Goal: Task Accomplishment & Management: Use online tool/utility

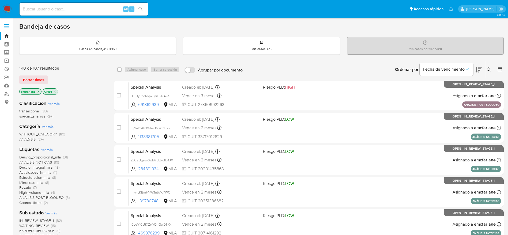
click at [52, 13] on div "Alt s" at bounding box center [84, 9] width 129 height 13
click at [49, 9] on input at bounding box center [84, 9] width 129 height 7
paste input "2061687298"
type input "2061687298"
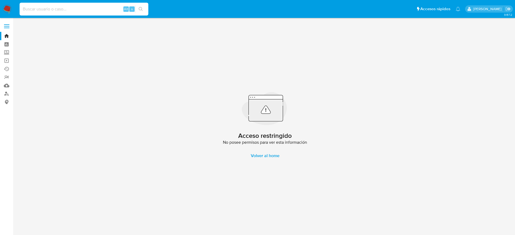
click at [75, 9] on input at bounding box center [84, 9] width 129 height 7
paste input "2061687298"
click at [53, 8] on input "2061687298" at bounding box center [84, 9] width 129 height 7
paste input "39343984"
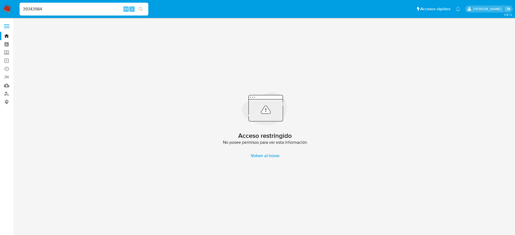
type input "39343984"
click at [8, 7] on img at bounding box center [7, 9] width 9 height 9
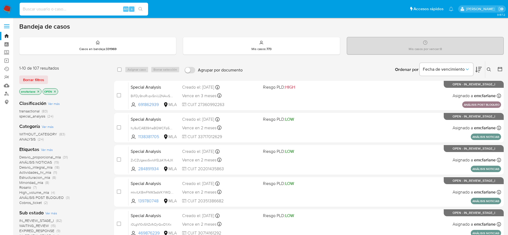
click at [29, 8] on input at bounding box center [84, 9] width 129 height 7
paste input "39343984"
type input "39343984"
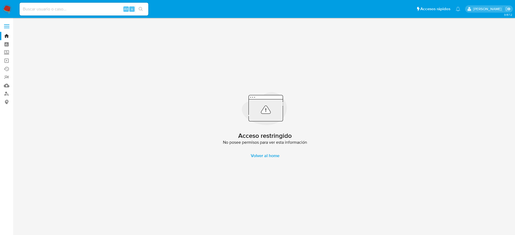
click at [6, 9] on img at bounding box center [7, 9] width 9 height 9
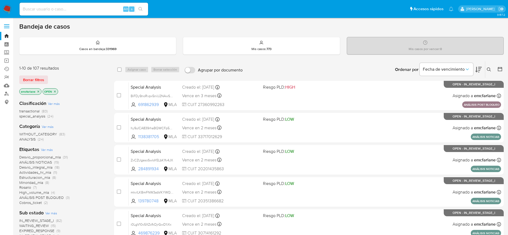
click at [81, 13] on div "Alt s" at bounding box center [84, 9] width 129 height 13
click at [81, 11] on input at bounding box center [84, 9] width 129 height 7
paste input "i5nDzdlkbGYNOvHIRRcERViv"
type input "i5nDzdlkbGYNOvHIRRcERViv"
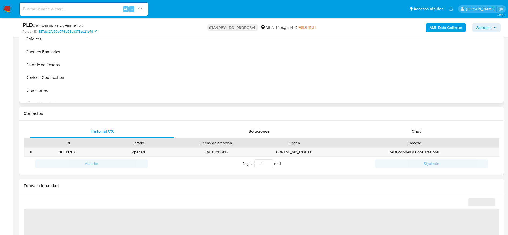
scroll to position [201, 0]
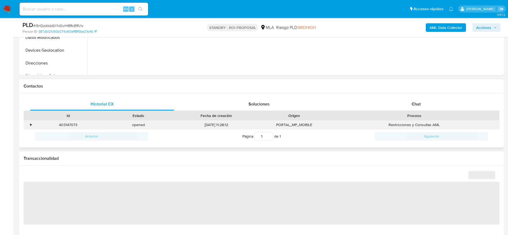
select select "10"
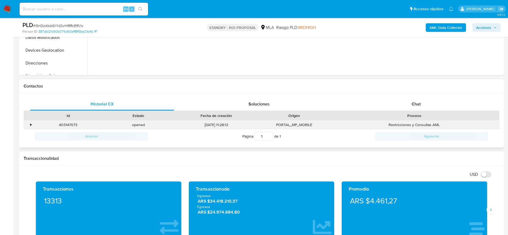
click at [68, 127] on div "403147073" at bounding box center [68, 125] width 70 height 9
click at [68, 126] on div "403147073" at bounding box center [68, 125] width 70 height 9
copy div "403147073"
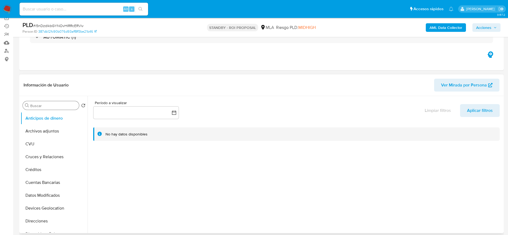
scroll to position [121, 0]
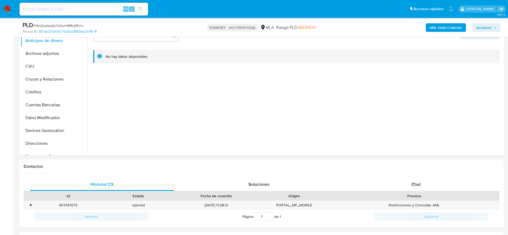
click at [58, 25] on span "# i5nDzdlkbGYNOvHIRRcERViv" at bounding box center [58, 25] width 50 height 5
copy span "i5nDzdlkbGYNOvHIRRcERViv"
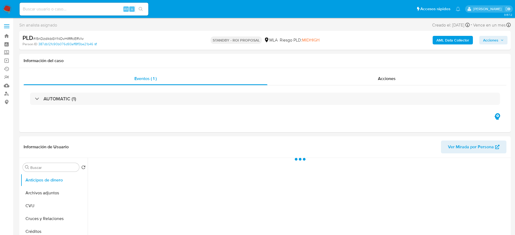
select select "10"
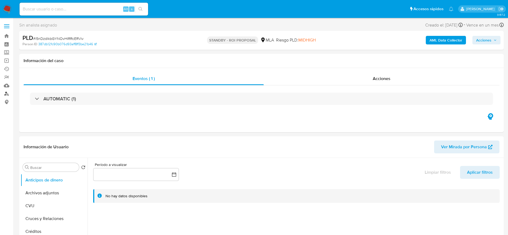
click at [7, 93] on link "Buscador de personas" at bounding box center [32, 94] width 64 height 8
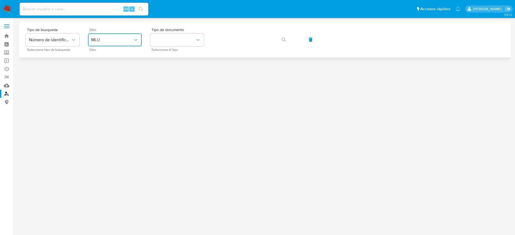
click at [112, 40] on span "MLU" at bounding box center [112, 39] width 42 height 5
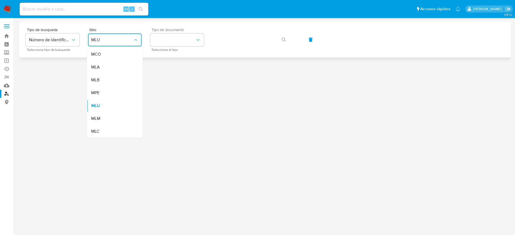
drag, startPoint x: 100, startPoint y: 70, endPoint x: 200, endPoint y: 49, distance: 101.8
click at [100, 71] on div "MLA" at bounding box center [113, 67] width 44 height 13
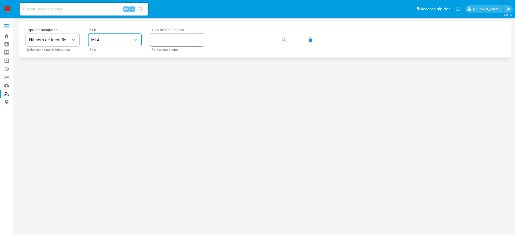
click at [202, 38] on button "identificationType" at bounding box center [177, 40] width 54 height 13
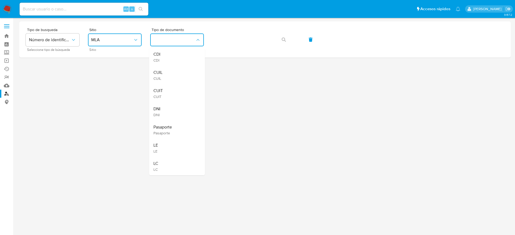
drag, startPoint x: 164, startPoint y: 98, endPoint x: 205, endPoint y: 61, distance: 55.2
click at [164, 98] on div "CUIT CUIT" at bounding box center [175, 93] width 44 height 18
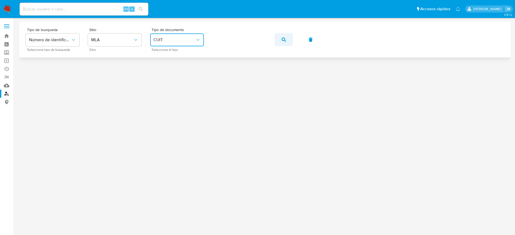
click at [287, 40] on button "button" at bounding box center [283, 39] width 18 height 13
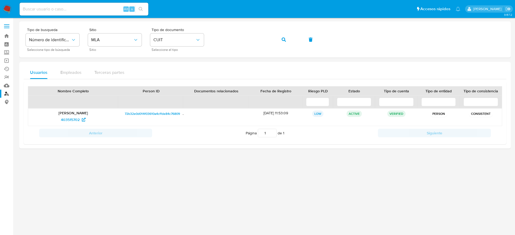
drag, startPoint x: 68, startPoint y: 122, endPoint x: 385, endPoint y: 6, distance: 338.5
click at [80, 123] on div "403515702" at bounding box center [73, 120] width 83 height 9
click at [65, 120] on span "403515702" at bounding box center [70, 120] width 19 height 9
click at [283, 40] on icon "button" at bounding box center [283, 40] width 4 height 4
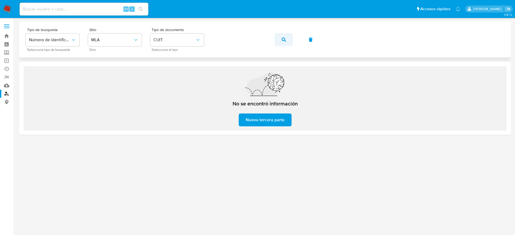
click at [287, 40] on button "button" at bounding box center [283, 39] width 18 height 13
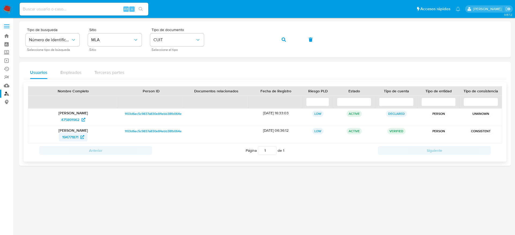
click at [75, 137] on span "194771871" at bounding box center [70, 137] width 16 height 9
click at [282, 35] on span "button" at bounding box center [283, 40] width 4 height 12
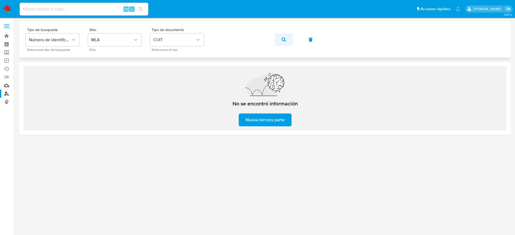
click at [292, 36] on button "button" at bounding box center [283, 39] width 18 height 13
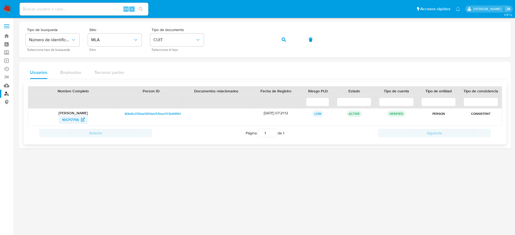
click at [71, 120] on span "165717756" at bounding box center [70, 120] width 17 height 9
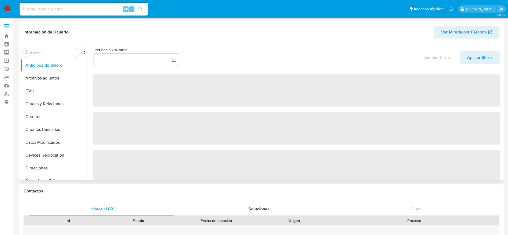
select select "10"
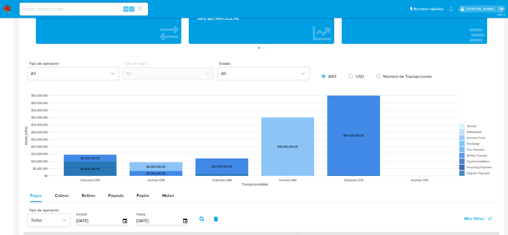
scroll to position [482, 0]
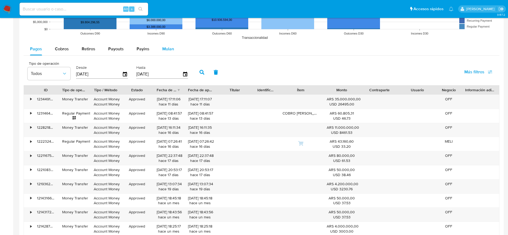
click at [170, 51] on span "Mulan" at bounding box center [168, 49] width 12 height 6
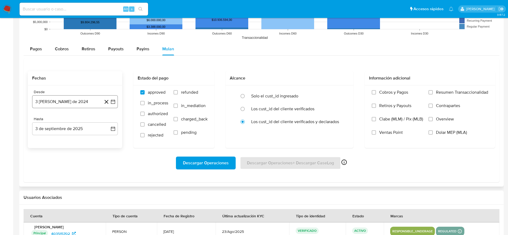
click at [55, 102] on button "3 [PERSON_NAME] de 2024" at bounding box center [75, 101] width 86 height 13
click at [106, 122] on icon "Mes siguiente" at bounding box center [108, 121] width 6 height 6
click at [107, 120] on icon "Mes siguiente" at bounding box center [108, 121] width 6 height 6
click at [62, 139] on button "2" at bounding box center [64, 141] width 9 height 9
click at [58, 130] on button "3 de septiembre de 2025" at bounding box center [75, 128] width 86 height 13
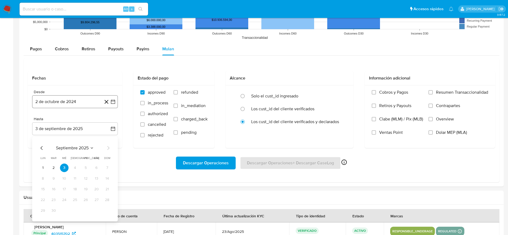
drag, startPoint x: 101, startPoint y: 100, endPoint x: 66, endPoint y: 105, distance: 34.6
click at [98, 100] on button "2 de octubre de 2024" at bounding box center [75, 101] width 86 height 13
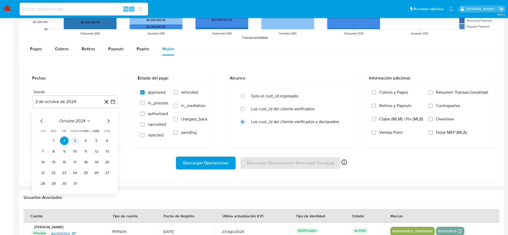
click at [78, 138] on button "3" at bounding box center [75, 141] width 9 height 9
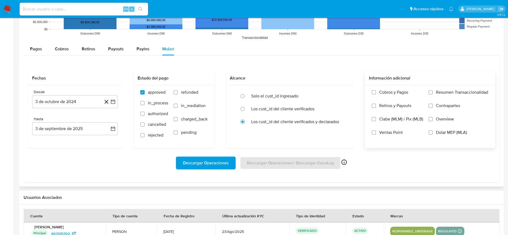
click at [434, 135] on label "Dolar MEP (MLA)" at bounding box center [459, 136] width 60 height 13
click at [433, 135] on input "Dolar MEP (MLA)" at bounding box center [431, 133] width 4 height 4
click at [192, 164] on span "Descargar Operaciones" at bounding box center [206, 163] width 46 height 12
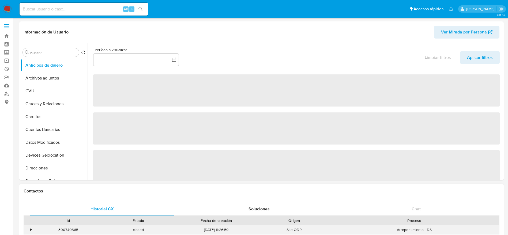
select select "10"
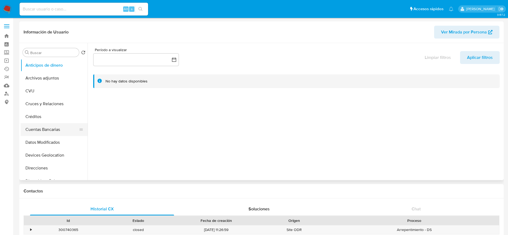
scroll to position [80, 0]
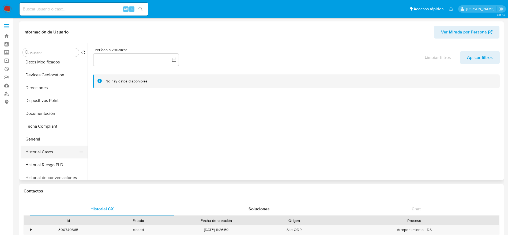
click at [46, 152] on button "Historial Casos" at bounding box center [52, 152] width 63 height 13
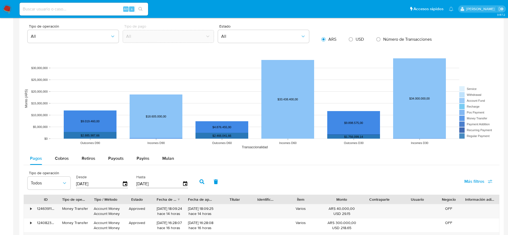
scroll to position [402, 0]
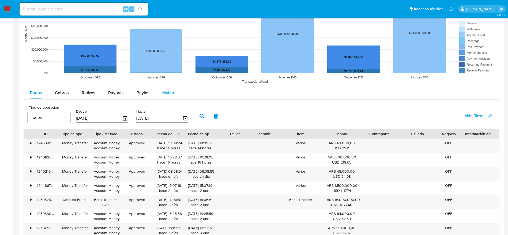
click at [164, 92] on span "Mulan" at bounding box center [168, 93] width 12 height 6
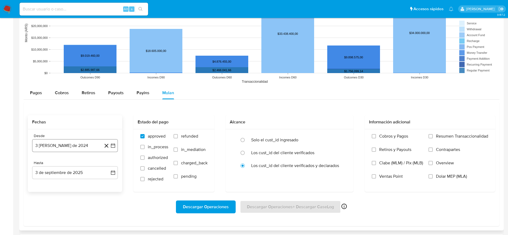
click at [68, 145] on button "3 de agosto de 2024" at bounding box center [75, 145] width 86 height 13
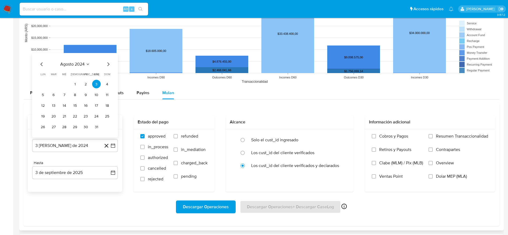
click at [109, 61] on icon "Mes siguiente" at bounding box center [108, 64] width 6 height 6
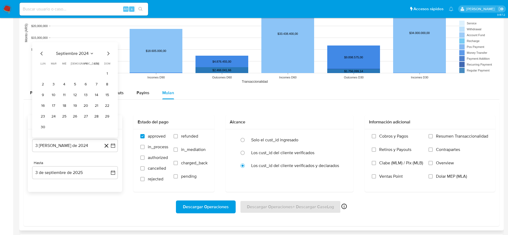
click at [109, 62] on span "dom" at bounding box center [107, 64] width 6 height 4
drag, startPoint x: 108, startPoint y: 55, endPoint x: 104, endPoint y: 61, distance: 7.2
click at [108, 55] on icon "Mes siguiente" at bounding box center [108, 53] width 6 height 6
click at [73, 84] on button "3" at bounding box center [75, 84] width 9 height 9
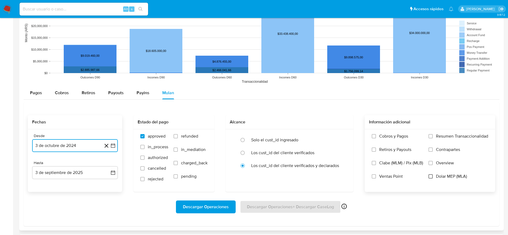
click at [432, 175] on input "Dolar MEP (MLA)" at bounding box center [431, 177] width 4 height 4
click at [187, 203] on span "Descargar Operaciones" at bounding box center [206, 207] width 46 height 12
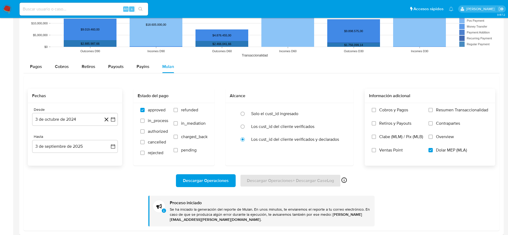
scroll to position [442, 0]
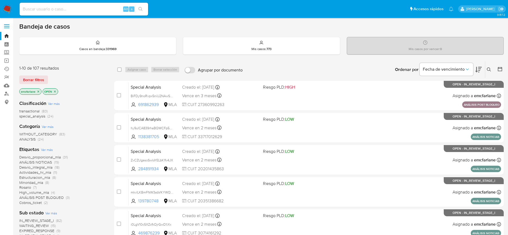
click at [100, 10] on input at bounding box center [84, 9] width 129 height 7
paste input "420705387"
type input "420705387"
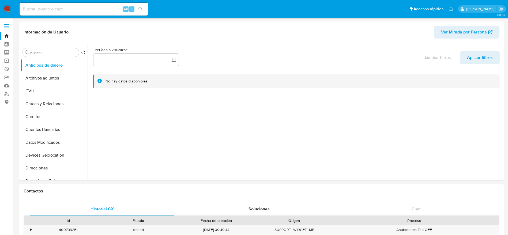
select select "10"
click at [38, 75] on button "Archivos adjuntos" at bounding box center [52, 78] width 63 height 13
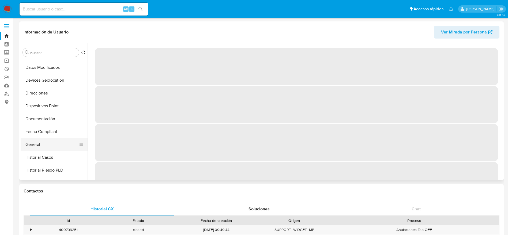
scroll to position [80, 0]
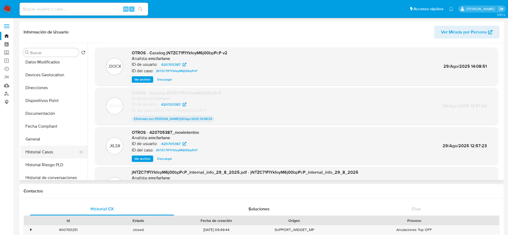
click at [57, 152] on button "Historial Casos" at bounding box center [52, 152] width 63 height 13
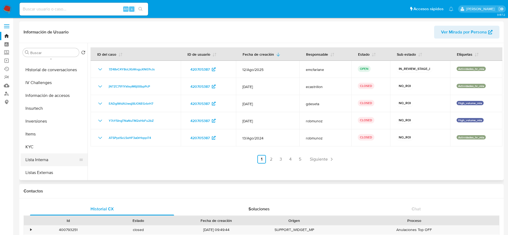
scroll to position [201, 0]
click at [48, 133] on button "KYC" at bounding box center [52, 134] width 63 height 13
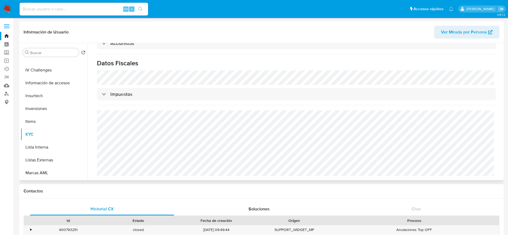
scroll to position [257, 0]
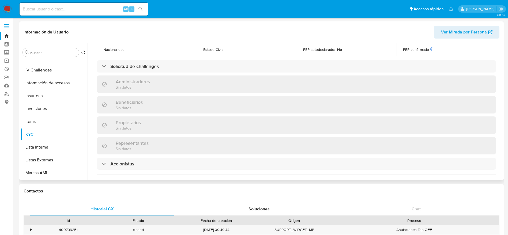
drag, startPoint x: 134, startPoint y: 161, endPoint x: 143, endPoint y: 152, distance: 13.5
click at [135, 161] on div "Accionistas" at bounding box center [296, 164] width 399 height 12
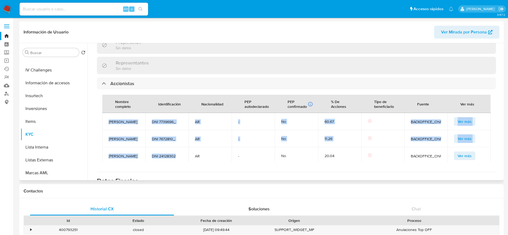
scroll to position [12, 0]
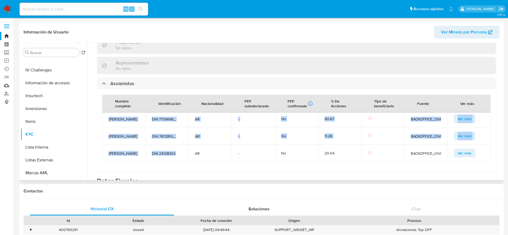
drag, startPoint x: 107, startPoint y: 121, endPoint x: 177, endPoint y: 153, distance: 77.4
click at [177, 153] on tbody "Eduardo Kovalivker DNI 7739696_ AR - No 60.67 BACKOFFICE_CHALLENGE Ver más Nest…" at bounding box center [296, 135] width 389 height 51
copy tbody "Eduardo Kovalivker DNI 7739696_ AR - No 60.67 BACKOFFICE_CHALLENGE Ver más Nest…"
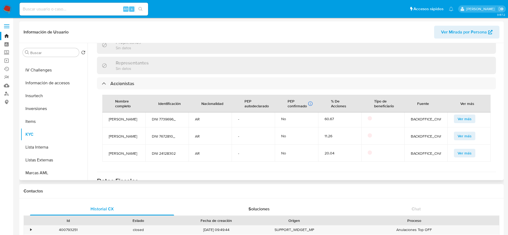
click at [176, 169] on div "Información de empresa ID de usuario : 420705387 Nombre del comercio : Farmaonl…" at bounding box center [296, 13] width 399 height 562
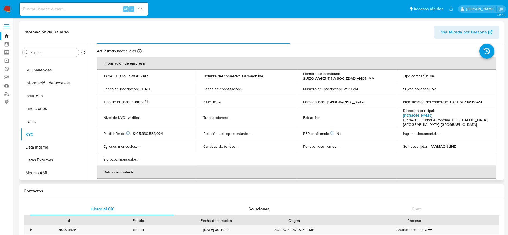
scroll to position [0, 0]
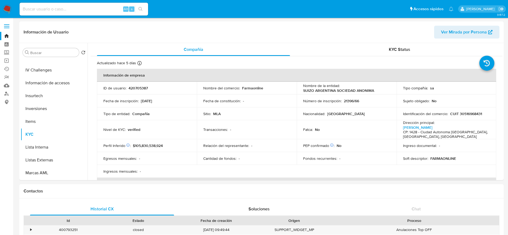
drag, startPoint x: 9, startPoint y: 5, endPoint x: 25, endPoint y: 5, distance: 15.5
click at [9, 5] on img at bounding box center [7, 9] width 9 height 9
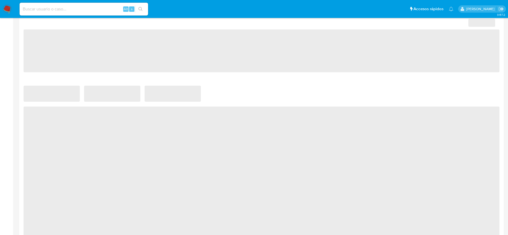
scroll to position [281, 0]
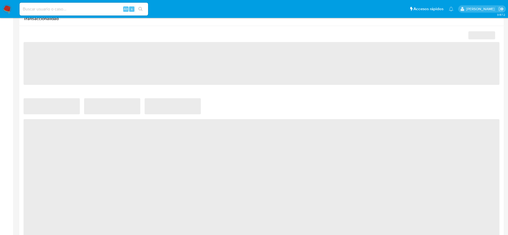
select select "10"
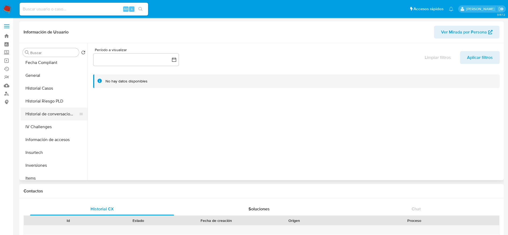
scroll to position [161, 0]
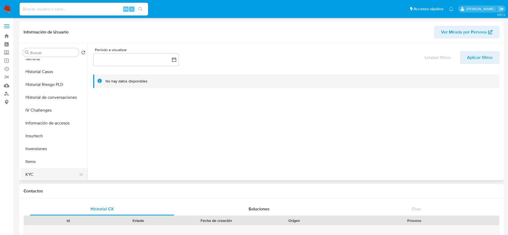
click at [49, 169] on button "KYC" at bounding box center [52, 174] width 63 height 13
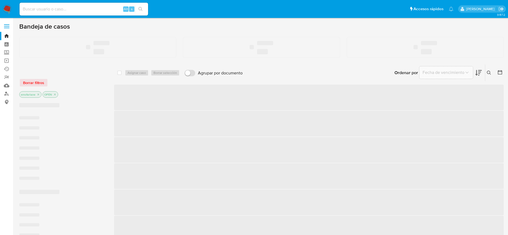
click at [40, 7] on input at bounding box center [84, 9] width 129 height 7
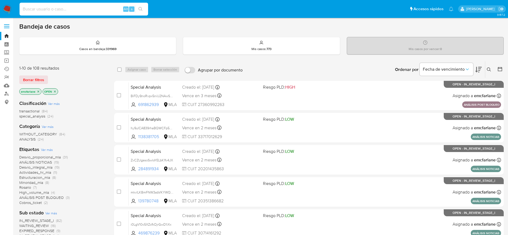
paste input "vg8NTh62e7MFgTxpNxqngpi8"
type input "vg8NTh62e7MFgTxpNxqngpi8"
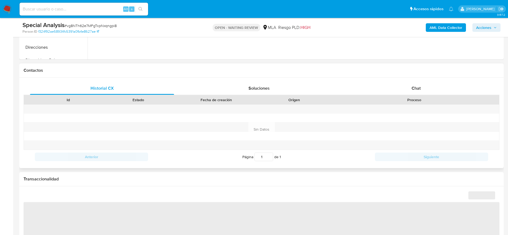
scroll to position [241, 0]
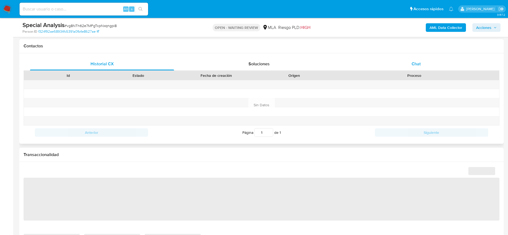
click at [418, 59] on div "Contactos Historial CX Soluciones Chat Id Estado Fecha de creación Origen Proce…" at bounding box center [261, 91] width 485 height 105
select select "10"
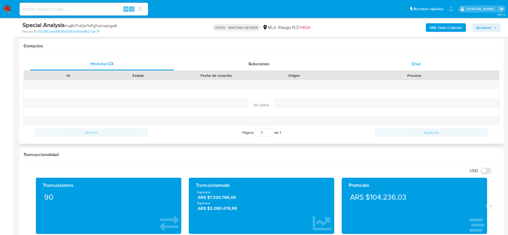
click at [401, 67] on div "Chat" at bounding box center [416, 64] width 144 height 13
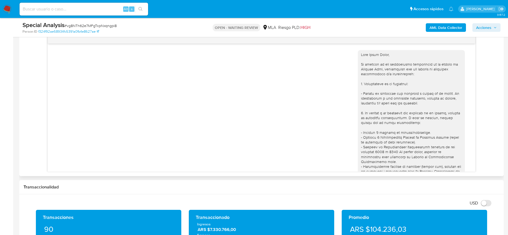
scroll to position [844, 0]
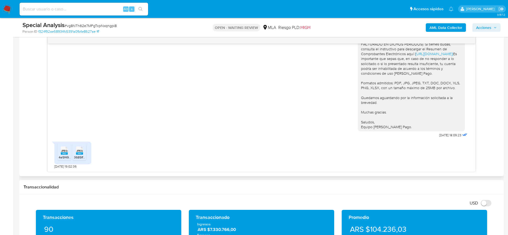
click at [64, 149] on span "JPEG" at bounding box center [64, 150] width 6 height 3
click at [77, 150] on span "JPEG" at bounding box center [79, 150] width 6 height 3
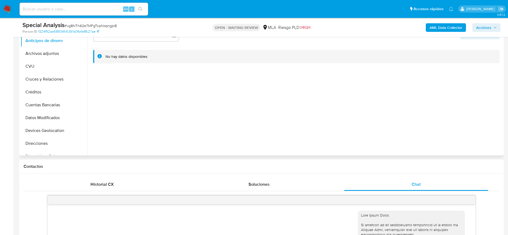
scroll to position [0, 0]
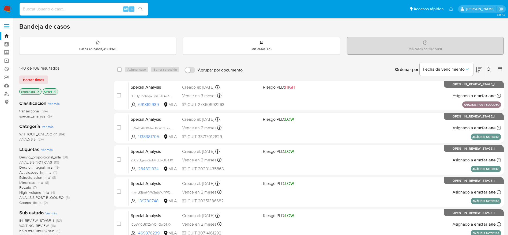
click at [72, 11] on input at bounding box center [84, 9] width 129 height 7
paste input "649479693"
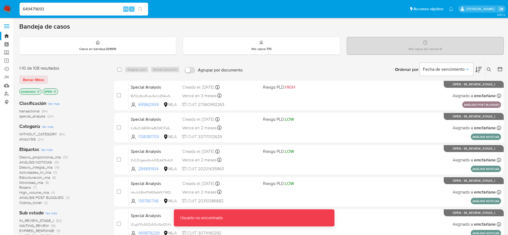
click at [72, 11] on input "649479693" at bounding box center [84, 9] width 129 height 7
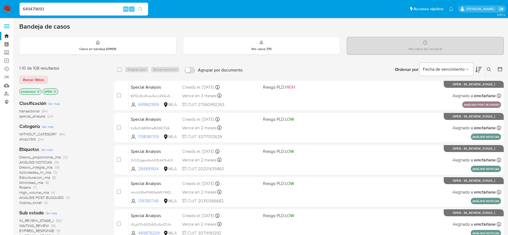
type input "649479693"
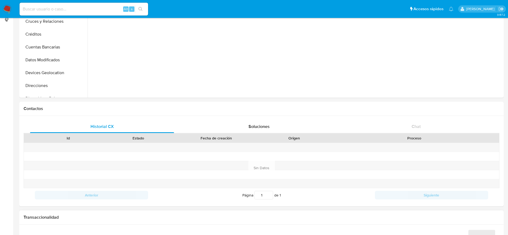
scroll to position [121, 0]
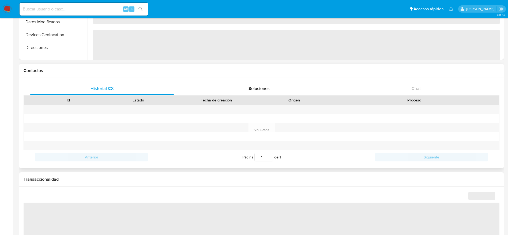
select select "10"
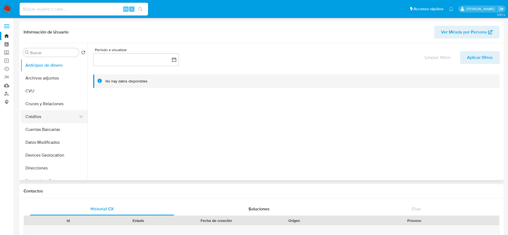
scroll to position [80, 0]
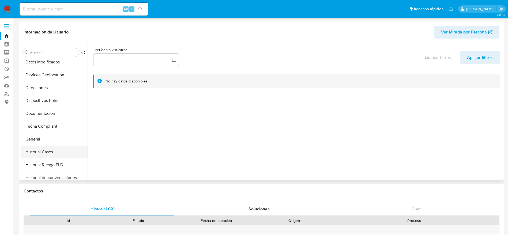
click at [47, 149] on button "Historial Casos" at bounding box center [52, 152] width 63 height 13
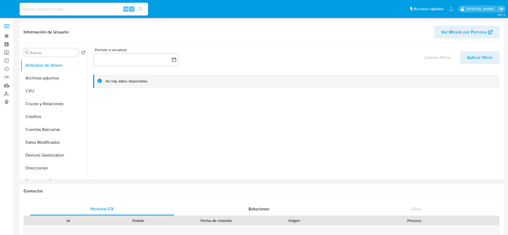
select select "10"
click at [72, 12] on input at bounding box center [84, 9] width 129 height 7
paste input "435114480"
type input "435114480"
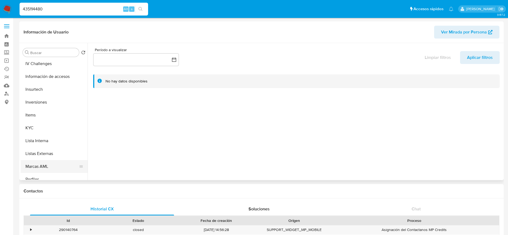
scroll to position [241, 0]
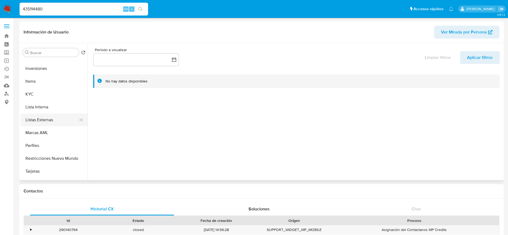
select select "10"
click at [37, 107] on button "Lista Interna" at bounding box center [52, 107] width 63 height 13
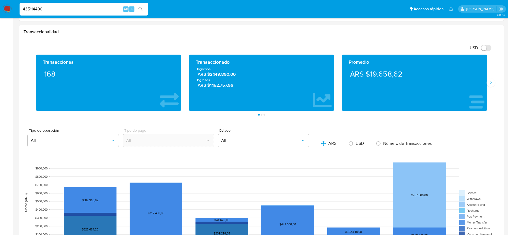
click at [100, 5] on div "435114480 Alt s" at bounding box center [84, 9] width 129 height 13
click at [100, 14] on div "435114480 Alt s" at bounding box center [84, 9] width 129 height 13
click at [97, 6] on input "435114480" at bounding box center [84, 9] width 129 height 7
click at [97, 7] on input "435114480" at bounding box center [84, 9] width 129 height 7
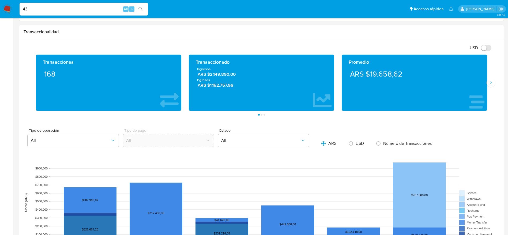
type input "4"
paste input "1363669631"
type input "1363669631"
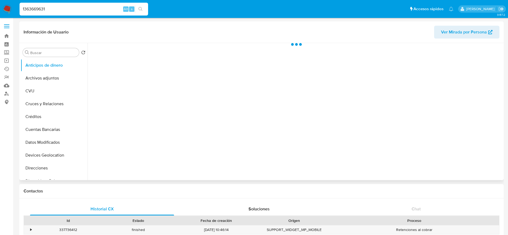
scroll to position [241, 0]
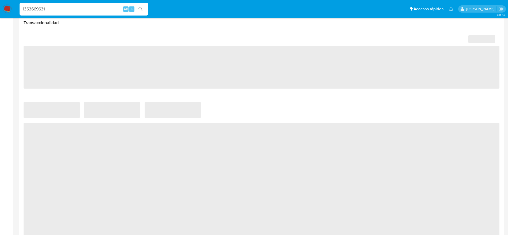
select select "10"
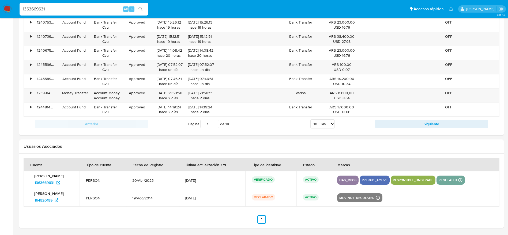
scroll to position [566, 0]
click at [77, 9] on input "1363669631" at bounding box center [84, 9] width 129 height 7
paste input "2291964164"
type input "2291964164"
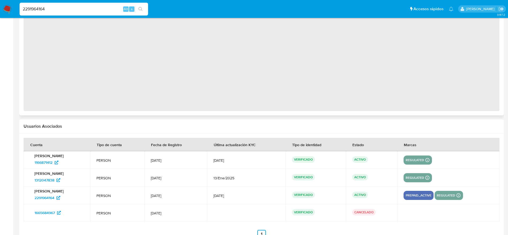
scroll to position [429, 0]
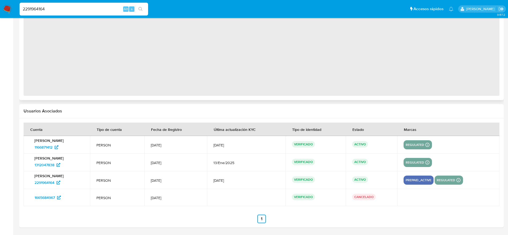
select select "10"
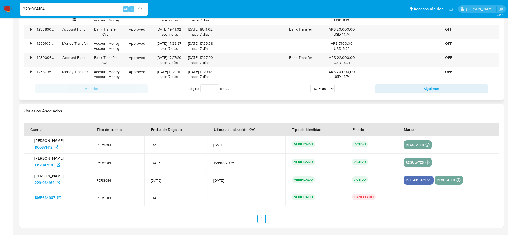
scroll to position [320, 0]
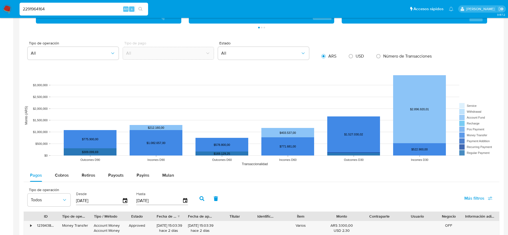
click at [73, 11] on input "2291964164" at bounding box center [84, 9] width 129 height 7
paste input "118538050"
type input "1185380504"
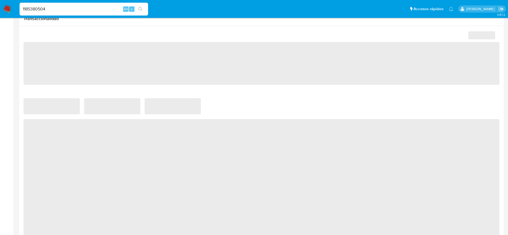
scroll to position [430, 0]
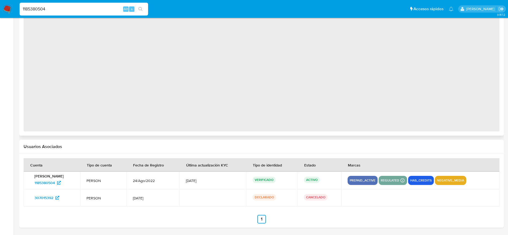
select select "10"
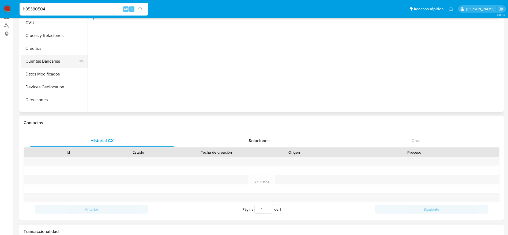
scroll to position [0, 0]
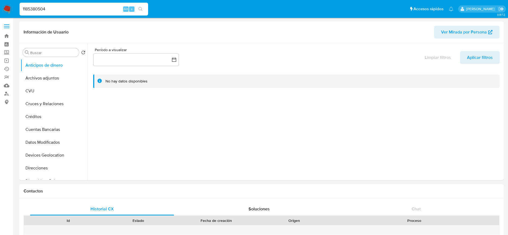
drag, startPoint x: 77, startPoint y: 2, endPoint x: 76, endPoint y: 6, distance: 3.9
click at [77, 3] on div "1185380504 Alt s" at bounding box center [84, 9] width 129 height 13
click at [76, 6] on input "1185380504" at bounding box center [84, 9] width 129 height 7
paste input "21636905"
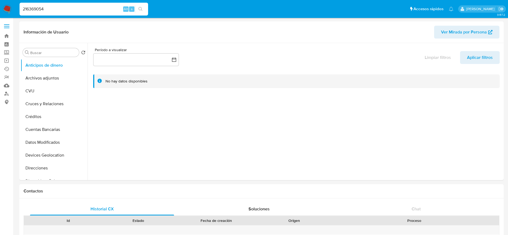
type input "216369054"
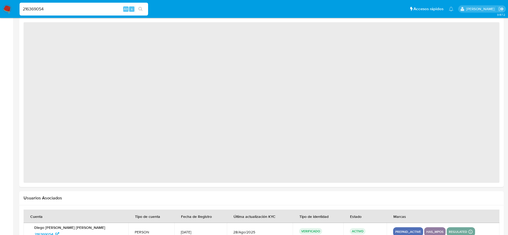
scroll to position [456, 0]
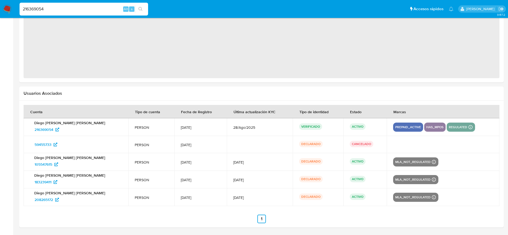
select select "10"
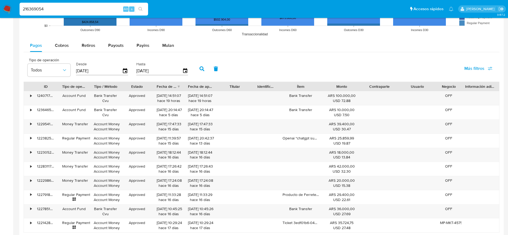
scroll to position [346, 0]
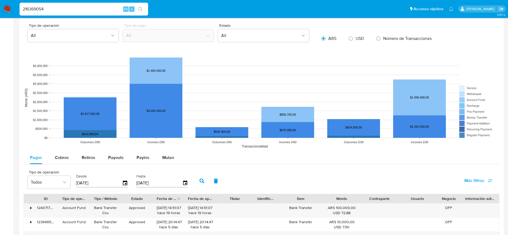
click at [64, 8] on input "216369054" at bounding box center [84, 9] width 129 height 7
paste input "384849177"
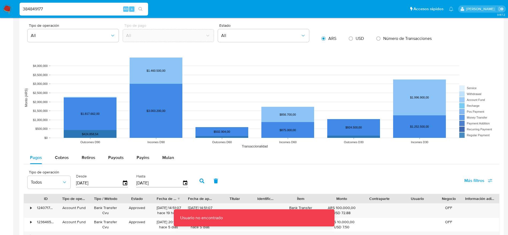
click at [64, 8] on input "384849177" at bounding box center [84, 9] width 129 height 7
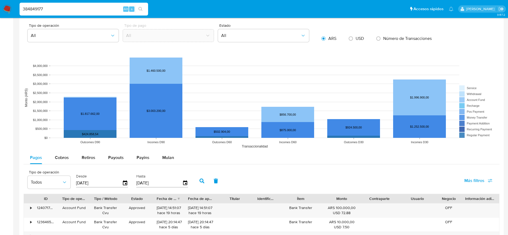
type input "384849177"
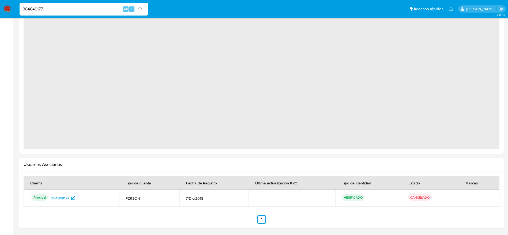
scroll to position [412, 0]
select select "10"
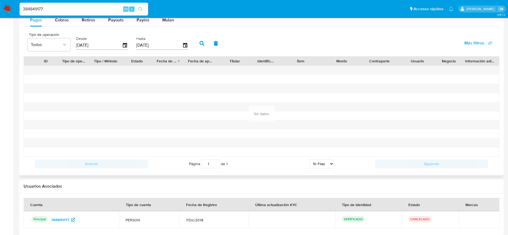
scroll to position [534, 0]
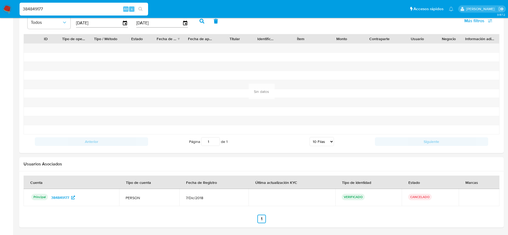
click at [63, 6] on input "384849177" at bounding box center [84, 9] width 129 height 7
paste input "1490677303"
type input "1490677303"
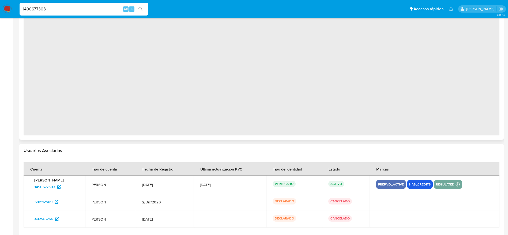
scroll to position [447, 0]
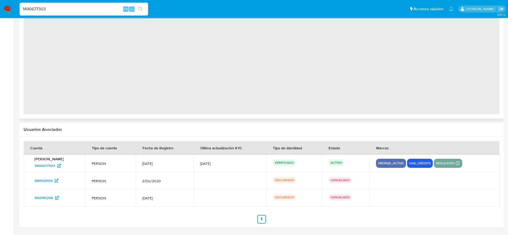
select select "10"
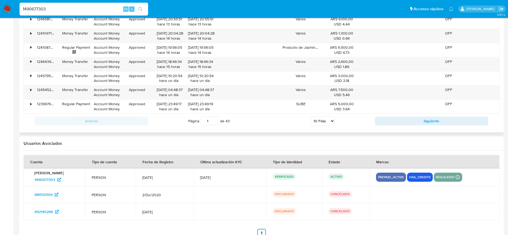
scroll to position [619, 0]
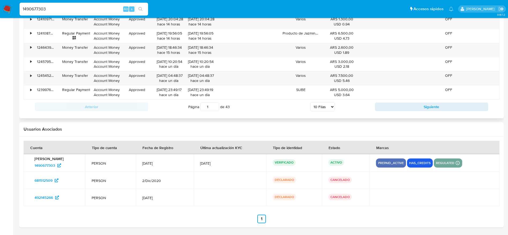
click at [74, 5] on div "1490677303 Alt s" at bounding box center [84, 9] width 129 height 13
click at [73, 8] on input "1490677303" at bounding box center [84, 9] width 129 height 7
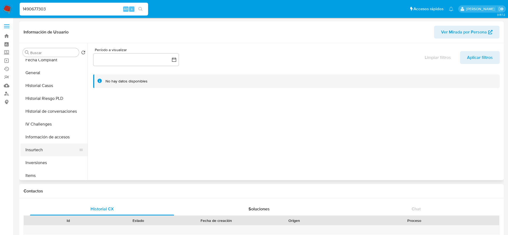
scroll to position [161, 0]
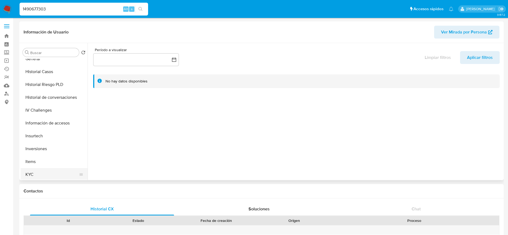
click at [41, 169] on button "KYC" at bounding box center [52, 174] width 63 height 13
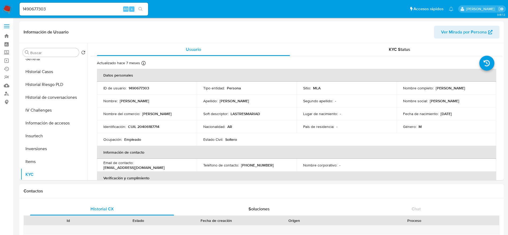
click at [88, 9] on input "1490677303" at bounding box center [84, 9] width 129 height 7
paste input "384849177"
type input "384849177"
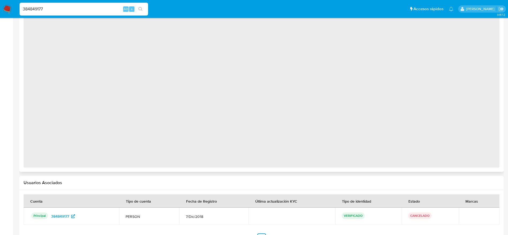
scroll to position [412, 0]
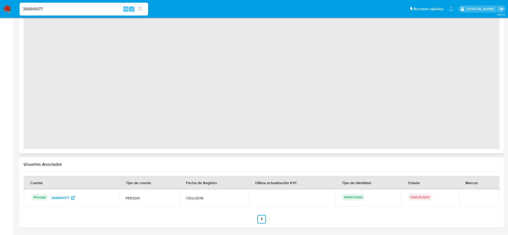
select select "10"
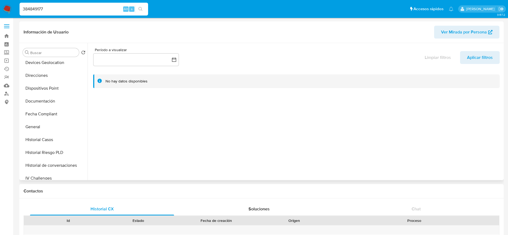
scroll to position [161, 0]
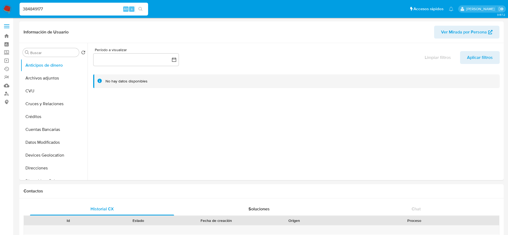
select select "10"
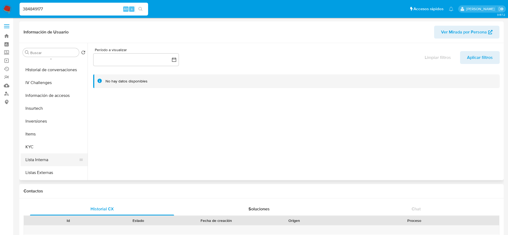
scroll to position [201, 0]
click at [42, 130] on button "KYC" at bounding box center [52, 134] width 63 height 13
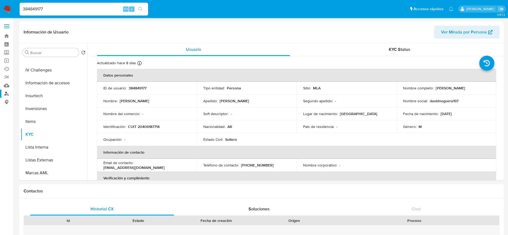
click at [7, 93] on link "Buscador de personas" at bounding box center [32, 94] width 64 height 8
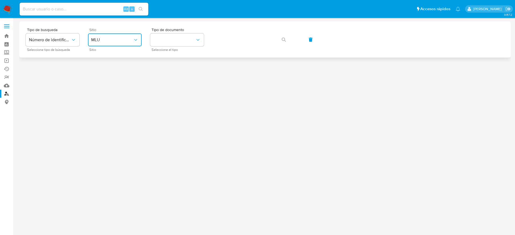
click at [126, 45] on button "MLU" at bounding box center [115, 40] width 54 height 13
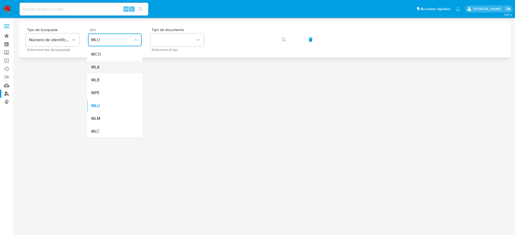
click at [107, 67] on div "MLA" at bounding box center [113, 67] width 44 height 13
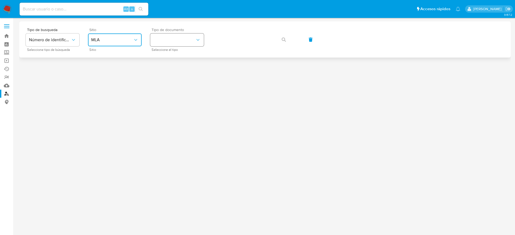
click at [191, 39] on button "identificationType" at bounding box center [177, 40] width 54 height 13
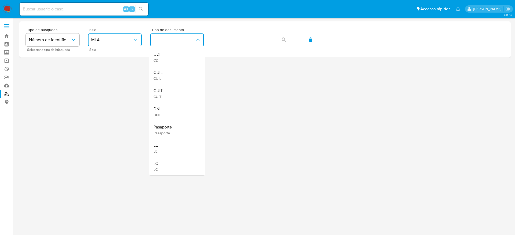
click at [163, 92] on div "CUIT CUIT" at bounding box center [175, 93] width 44 height 18
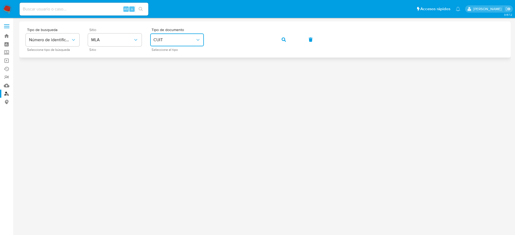
click at [283, 42] on span "button" at bounding box center [283, 40] width 4 height 12
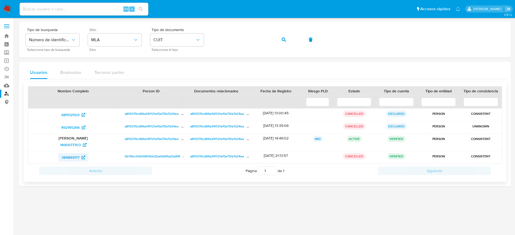
click at [75, 154] on span "384849177" at bounding box center [70, 157] width 18 height 9
click at [44, 5] on div "Alt s" at bounding box center [84, 9] width 129 height 13
click at [42, 8] on input at bounding box center [84, 9] width 129 height 7
paste input "195065851"
type input "195065851"
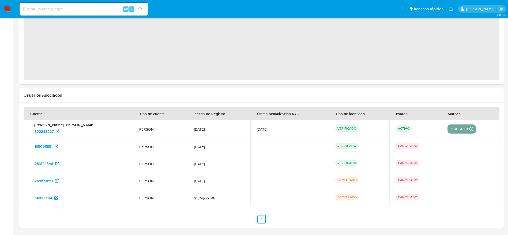
select select "10"
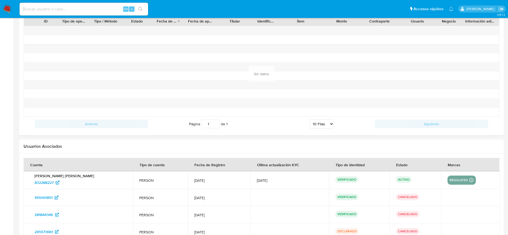
scroll to position [603, 0]
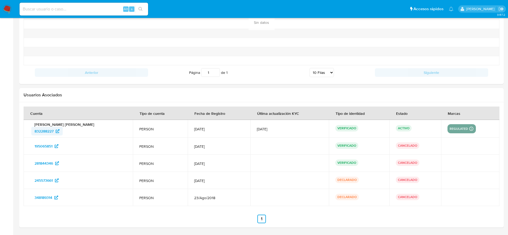
click at [39, 131] on span "832288227" at bounding box center [44, 131] width 19 height 9
click at [68, 8] on input at bounding box center [84, 9] width 129 height 7
paste input "1185380504"
type input "1185380504"
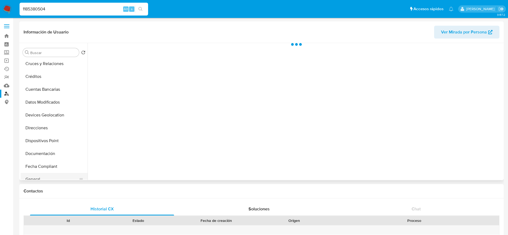
scroll to position [121, 0]
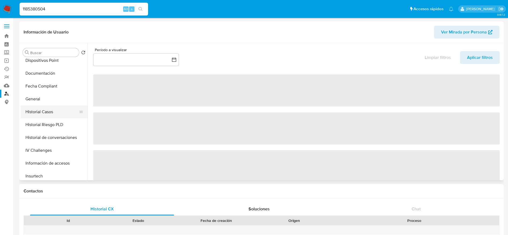
click at [36, 112] on button "Historial Casos" at bounding box center [52, 112] width 63 height 13
select select "10"
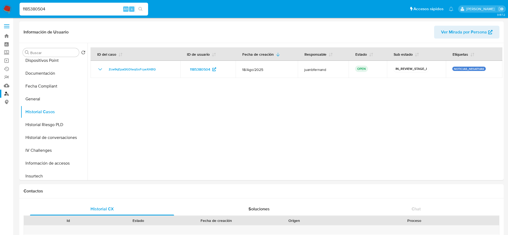
click at [69, 8] on input "1185380504" at bounding box center [84, 9] width 129 height 7
paste input "312047838"
type input "1312047838"
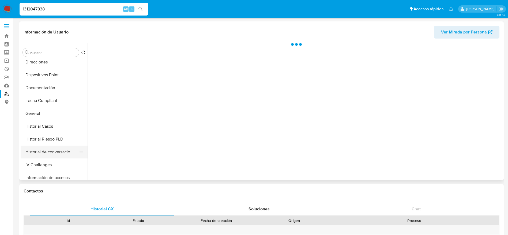
scroll to position [121, 0]
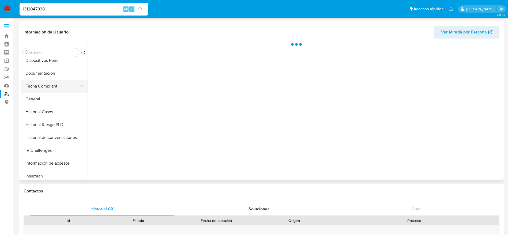
drag, startPoint x: 42, startPoint y: 113, endPoint x: 85, endPoint y: 88, distance: 49.6
click at [42, 113] on button "Historial Casos" at bounding box center [54, 112] width 67 height 13
select select "10"
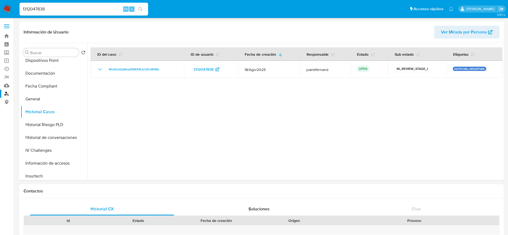
click at [75, 8] on input "1312047838" at bounding box center [84, 9] width 129 height 7
paste input "685754766"
type input "685754766"
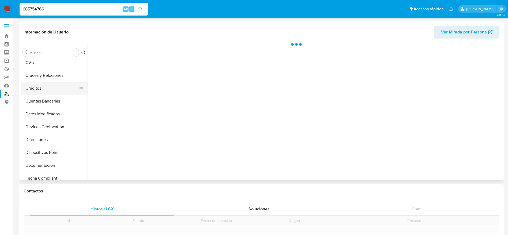
scroll to position [121, 0]
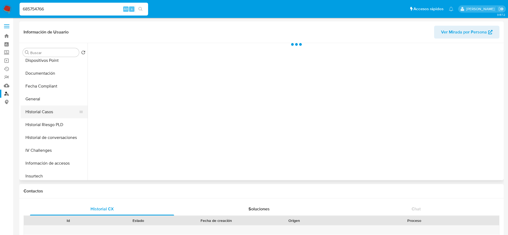
click at [43, 116] on button "Historial Casos" at bounding box center [52, 112] width 63 height 13
select select "10"
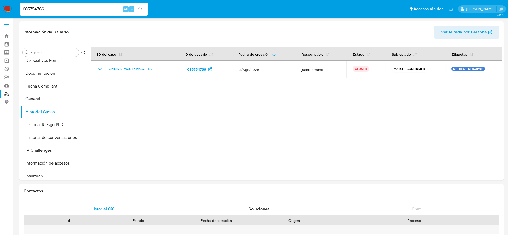
click at [59, 9] on input "685754766" at bounding box center [84, 9] width 129 height 7
paste input "2088444573"
type input "2088444573"
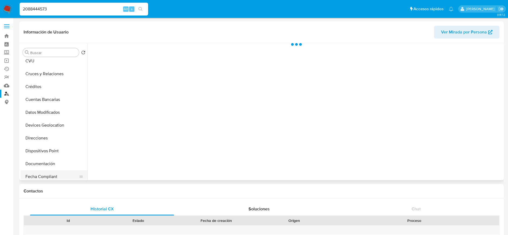
scroll to position [80, 0]
click at [50, 149] on button "Historial Casos" at bounding box center [54, 152] width 67 height 13
select select "10"
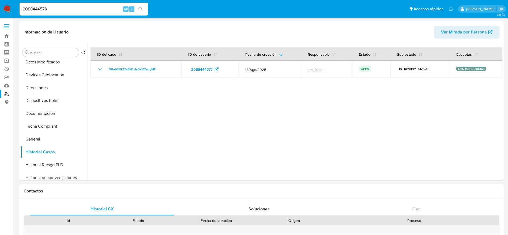
click at [66, 9] on input "2088444573" at bounding box center [84, 9] width 129 height 7
paste input "153299938"
type input "2153299938"
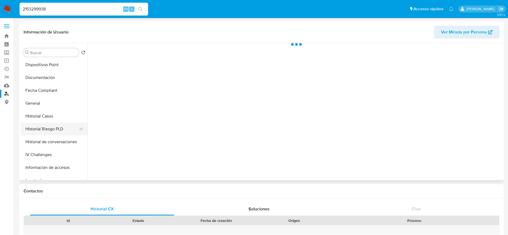
scroll to position [121, 0]
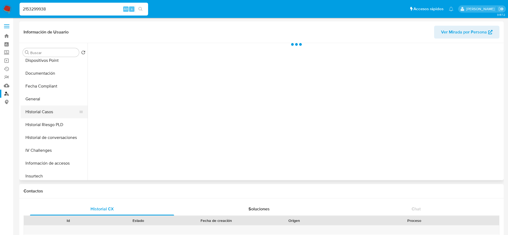
click at [47, 113] on button "Historial Casos" at bounding box center [52, 112] width 63 height 13
select select "10"
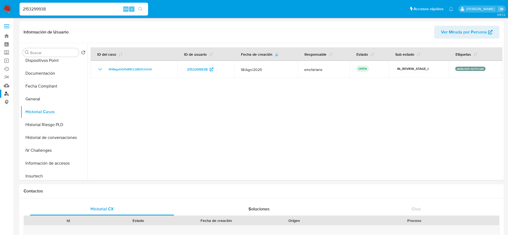
click at [68, 9] on input "2153299938" at bounding box center [84, 9] width 129 height 7
paste input "435114480"
type input "435114480"
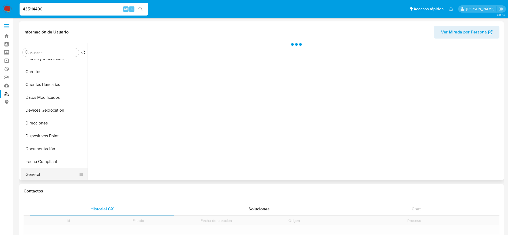
scroll to position [80, 0]
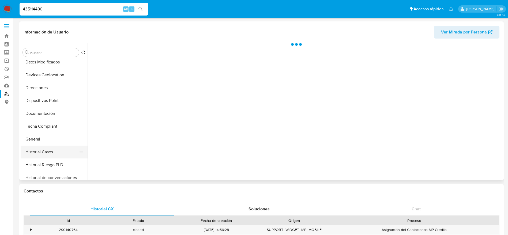
click at [46, 152] on button "Historial Casos" at bounding box center [52, 152] width 63 height 13
select select "10"
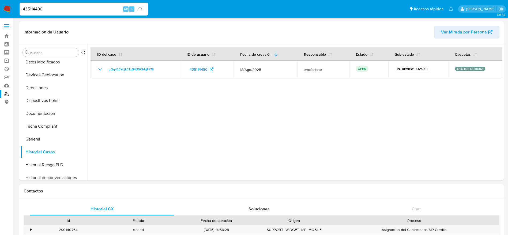
click at [67, 6] on input "435114480" at bounding box center [84, 9] width 129 height 7
paste input "1363669631"
type input "1363669631"
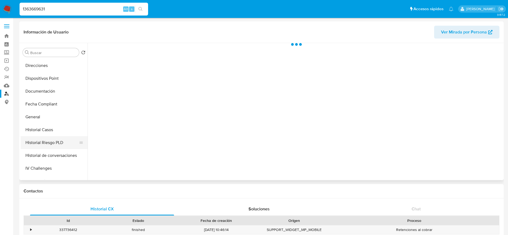
scroll to position [121, 0]
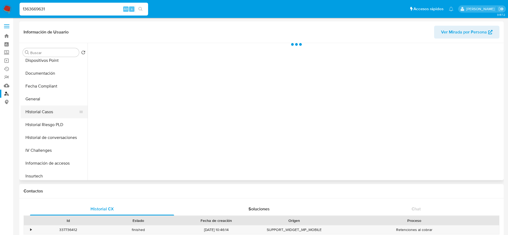
click at [47, 112] on button "Historial Casos" at bounding box center [52, 112] width 63 height 13
select select "10"
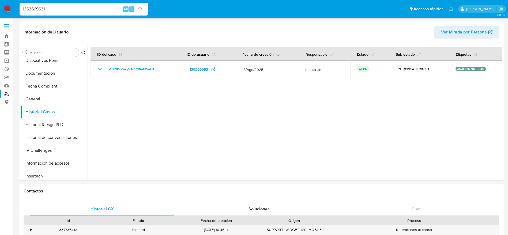
drag, startPoint x: 78, startPoint y: 14, endPoint x: 78, endPoint y: 10, distance: 3.3
click at [78, 13] on div "1363669631 Alt s" at bounding box center [84, 9] width 129 height 13
click at [78, 9] on input "1363669631" at bounding box center [84, 9] width 129 height 7
paste input "12047838"
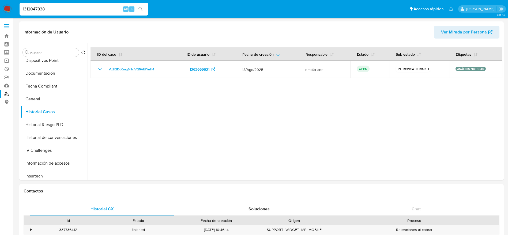
type input "1312047838"
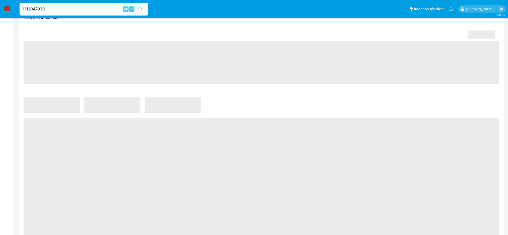
scroll to position [442, 0]
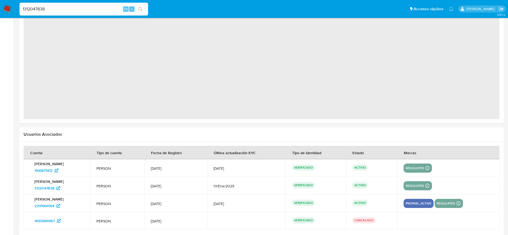
select select "10"
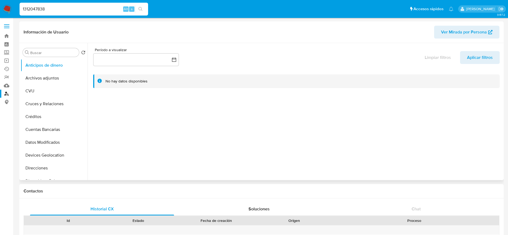
scroll to position [161, 0]
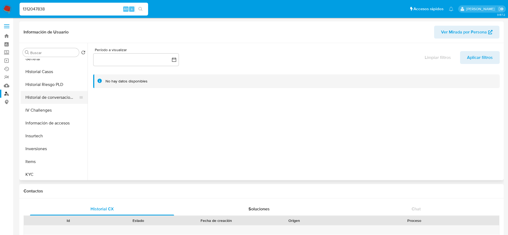
click at [49, 97] on button "Historial de conversaciones" at bounding box center [52, 97] width 63 height 13
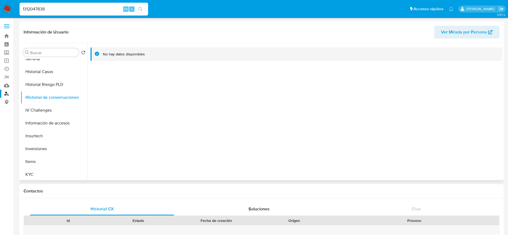
drag, startPoint x: 40, startPoint y: 74, endPoint x: 138, endPoint y: 38, distance: 104.2
click at [40, 74] on button "Historial Casos" at bounding box center [54, 71] width 67 height 13
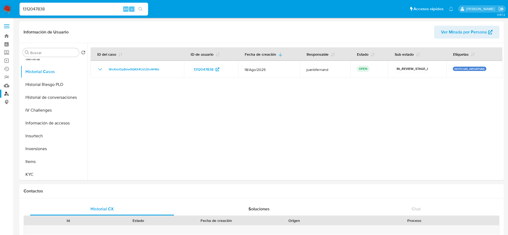
click at [64, 6] on input "1312047838" at bounding box center [84, 9] width 129 height 7
paste input "185380504"
type input "1185380504"
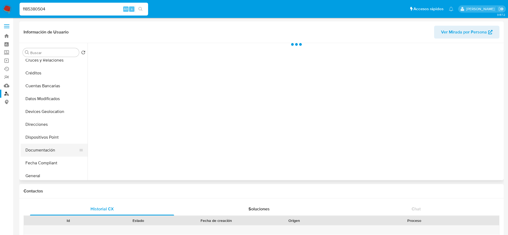
scroll to position [80, 0]
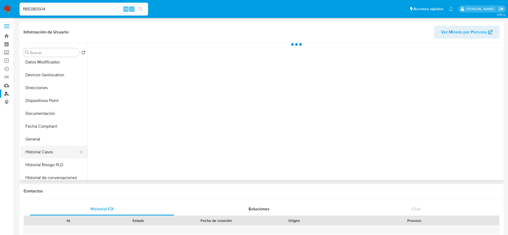
click at [54, 149] on button "Historial Casos" at bounding box center [52, 152] width 63 height 13
select select "10"
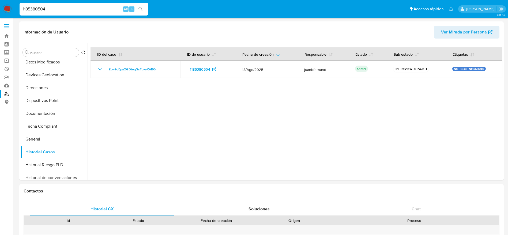
click at [85, 6] on input "1185380504" at bounding box center [84, 9] width 129 height 7
paste input "21636905"
type input "216369054"
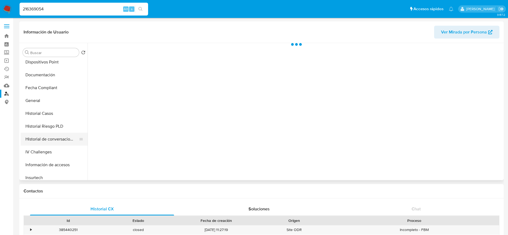
scroll to position [121, 0]
drag, startPoint x: 43, startPoint y: 112, endPoint x: 178, endPoint y: 50, distance: 148.4
click at [43, 112] on button "Historial Casos" at bounding box center [54, 112] width 67 height 13
select select "10"
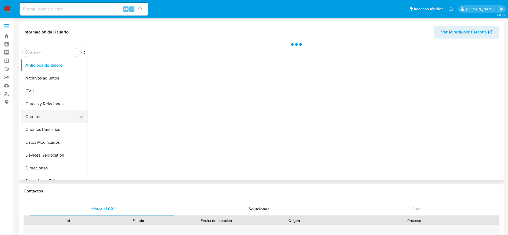
scroll to position [40, 0]
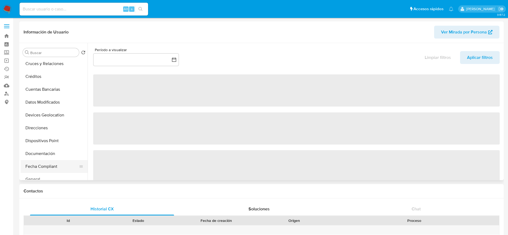
select select "10"
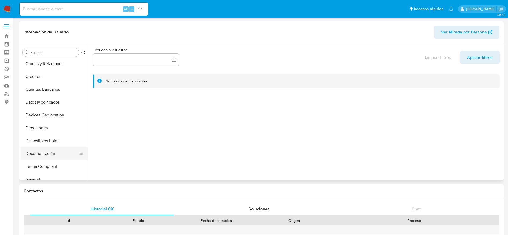
click at [43, 149] on button "Documentación" at bounding box center [52, 153] width 63 height 13
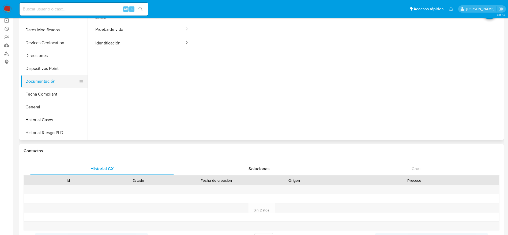
scroll to position [121, 0]
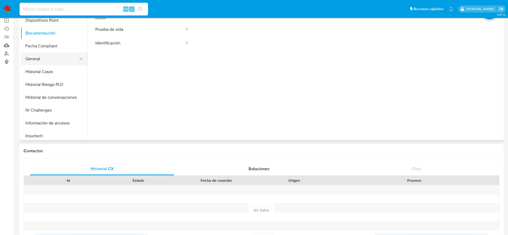
click at [47, 58] on button "General" at bounding box center [52, 59] width 63 height 13
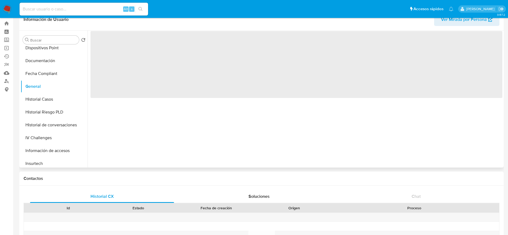
scroll to position [0, 0]
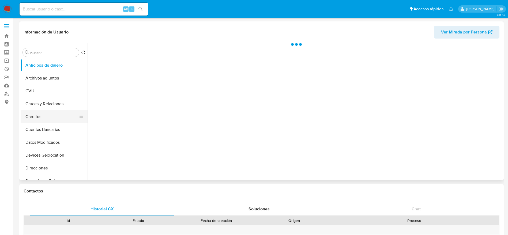
scroll to position [121, 0]
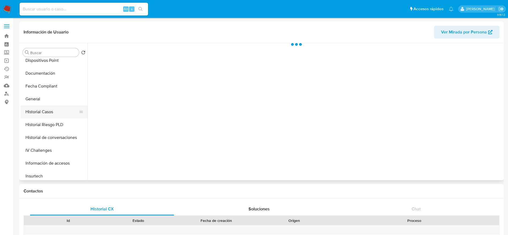
click at [46, 106] on button "Historial Casos" at bounding box center [52, 112] width 63 height 13
select select "10"
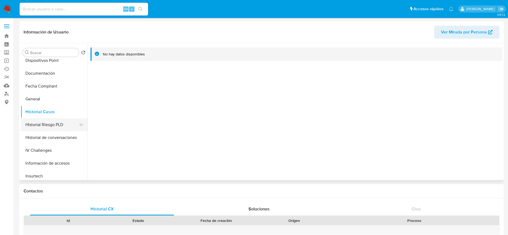
click at [37, 120] on button "Historial Riesgo PLD" at bounding box center [52, 124] width 63 height 13
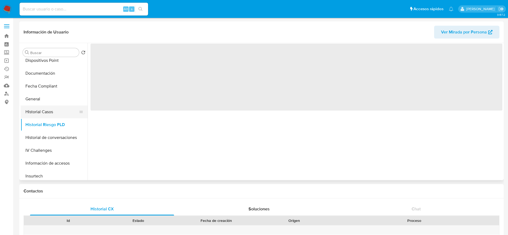
click at [38, 113] on button "Historial Casos" at bounding box center [52, 112] width 63 height 13
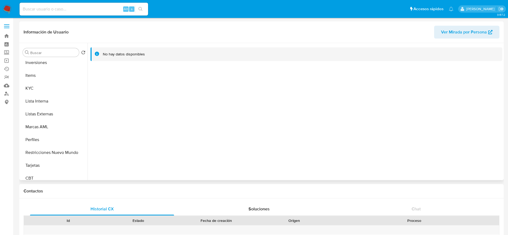
scroll to position [252, 0]
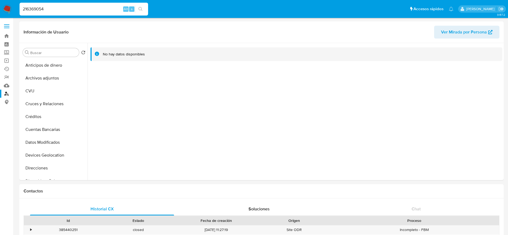
select select "10"
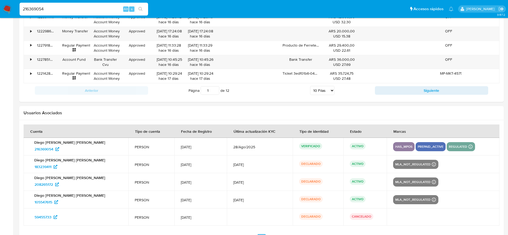
scroll to position [628, 0]
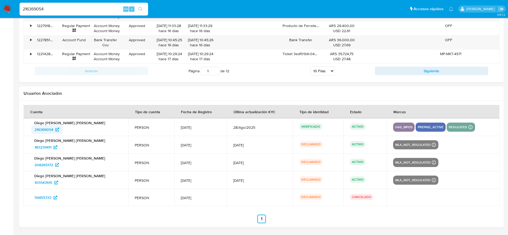
click at [46, 130] on span "216369054" at bounding box center [44, 129] width 19 height 9
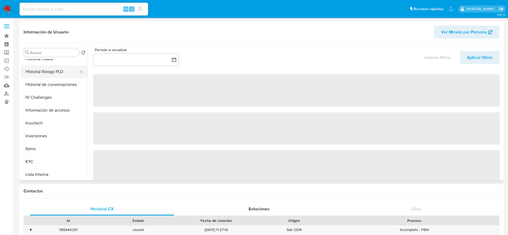
scroll to position [201, 0]
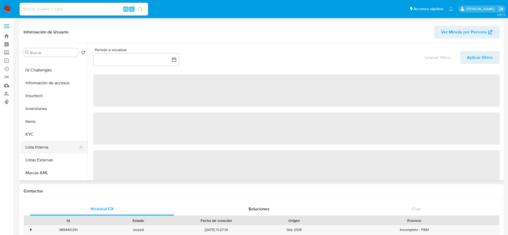
select select "10"
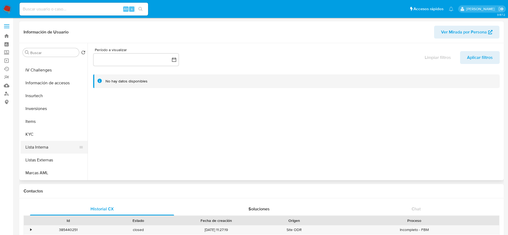
click at [45, 148] on button "Lista Interna" at bounding box center [52, 147] width 63 height 13
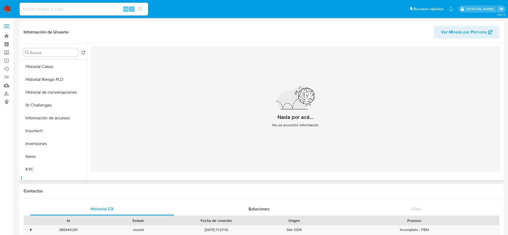
scroll to position [121, 0]
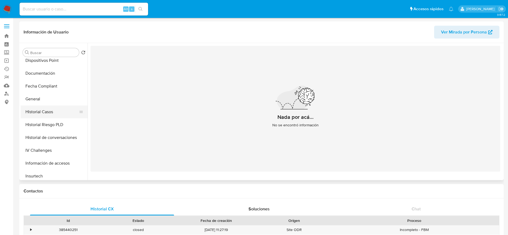
click at [50, 113] on button "Historial Casos" at bounding box center [52, 112] width 63 height 13
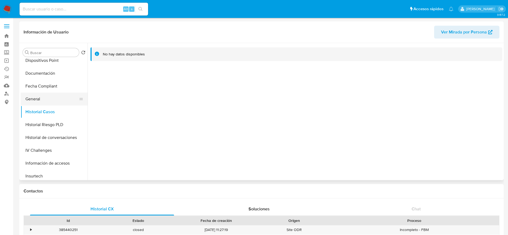
click at [45, 100] on button "General" at bounding box center [52, 99] width 63 height 13
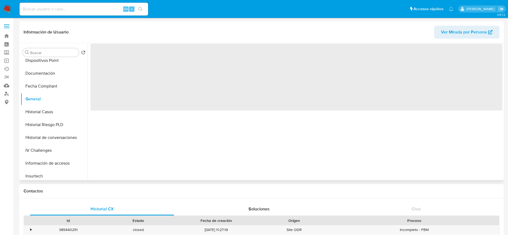
click at [454, 34] on span "Ver Mirada por Persona" at bounding box center [464, 32] width 46 height 13
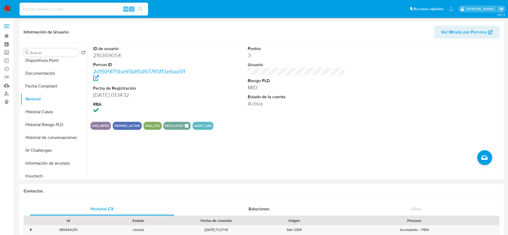
click at [88, 6] on input at bounding box center [84, 9] width 129 height 7
paste input "qeNNshC8wxtBk0Gy2aD3pMtx"
type input "qeNNshC8wxtBk0Gy2aD3pMtx"
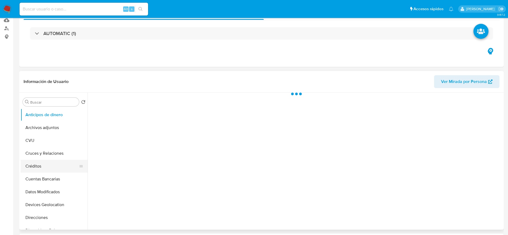
scroll to position [80, 0]
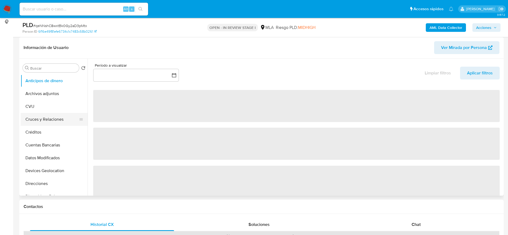
select select "10"
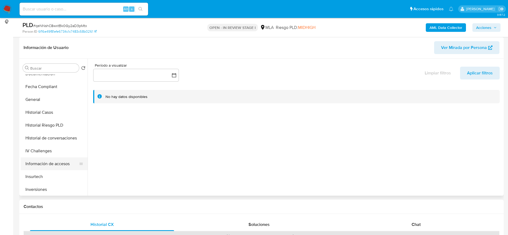
scroll to position [161, 0]
click at [52, 112] on button "Historial de conversaciones" at bounding box center [52, 113] width 63 height 13
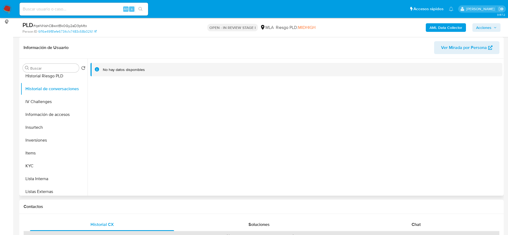
scroll to position [201, 0]
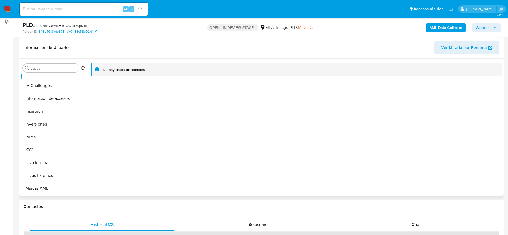
click at [448, 44] on span "Ver Mirada por Persona" at bounding box center [464, 47] width 46 height 13
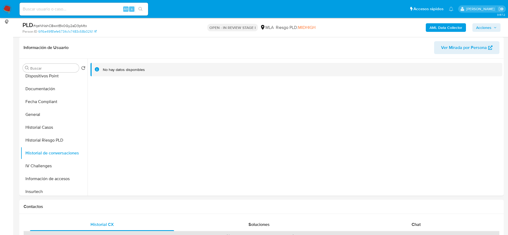
click at [55, 9] on input at bounding box center [84, 9] width 129 height 7
paste input "tEX8wj9h8dX5Masj9YuZfMxp"
type input "tEX8wj9h8dX5Masj9YuZfMxp"
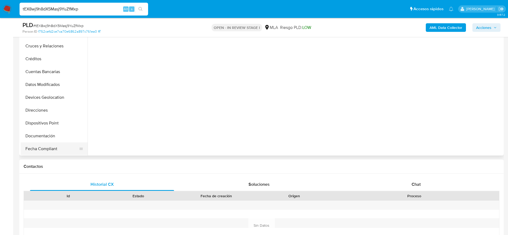
scroll to position [161, 0]
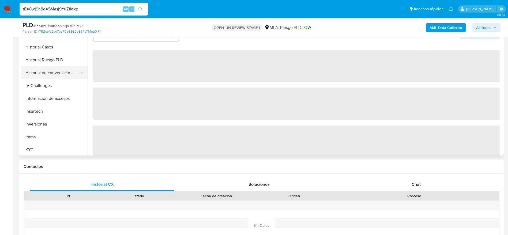
click at [51, 79] on button "Historial de conversaciones" at bounding box center [52, 72] width 63 height 13
select select "10"
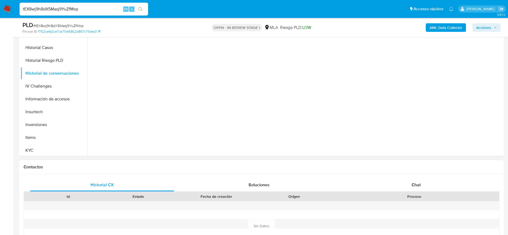
scroll to position [121, 0]
click at [94, 7] on input "tEX8wj9h8dX5Masj9YuZfMxp" at bounding box center [84, 9] width 129 height 7
paste input "H5wqlCq0HRc60KJSh36wcvXN"
type input "H5wqlCq0HRc60KJSh36wcvXN"
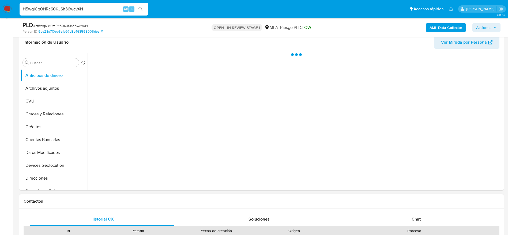
scroll to position [161, 0]
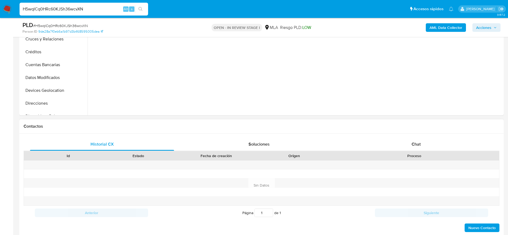
click at [426, 135] on div "Historial CX Soluciones Chat Id Estado Fecha de creación Origen Proceso Anterio…" at bounding box center [261, 185] width 485 height 103
click at [425, 143] on div "Chat" at bounding box center [416, 144] width 144 height 13
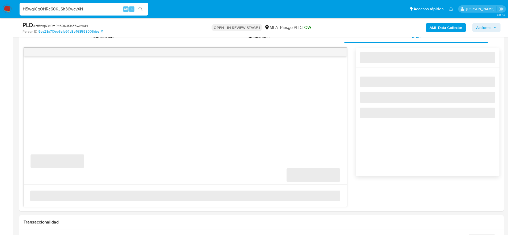
select select "10"
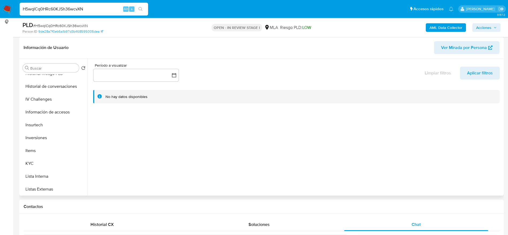
scroll to position [252, 0]
click at [52, 158] on button "Restricciones Nuevo Mundo" at bounding box center [52, 163] width 63 height 13
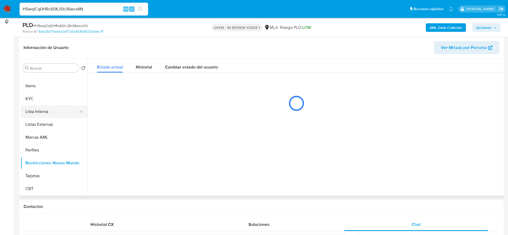
click at [35, 107] on button "Lista Interna" at bounding box center [52, 111] width 63 height 13
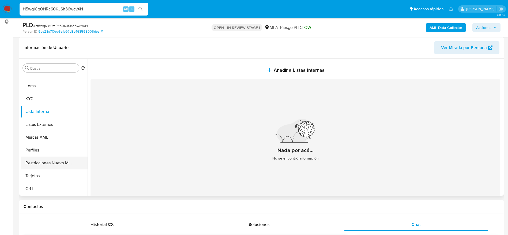
click at [39, 161] on button "Restricciones Nuevo Mundo" at bounding box center [52, 163] width 63 height 13
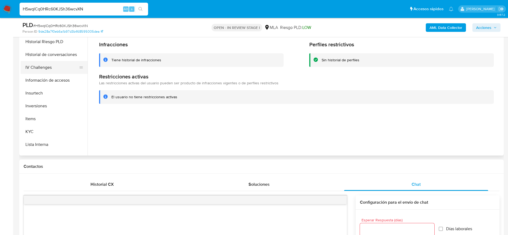
scroll to position [132, 0]
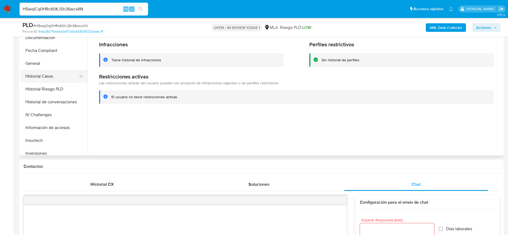
click at [42, 80] on button "Historial Casos" at bounding box center [52, 76] width 63 height 13
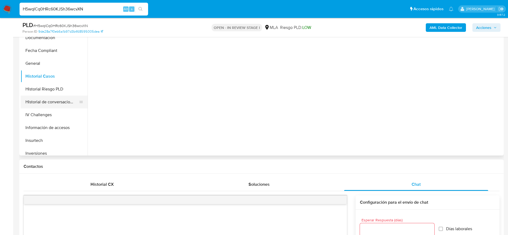
click at [59, 105] on button "Historial de conversaciones" at bounding box center [52, 102] width 63 height 13
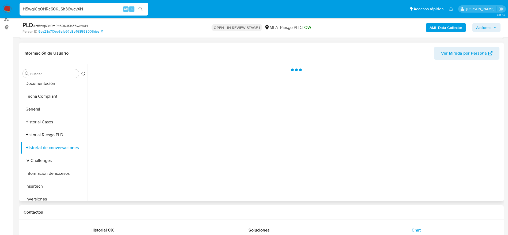
scroll to position [40, 0]
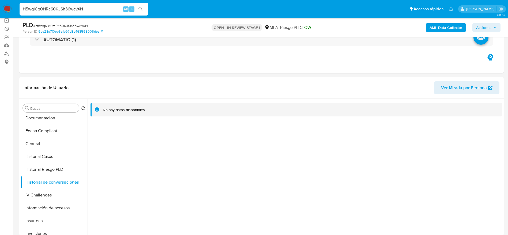
click at [91, 7] on input "H5wqlCq0HRc60KJSh36wcvXN" at bounding box center [84, 9] width 129 height 7
paste input "IPZlgTApArqdeb76FCqn6XbC"
type input "IPZlgTApArqdeb76FCqn6XbC"
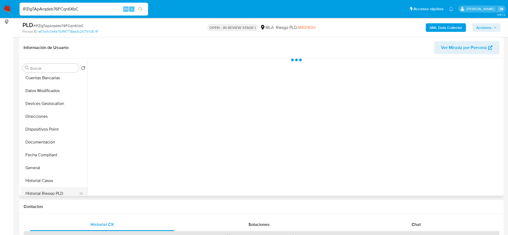
scroll to position [121, 0]
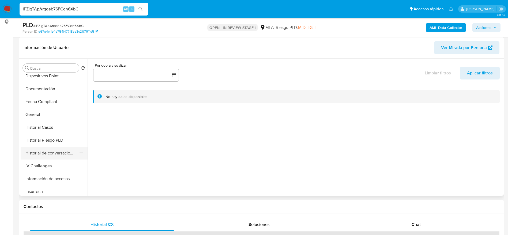
select select "10"
click at [62, 156] on button "Historial de conversaciones" at bounding box center [52, 153] width 63 height 13
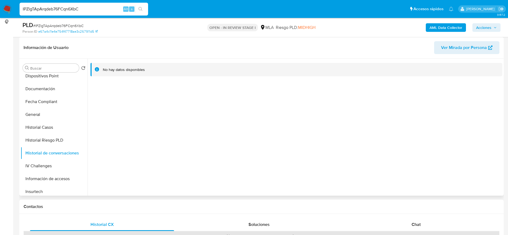
click at [479, 44] on span "Ver Mirada por Persona" at bounding box center [464, 47] width 46 height 13
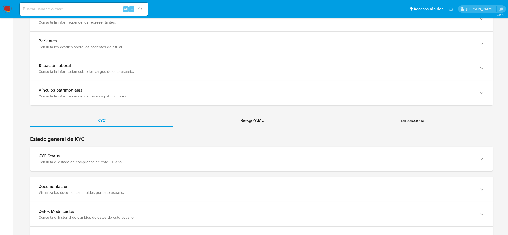
drag, startPoint x: 259, startPoint y: 118, endPoint x: 264, endPoint y: 114, distance: 6.9
click at [259, 118] on span "Riesgo/AML" at bounding box center [252, 120] width 23 height 6
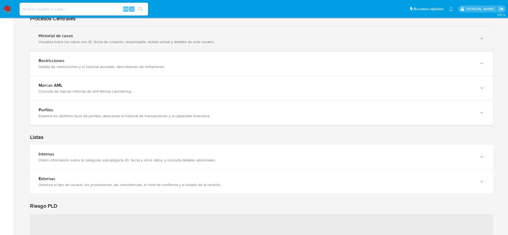
scroll to position [482, 0]
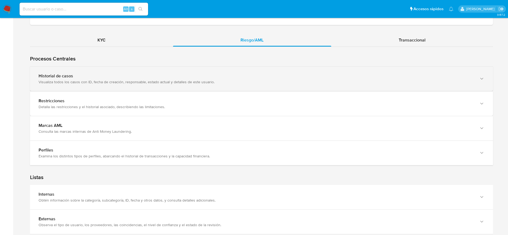
click at [200, 82] on div "Visualiza todos los casos con ID, fecha de creación, responsable, estado actual…" at bounding box center [257, 82] width 436 height 5
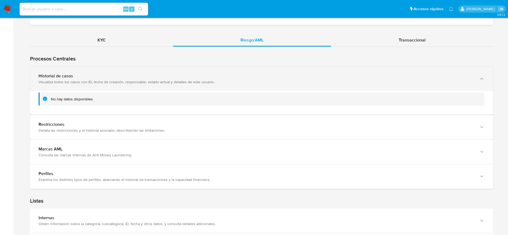
click at [200, 81] on div "Visualiza todos los casos con ID, fecha de creación, responsable, estado actual…" at bounding box center [257, 82] width 436 height 5
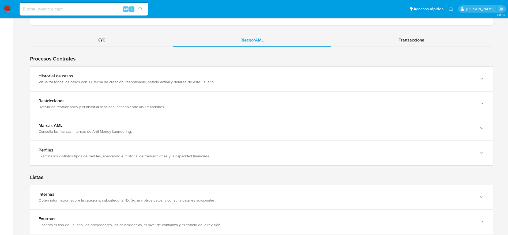
click at [106, 37] on div "KYC" at bounding box center [101, 40] width 143 height 13
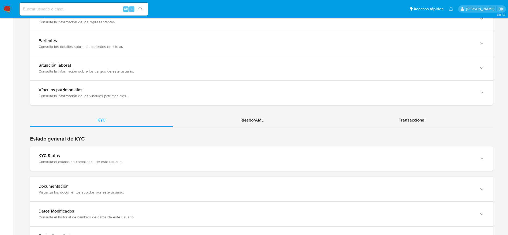
scroll to position [453, 0]
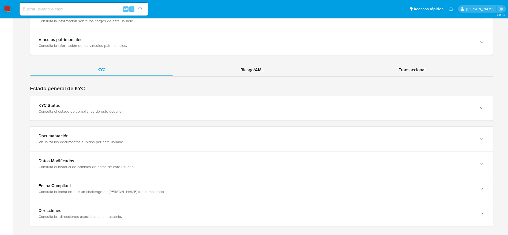
click at [256, 77] on div "KYC Riesgo/AML Transaccional" at bounding box center [261, 145] width 463 height 163
click at [264, 68] on span "Riesgo/AML" at bounding box center [252, 70] width 23 height 6
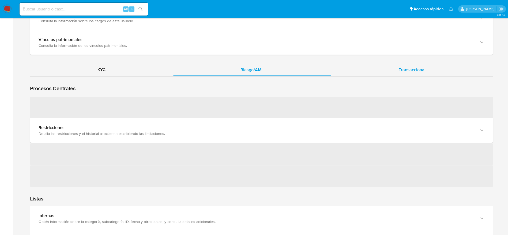
click at [422, 68] on span "Transaccional" at bounding box center [412, 70] width 27 height 6
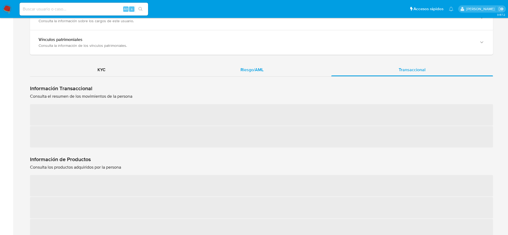
click at [255, 68] on span "Riesgo/AML" at bounding box center [252, 70] width 23 height 6
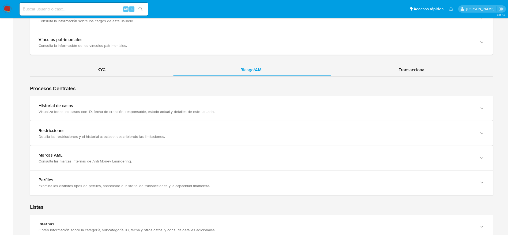
click at [81, 9] on input at bounding box center [84, 9] width 129 height 7
paste input "384849177"
type input "384849177"
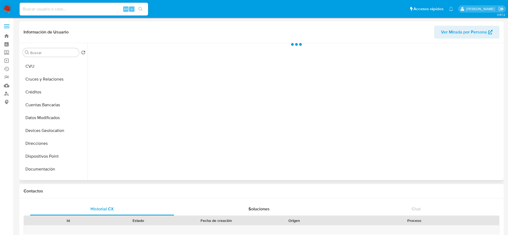
scroll to position [80, 0]
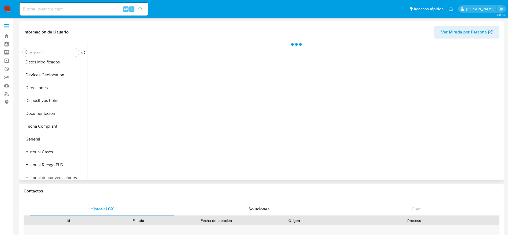
click at [50, 151] on button "Historial Casos" at bounding box center [54, 152] width 67 height 13
select select "10"
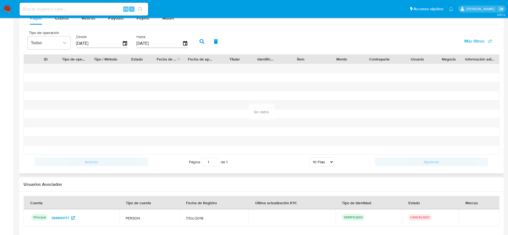
scroll to position [534, 0]
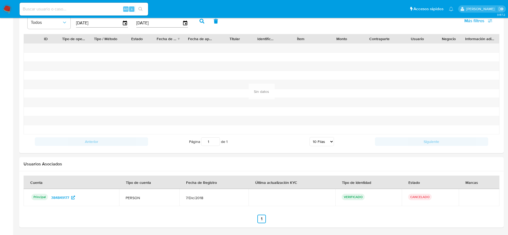
click at [65, 4] on div "Alt s" at bounding box center [84, 9] width 129 height 13
click at [68, 7] on input at bounding box center [84, 9] width 129 height 7
paste input "1490677303"
type input "1490677303"
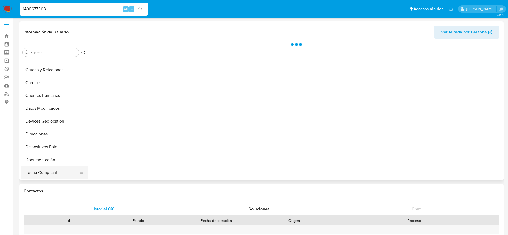
scroll to position [80, 0]
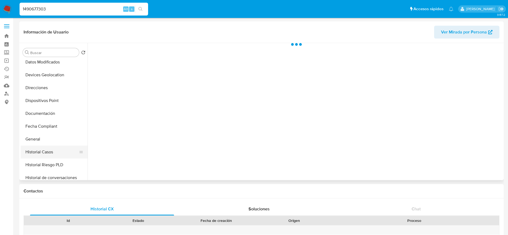
click at [54, 154] on button "Historial Casos" at bounding box center [52, 152] width 63 height 13
select select "10"
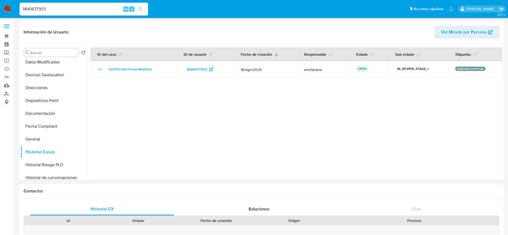
click at [57, 7] on input "1490677303" at bounding box center [84, 9] width 129 height 7
paste input "18789846"
type input "118789846"
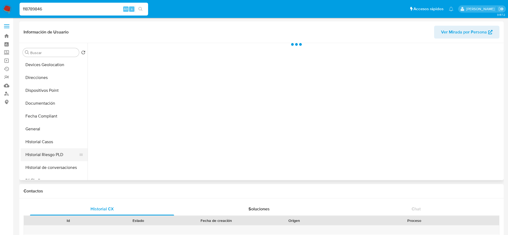
scroll to position [121, 0]
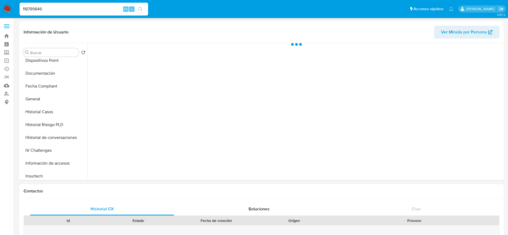
drag, startPoint x: 43, startPoint y: 112, endPoint x: 243, endPoint y: 3, distance: 227.4
click at [43, 112] on button "Historial Casos" at bounding box center [54, 112] width 67 height 13
select select "10"
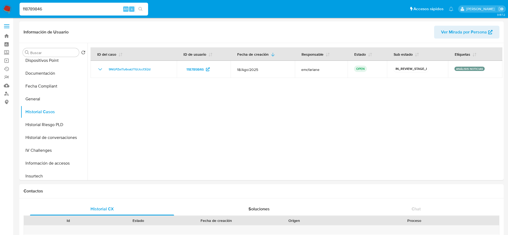
click at [75, 6] on input "118789846" at bounding box center [84, 9] width 129 height 7
paste input "75913583"
type input "1175913583"
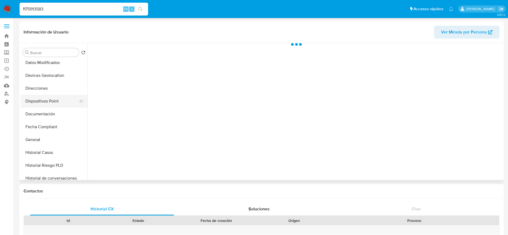
scroll to position [80, 0]
click at [53, 151] on button "Historial Casos" at bounding box center [52, 152] width 63 height 13
select select "10"
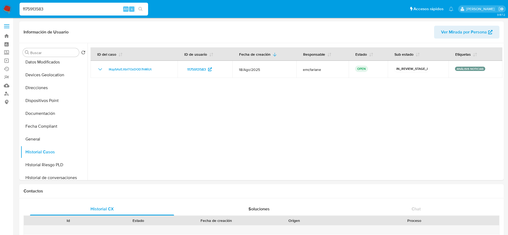
click at [52, 10] on input "1175913583" at bounding box center [84, 9] width 129 height 7
paste input "015441344"
type input "1015441344"
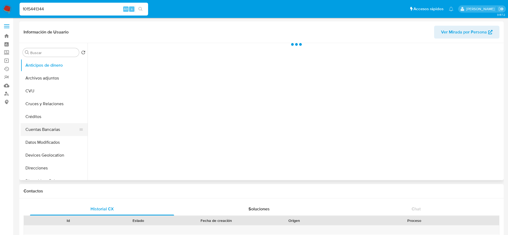
scroll to position [80, 0]
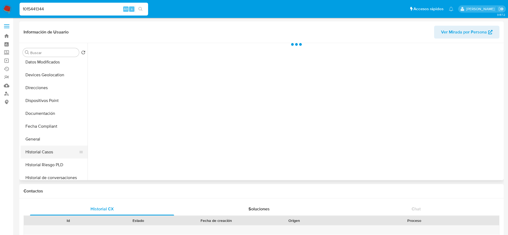
drag, startPoint x: 44, startPoint y: 154, endPoint x: 49, endPoint y: 149, distance: 6.3
click at [45, 154] on button "Historial Casos" at bounding box center [52, 152] width 63 height 13
select select "10"
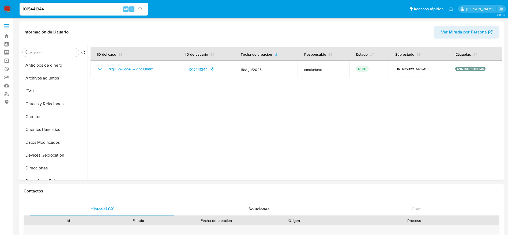
select select "10"
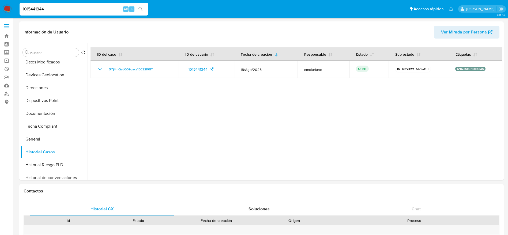
click at [73, 6] on input "1015441344" at bounding box center [84, 9] width 129 height 7
paste input "696716999"
type input "1696716999"
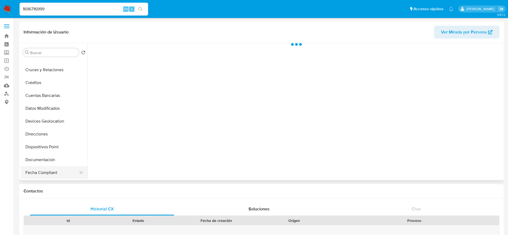
scroll to position [80, 0]
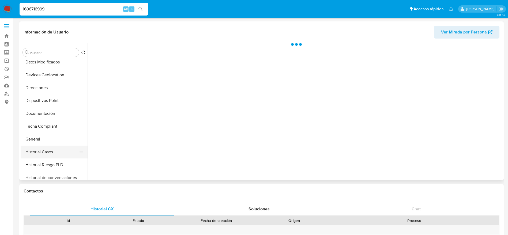
click at [46, 157] on button "Historial Casos" at bounding box center [52, 152] width 63 height 13
select select "10"
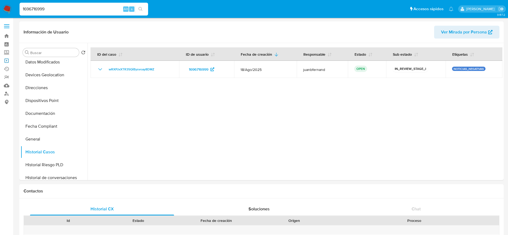
drag, startPoint x: 6, startPoint y: 61, endPoint x: 16, endPoint y: 66, distance: 11.6
click at [6, 61] on link "Operaciones masivas" at bounding box center [32, 61] width 64 height 8
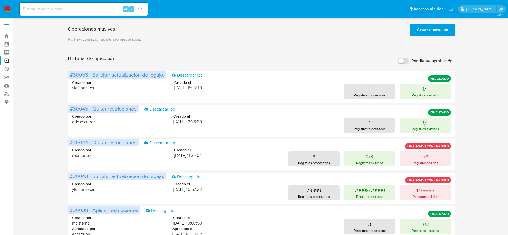
click at [440, 28] on span "Crear operación" at bounding box center [432, 30] width 31 height 12
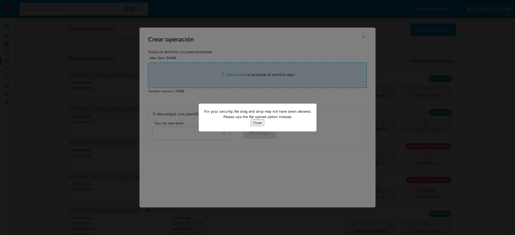
drag, startPoint x: 259, startPoint y: 121, endPoint x: 262, endPoint y: 111, distance: 11.0
click at [259, 121] on button "Close" at bounding box center [257, 123] width 13 height 7
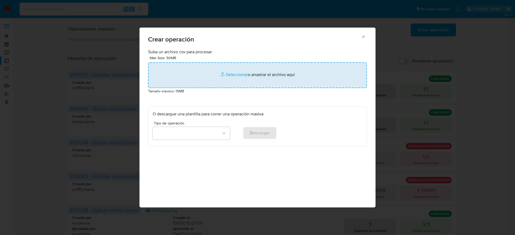
click at [261, 80] on input "file" at bounding box center [257, 75] width 219 height 26
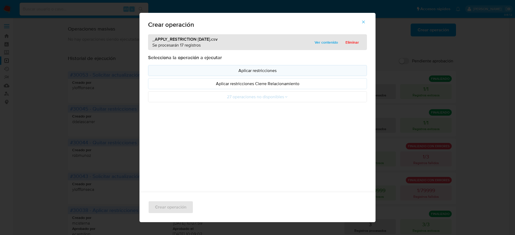
drag, startPoint x: 236, startPoint y: 75, endPoint x: 245, endPoint y: 73, distance: 8.5
click at [237, 74] on button "Aplicar restricciones" at bounding box center [257, 70] width 219 height 11
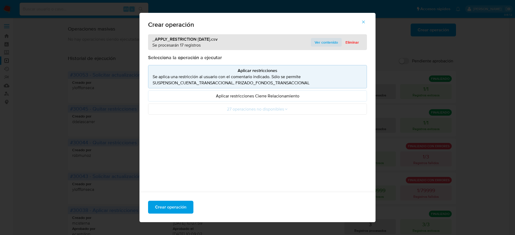
click at [330, 44] on span "Ver contenido" at bounding box center [325, 43] width 23 height 8
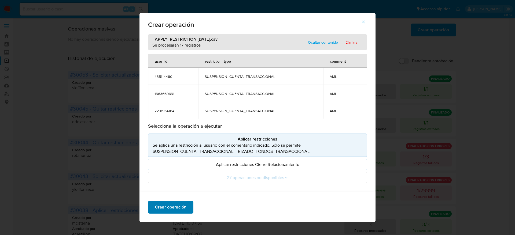
click at [172, 205] on span "Crear operación" at bounding box center [170, 208] width 31 height 12
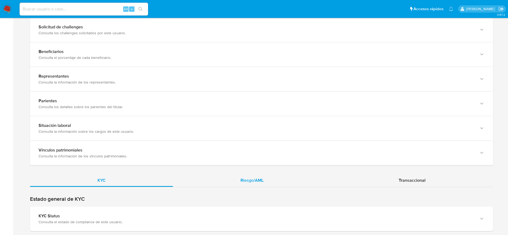
scroll to position [339, 0]
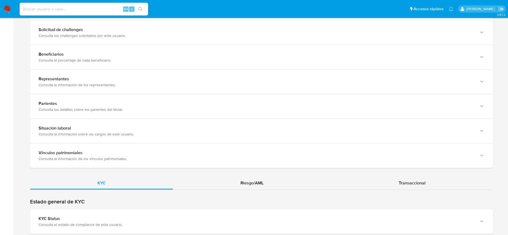
click at [266, 181] on div "Riesgo/AML" at bounding box center [252, 183] width 158 height 13
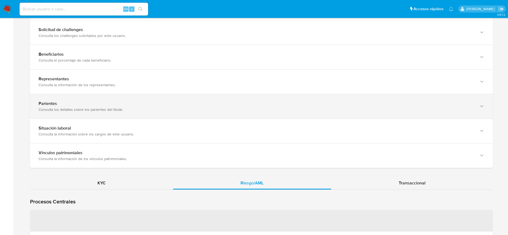
scroll to position [420, 0]
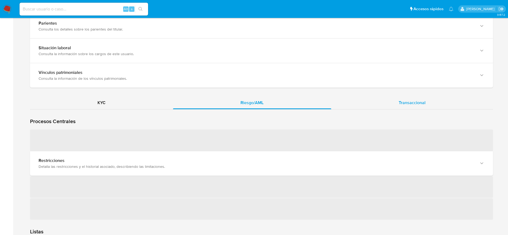
click at [419, 101] on span "Transaccional" at bounding box center [412, 103] width 27 height 6
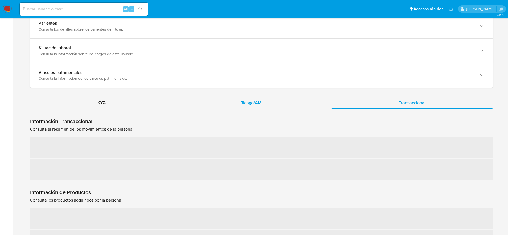
click at [259, 106] on div "Riesgo/AML" at bounding box center [252, 102] width 158 height 13
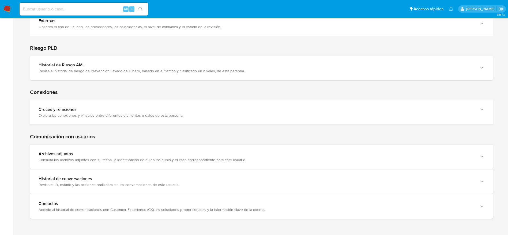
scroll to position [480, 0]
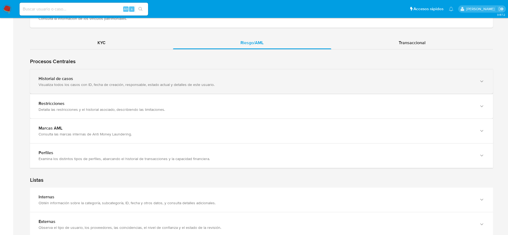
click at [78, 83] on div "Visualiza todos los casos con ID, fecha de creación, responsable, estado actual…" at bounding box center [257, 84] width 436 height 5
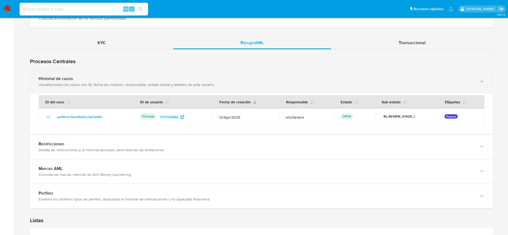
click at [78, 83] on div "Visualiza todos los casos con ID, fecha de creación, responsable, estado actual…" at bounding box center [257, 84] width 436 height 5
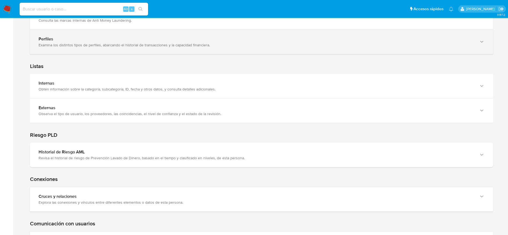
scroll to position [600, 0]
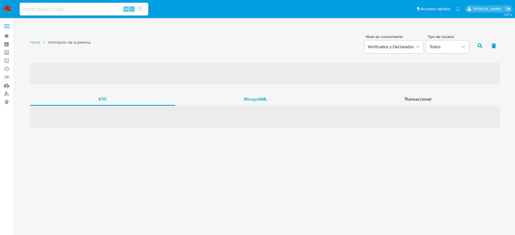
drag, startPoint x: 264, startPoint y: 100, endPoint x: 268, endPoint y: 101, distance: 4.1
click at [264, 101] on span "Riesgo/AML" at bounding box center [255, 99] width 23 height 6
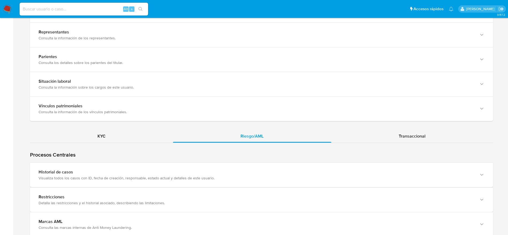
scroll to position [442, 0]
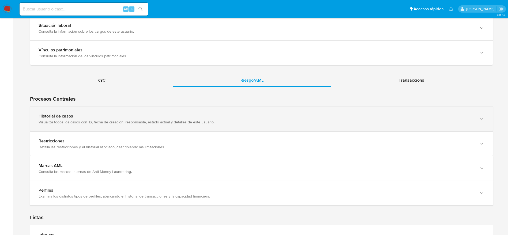
click at [193, 122] on div "Visualiza todos los casos con ID, fecha de creación, responsable, estado actual…" at bounding box center [257, 122] width 436 height 5
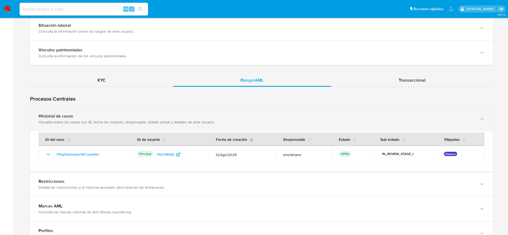
click at [193, 122] on div "Visualiza todos los casos con ID, fecha de creación, responsable, estado actual…" at bounding box center [257, 122] width 436 height 5
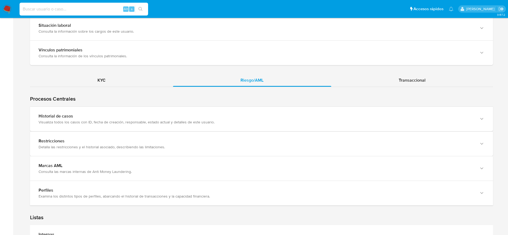
click at [100, 7] on input at bounding box center [84, 9] width 129 height 7
paste input "nK9ZTnriTqGmUQ02Mu6dQ4LB"
type input "nK9ZTnriTqGmUQ02Mu6dQ4LB"
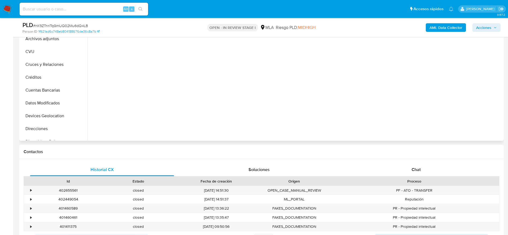
scroll to position [161, 0]
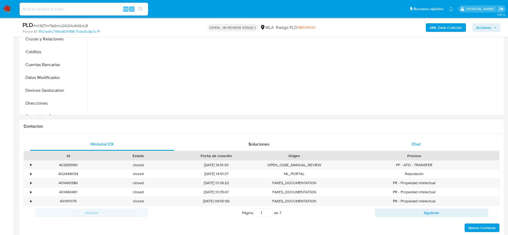
click at [422, 150] on div "Chat" at bounding box center [416, 144] width 144 height 13
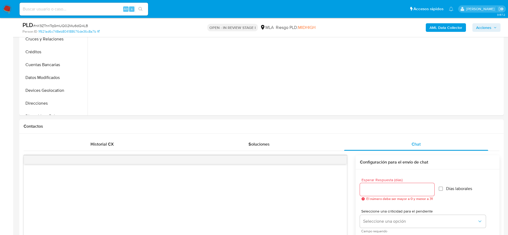
select select "10"
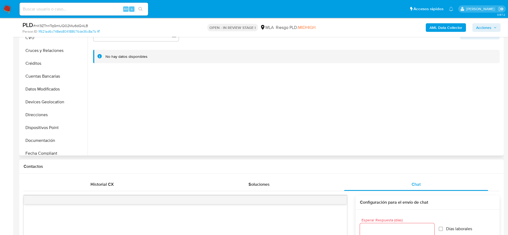
scroll to position [80, 0]
drag, startPoint x: 58, startPoint y: 153, endPoint x: 243, endPoint y: 146, distance: 184.5
click at [58, 153] on button "Historial de conversaciones" at bounding box center [54, 153] width 67 height 13
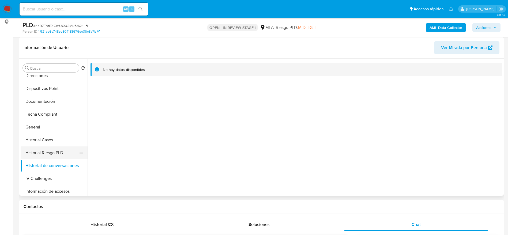
scroll to position [121, 0]
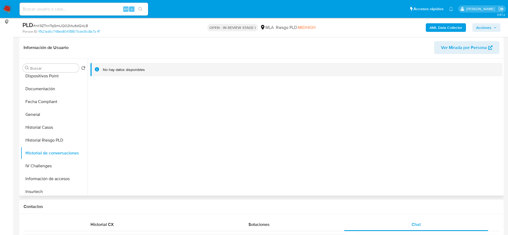
drag, startPoint x: 41, startPoint y: 124, endPoint x: 294, endPoint y: 133, distance: 253.8
click at [41, 124] on button "Historial Casos" at bounding box center [54, 127] width 67 height 13
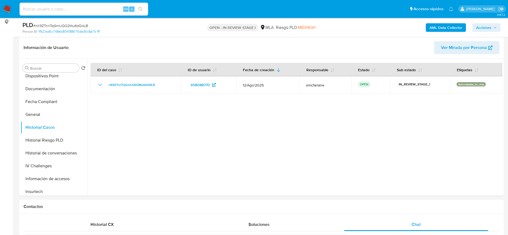
click at [86, 9] on input at bounding box center [84, 9] width 129 height 7
paste input "9B7sIcM3vAqnFzrEEiAVemKq"
type input "9B7sIcM3vAqnFzrEEiAVemKq"
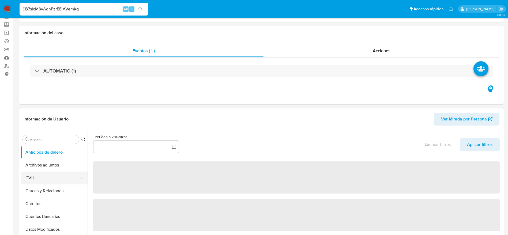
select select "10"
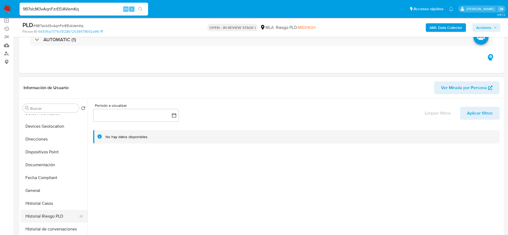
scroll to position [121, 0]
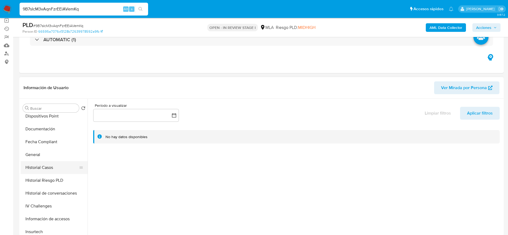
click at [50, 166] on button "Historial Casos" at bounding box center [52, 167] width 63 height 13
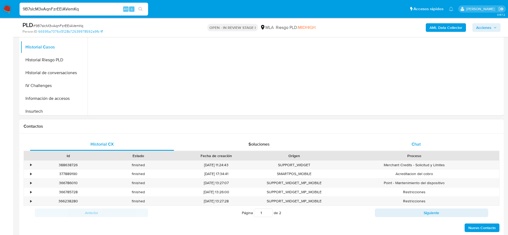
drag, startPoint x: 416, startPoint y: 144, endPoint x: 386, endPoint y: 146, distance: 30.3
click at [415, 145] on span "Chat" at bounding box center [416, 144] width 9 height 6
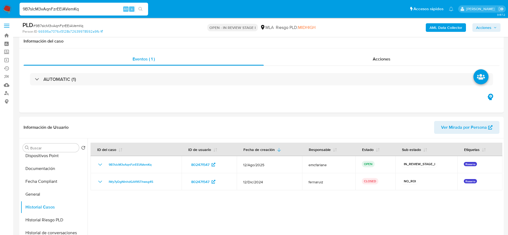
scroll to position [0, 0]
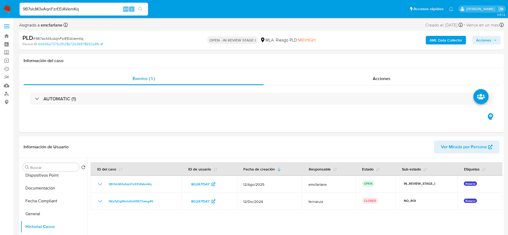
click at [90, 12] on input "9B7sIcM3vAqnFzrEEiAVemKq" at bounding box center [84, 9] width 129 height 7
paste input "fQD2KrdI4DJY7lBJLqDzSZLV"
type input "fQD2KrdI4DJY7lBJLqDzSZLV"
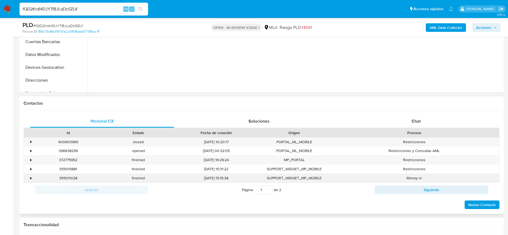
scroll to position [201, 0]
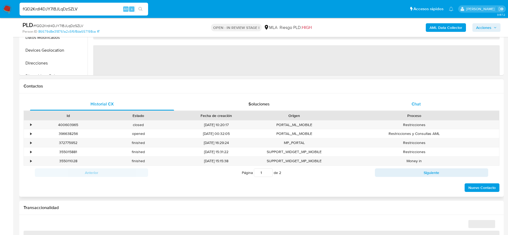
click at [416, 105] on span "Chat" at bounding box center [416, 104] width 9 height 6
select select "10"
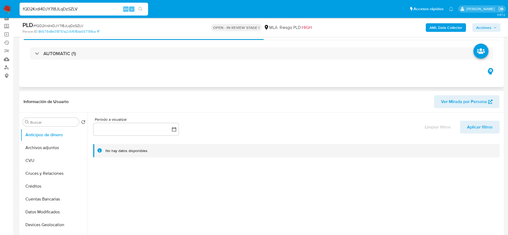
scroll to position [0, 0]
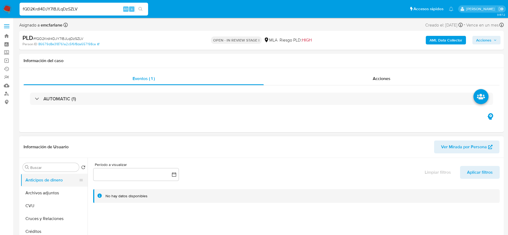
click at [35, 190] on button "Archivos adjuntos" at bounding box center [54, 193] width 67 height 13
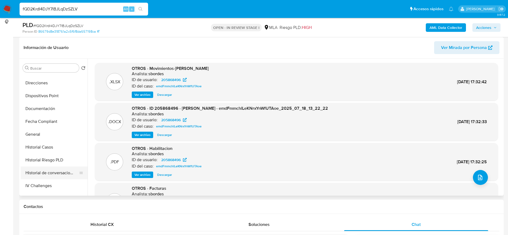
scroll to position [121, 0]
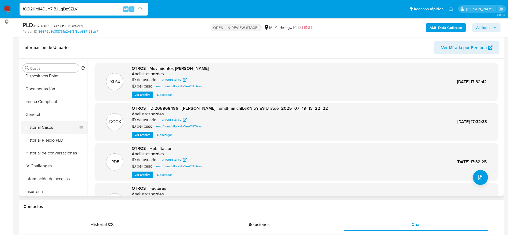
drag, startPoint x: 45, startPoint y: 131, endPoint x: 52, endPoint y: 127, distance: 7.8
click at [45, 131] on button "Historial Casos" at bounding box center [52, 127] width 63 height 13
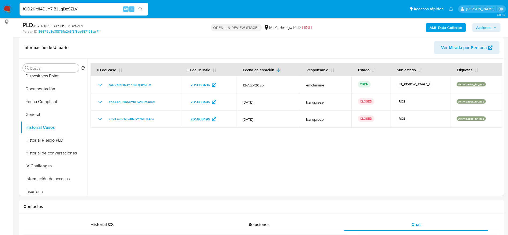
click at [86, 5] on div "fQD2KrdI4DJY7lBJLqDzSZLV Alt s" at bounding box center [84, 9] width 129 height 13
click at [87, 9] on input "fQD2KrdI4DJY7lBJLqDzSZLV" at bounding box center [84, 9] width 129 height 7
paste input "XfY7Dbvhe2GyEBT99epLHcbs"
type input "XfY7Dbvhe2GyEBT99epLHcbs"
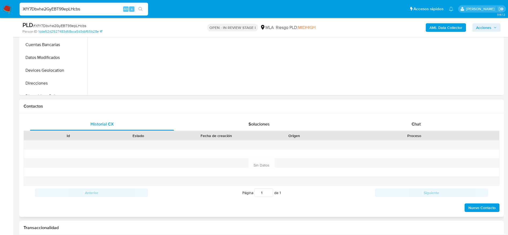
scroll to position [201, 0]
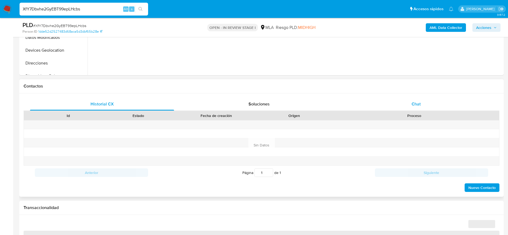
click at [424, 108] on div "Chat" at bounding box center [416, 104] width 144 height 13
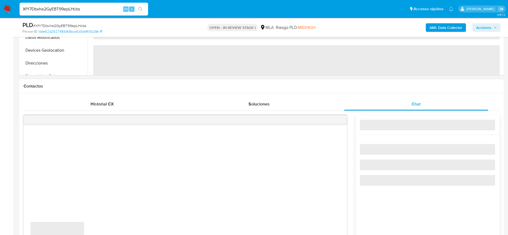
select select "10"
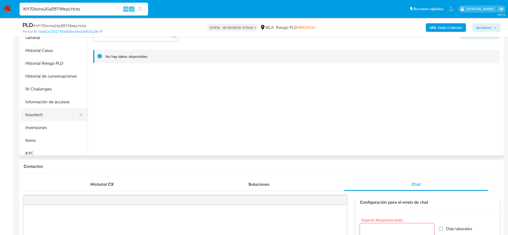
scroll to position [161, 0]
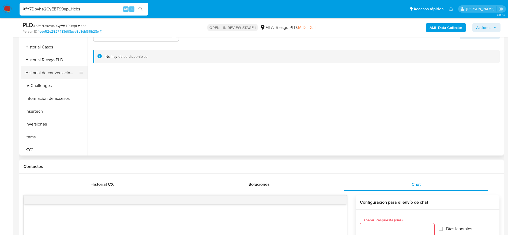
drag, startPoint x: 40, startPoint y: 73, endPoint x: 44, endPoint y: 75, distance: 4.2
click at [40, 73] on button "Historial de conversaciones" at bounding box center [52, 72] width 63 height 13
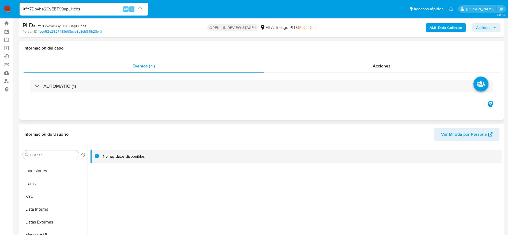
scroll to position [0, 0]
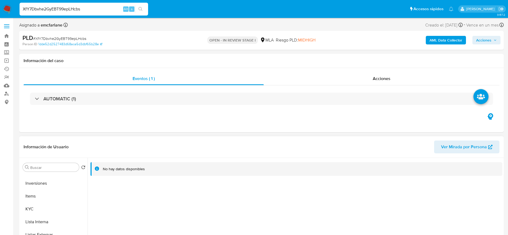
click at [469, 144] on span "Ver Mirada por Persona" at bounding box center [464, 147] width 46 height 13
drag, startPoint x: 6, startPoint y: 6, endPoint x: 14, endPoint y: 1, distance: 9.7
click at [6, 6] on img at bounding box center [7, 9] width 9 height 9
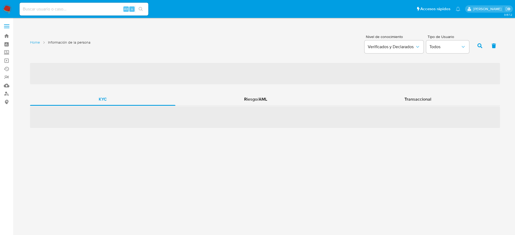
drag, startPoint x: 251, startPoint y: 99, endPoint x: 335, endPoint y: 88, distance: 84.7
click at [251, 99] on span "Riesgo/AML" at bounding box center [255, 99] width 23 height 6
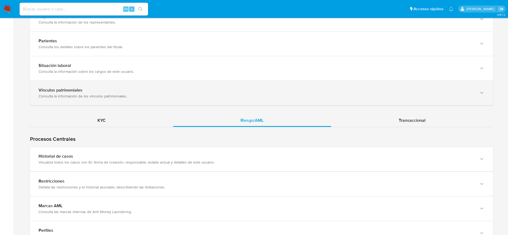
drag, startPoint x: 131, startPoint y: 157, endPoint x: 333, endPoint y: 90, distance: 212.7
click at [131, 157] on div "Historial de casos" at bounding box center [257, 156] width 436 height 5
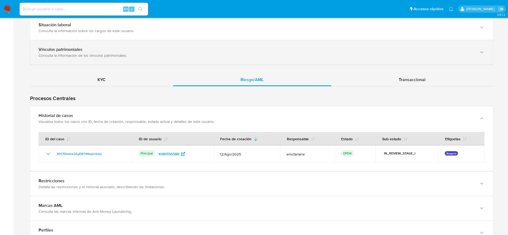
scroll to position [482, 0]
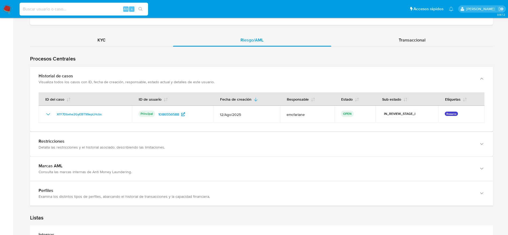
click at [102, 7] on input at bounding box center [84, 9] width 129 height 7
paste input "QRKAwCzRvDKKny86ppnBSQLe"
type input "QRKAwCzRvDKKny86ppnBSQLe"
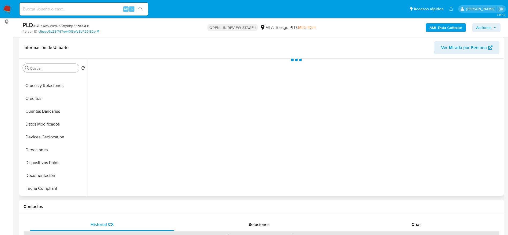
scroll to position [80, 0]
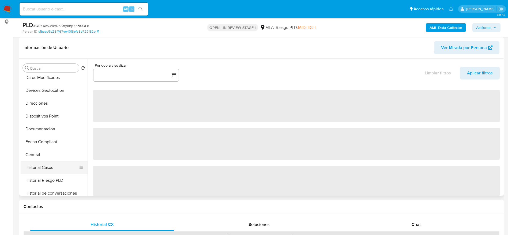
click at [44, 164] on button "Historial Casos" at bounding box center [52, 167] width 63 height 13
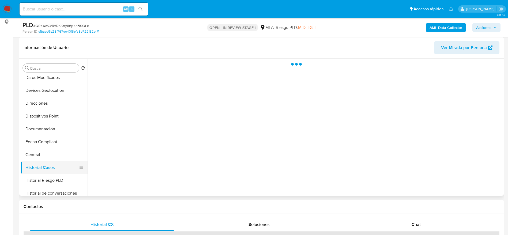
select select "10"
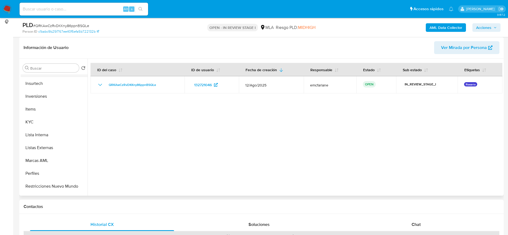
scroll to position [132, 0]
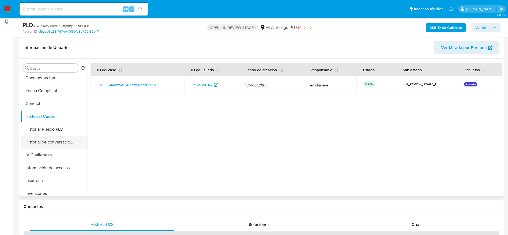
click at [55, 143] on button "Historial de conversaciones" at bounding box center [52, 142] width 63 height 13
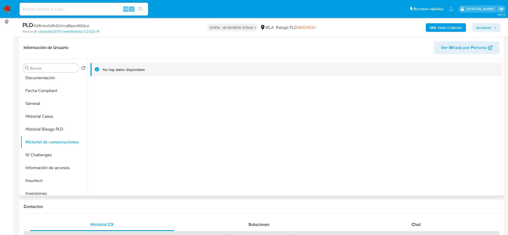
click at [448, 51] on span "Ver Mirada por Persona" at bounding box center [464, 47] width 46 height 13
click at [62, 11] on input at bounding box center [84, 9] width 129 height 7
paste input "qeNNshC8wxtBk0Gy2aD3pMtx"
type input "qeNNshC8wxtBk0Gy2aD3pMtx"
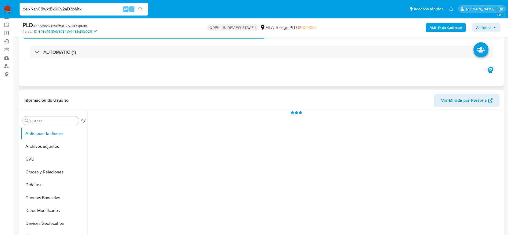
scroll to position [40, 0]
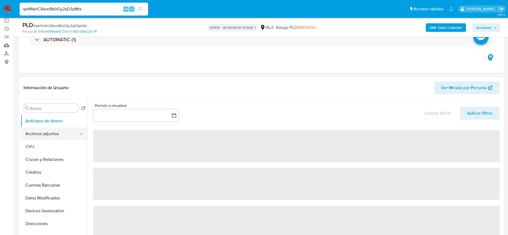
click at [30, 137] on button "Archivos adjuntos" at bounding box center [52, 134] width 63 height 13
select select "10"
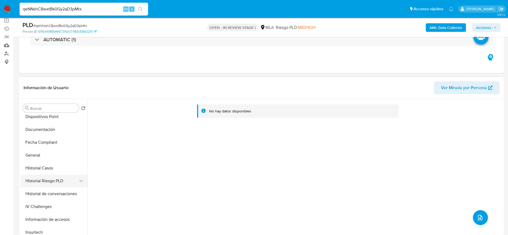
scroll to position [121, 0]
click at [39, 155] on button "General" at bounding box center [52, 155] width 63 height 13
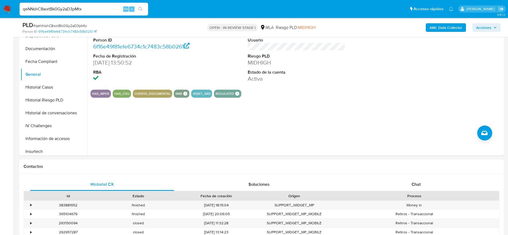
click at [94, 10] on input "qeNNshC8wxtBk0Gy2aD3pMtx" at bounding box center [84, 9] width 129 height 7
paste input "tEX8wj9h8dX5Masj9YuZfMxp"
type input "tEX8wj9h8dX5Masj9YuZfMxp"
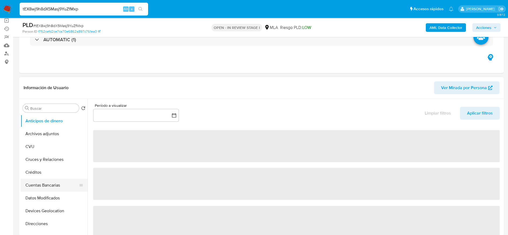
scroll to position [121, 0]
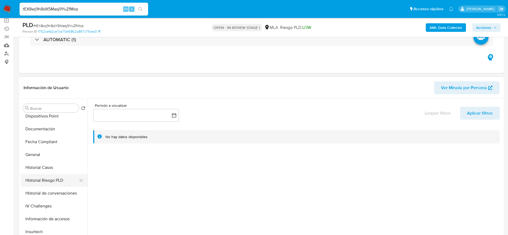
select select "10"
click at [38, 155] on button "General" at bounding box center [52, 155] width 63 height 13
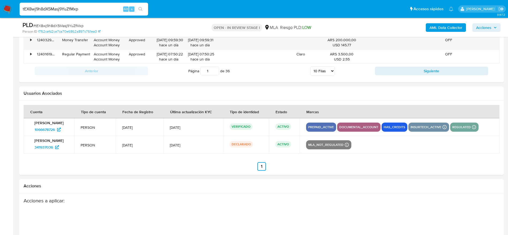
scroll to position [764, 0]
click at [90, 8] on input "tEX8wj9h8dX5Masj9YuZfMxp" at bounding box center [84, 9] width 129 height 7
click at [90, 9] on input "tEX8wj9h8dX5Masj9YuZfMxp" at bounding box center [84, 9] width 129 height 7
paste input "H5wqlCq0HRc60KJSh36wcvXN"
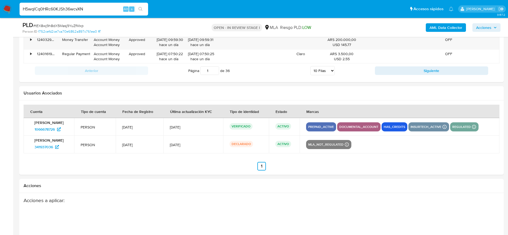
type input "H5wqlCq0HRc60KJSh36wcvXN"
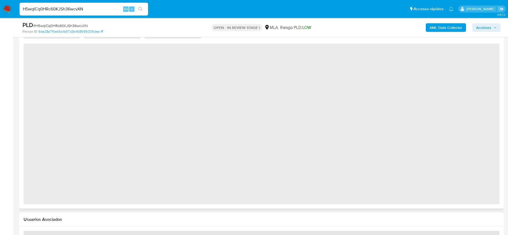
scroll to position [643, 0]
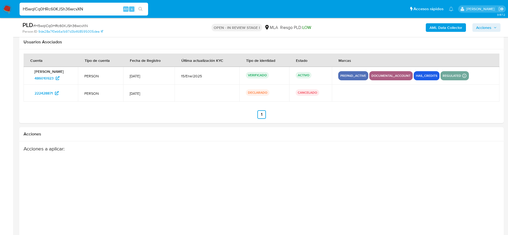
select select "10"
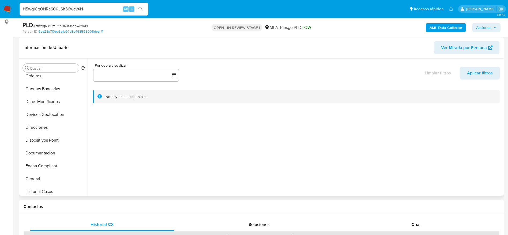
scroll to position [121, 0]
click at [28, 120] on button "General" at bounding box center [52, 114] width 63 height 13
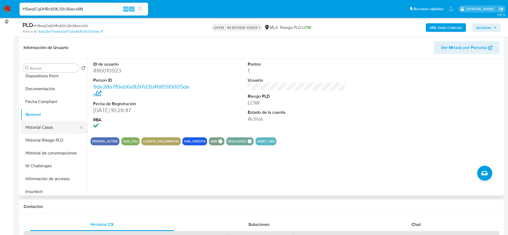
click at [45, 124] on button "Historial Casos" at bounding box center [52, 127] width 63 height 13
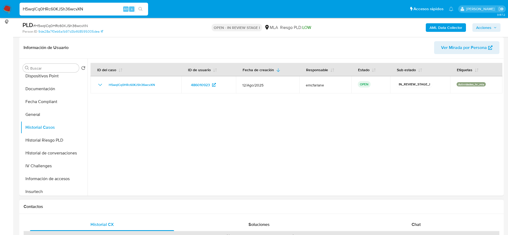
drag, startPoint x: 420, startPoint y: 223, endPoint x: 407, endPoint y: 215, distance: 15.3
click at [419, 222] on span "Chat" at bounding box center [416, 225] width 9 height 6
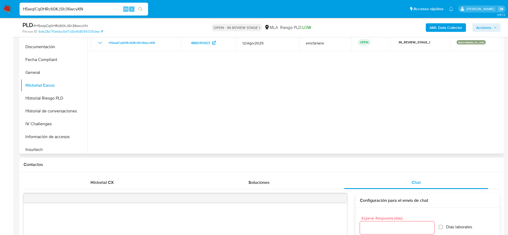
scroll to position [241, 0]
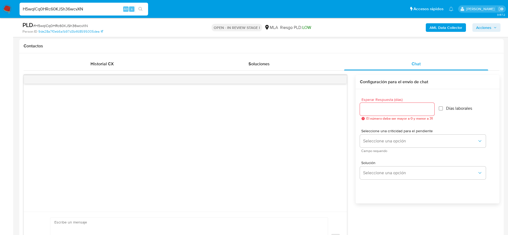
click at [97, 8] on input "H5wqlCq0HRc60KJSh36wcvXN" at bounding box center [84, 9] width 129 height 7
paste input "IPZlgTApArqdeb76FCqn6XbC"
type input "IPZlgTApArqdeb76FCqn6XbC"
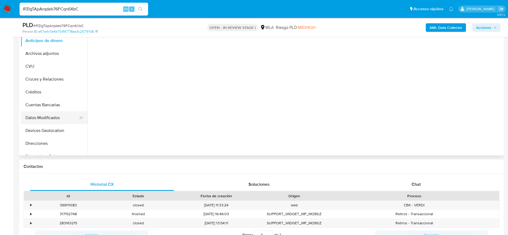
scroll to position [80, 0]
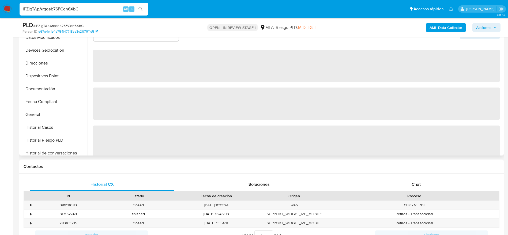
drag, startPoint x: 32, startPoint y: 116, endPoint x: 86, endPoint y: 111, distance: 53.6
click at [32, 116] on button "General" at bounding box center [54, 114] width 67 height 13
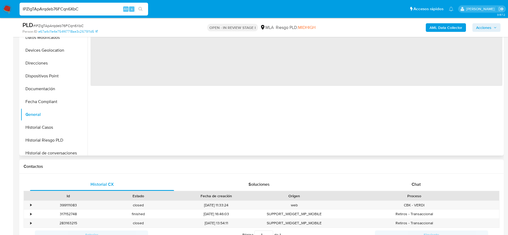
select select "10"
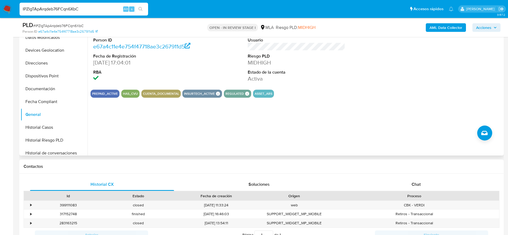
scroll to position [161, 0]
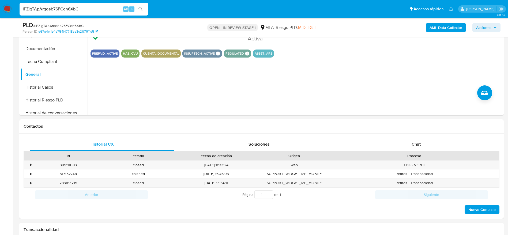
click at [100, 13] on div "IPZlgTApArqdeb76FCqn6XbC Alt s" at bounding box center [84, 9] width 129 height 13
click at [95, 8] on input "IPZlgTApArqdeb76FCqn6XbC" at bounding box center [84, 9] width 129 height 7
paste input "nK9ZTnriTqGmUQ02Mu6dQ4LB"
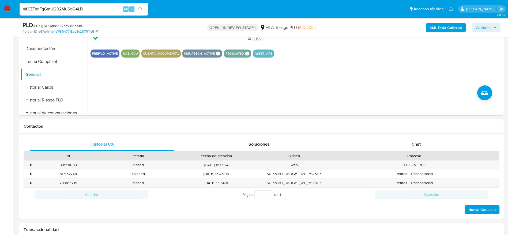
type input "nK9ZTnriTqGmUQ02Mu6dQ4LB"
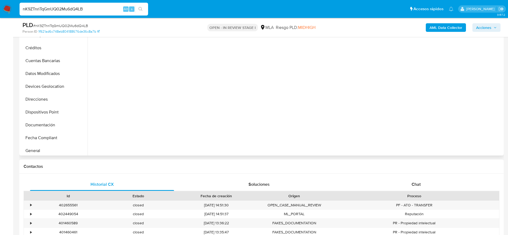
scroll to position [121, 0]
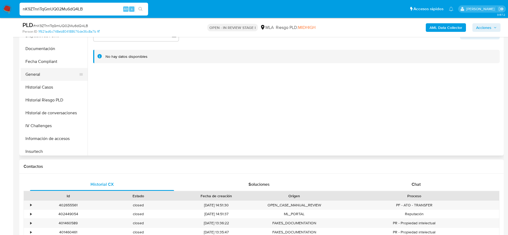
select select "10"
click at [35, 75] on button "General" at bounding box center [52, 74] width 63 height 13
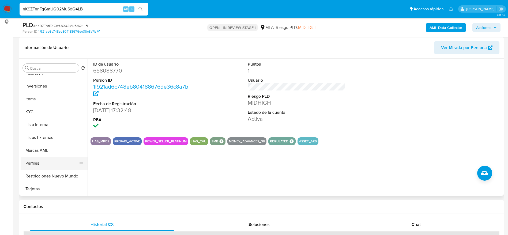
scroll to position [241, 0]
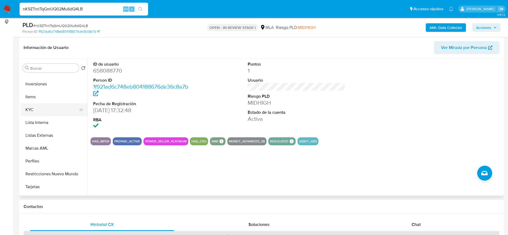
click at [29, 112] on button "KYC" at bounding box center [52, 109] width 63 height 13
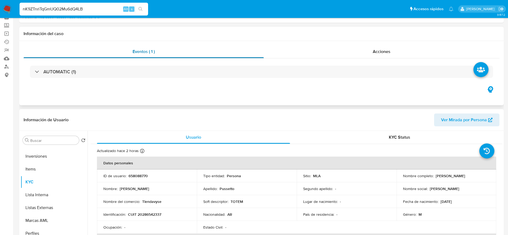
scroll to position [0, 0]
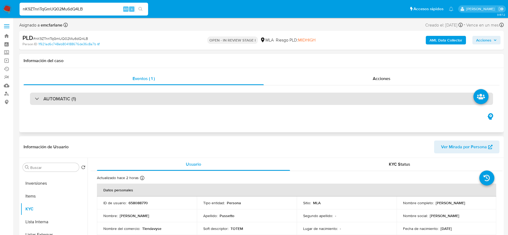
click at [83, 94] on div "AUTOMATIC (1)" at bounding box center [261, 99] width 463 height 12
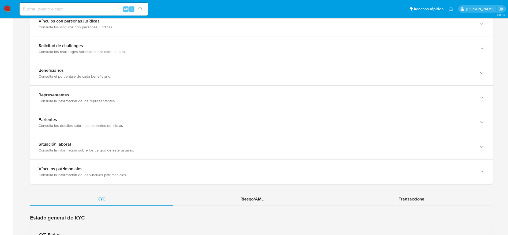
scroll to position [442, 0]
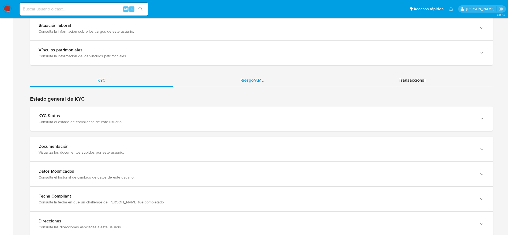
click at [250, 81] on span "Riesgo/AML" at bounding box center [252, 80] width 23 height 6
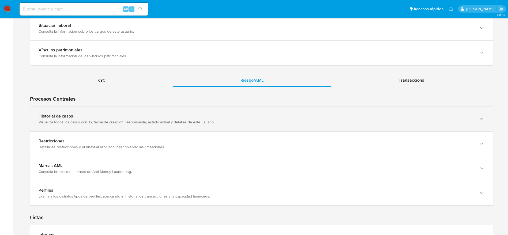
click at [155, 120] on div "Visualiza todos los casos con ID, fecha de creación, responsable, estado actual…" at bounding box center [257, 122] width 436 height 5
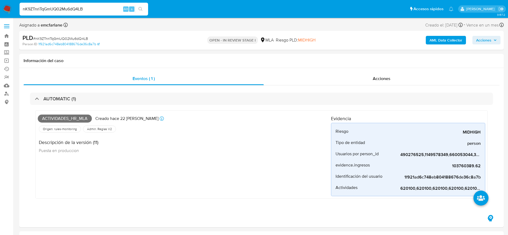
select select "10"
click at [86, 11] on input "nK9ZTnriTqGmUQ02Mu6dQ4LB" at bounding box center [84, 9] width 129 height 7
paste input "XfY7Dbvhe2GyEBT99epLHcbs"
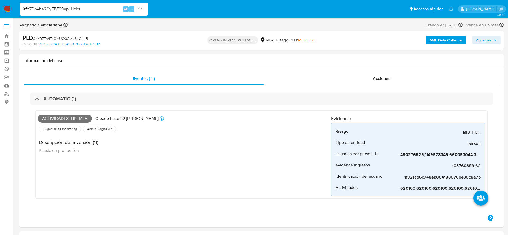
type input "XfY7Dbvhe2GyEBT99epLHcbs"
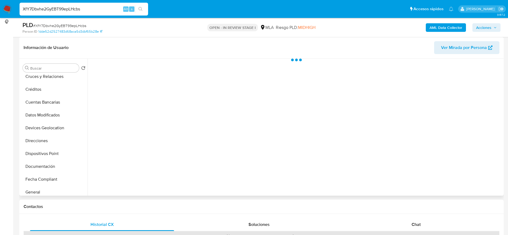
scroll to position [121, 0]
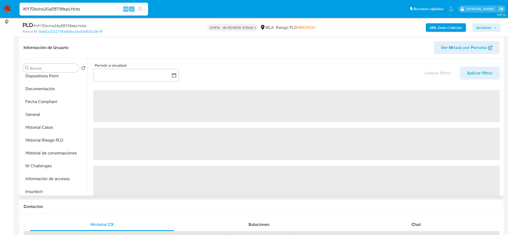
drag, startPoint x: 38, startPoint y: 110, endPoint x: 148, endPoint y: 126, distance: 110.8
click at [38, 110] on button "General" at bounding box center [54, 114] width 67 height 13
select select "10"
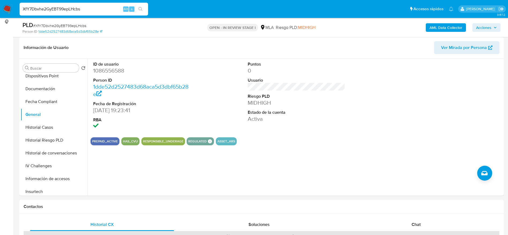
click at [95, 8] on input "XfY7Dbvhe2GyEBT99epLHcbs" at bounding box center [84, 9] width 129 height 7
paste input "QRKAwCzRvDKKny86ppnBSQLe"
type input "QRKAwCzRvDKKny86ppnBSQLe"
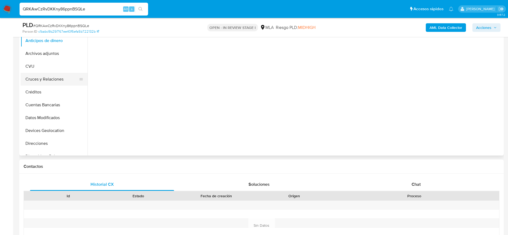
scroll to position [121, 0]
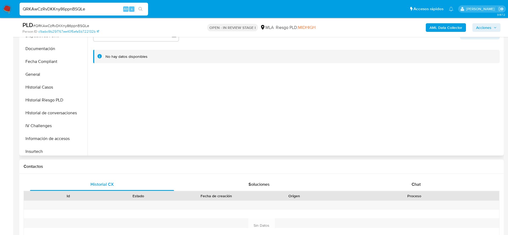
drag, startPoint x: 47, startPoint y: 75, endPoint x: 205, endPoint y: 128, distance: 166.8
click at [47, 75] on button "General" at bounding box center [54, 74] width 67 height 13
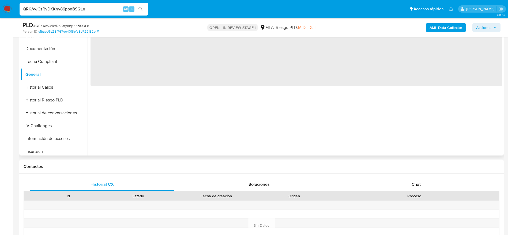
select select "10"
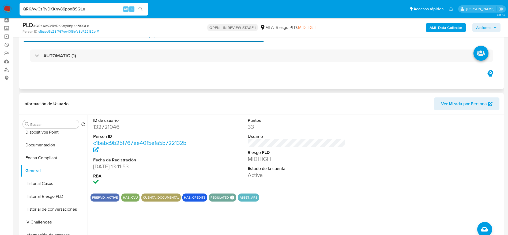
scroll to position [0, 0]
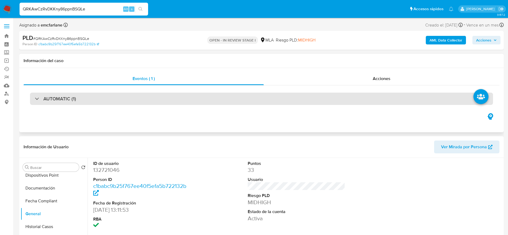
click at [70, 97] on h3 "AUTOMATIC (1)" at bounding box center [59, 99] width 33 height 6
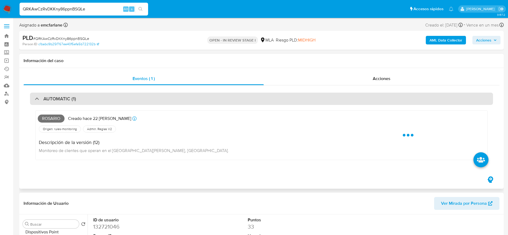
click at [70, 97] on h3 "AUTOMATIC (1)" at bounding box center [59, 99] width 33 height 6
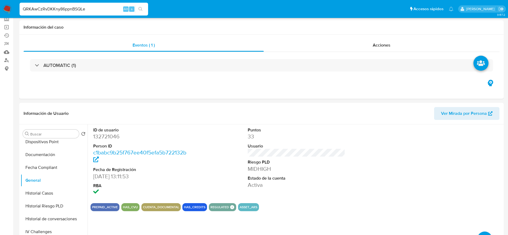
scroll to position [80, 0]
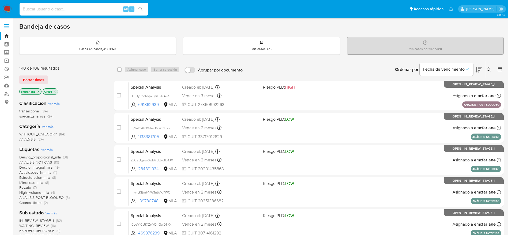
click at [77, 11] on input at bounding box center [84, 9] width 129 height 7
paste input "axoTSnYF5U24Uqg3NMD8i6jB"
type input "a"
paste input "axoTSnYF5U24Uqg3NMD8i6jB"
type input "axoTSnYF5U24Uqg3NMD8i6jB"
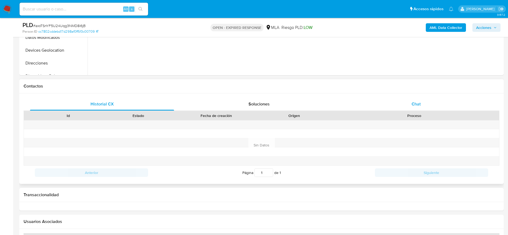
click at [420, 104] on span "Chat" at bounding box center [416, 104] width 9 height 6
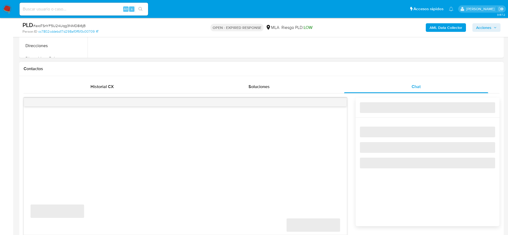
scroll to position [281, 0]
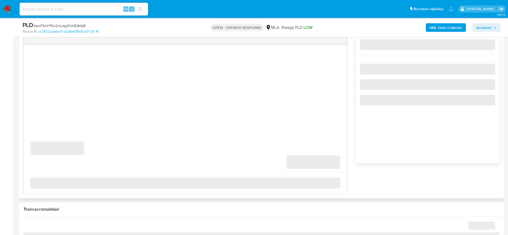
select select "10"
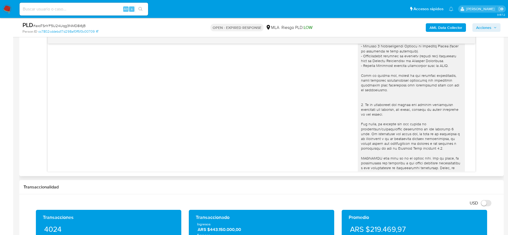
scroll to position [0, 0]
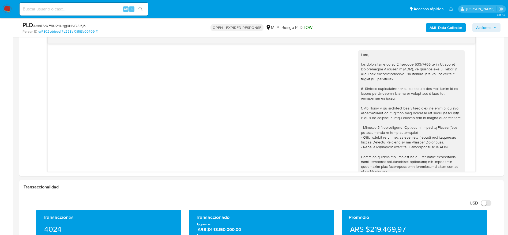
click at [101, 10] on input at bounding box center [84, 9] width 129 height 7
paste input "ZLNCth85SGpYXzmRC7Ua8TxB"
type input "ZLNCth85SGpYXzmRC7Ua8TxB"
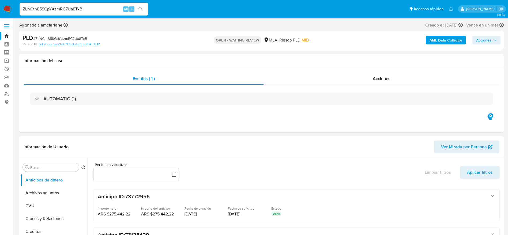
select select "10"
click at [54, 198] on button "Archivos adjuntos" at bounding box center [52, 193] width 63 height 13
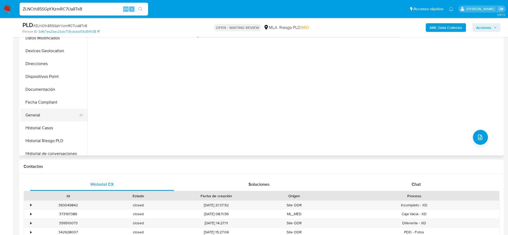
scroll to position [80, 0]
drag, startPoint x: 41, startPoint y: 131, endPoint x: 70, endPoint y: 129, distance: 28.7
click at [41, 131] on button "Historial Casos" at bounding box center [52, 127] width 63 height 13
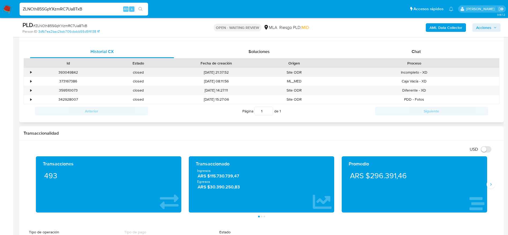
scroll to position [241, 0]
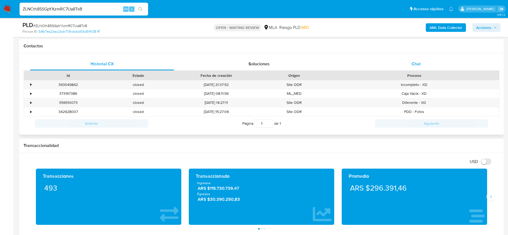
click at [411, 60] on div "Chat" at bounding box center [416, 64] width 144 height 13
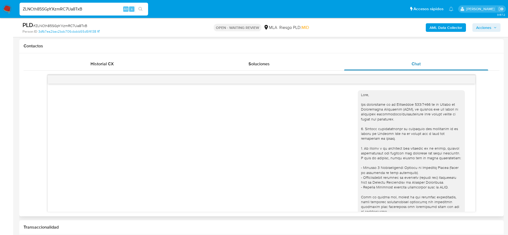
scroll to position [354, 0]
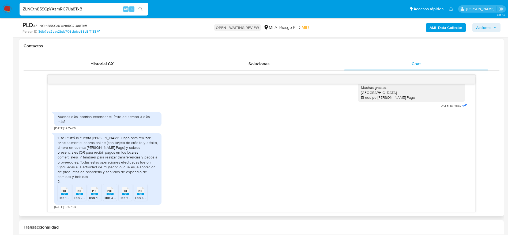
click at [65, 195] on rect at bounding box center [64, 194] width 7 height 2
click at [80, 193] on rect at bounding box center [79, 194] width 7 height 2
click at [95, 196] on li "PDF PDF IIBB 4-2025 Rectificativa.pdf" at bounding box center [94, 192] width 13 height 17
drag, startPoint x: 112, startPoint y: 194, endPoint x: 122, endPoint y: 198, distance: 10.9
click at [112, 195] on rect at bounding box center [110, 194] width 7 height 2
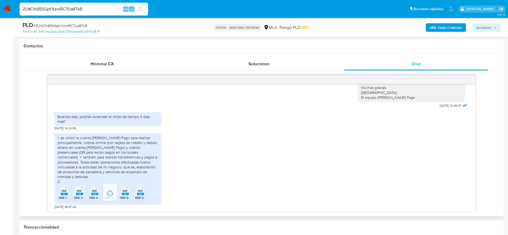
click at [124, 196] on li "PDF PDF IIBB 6-2025.pdf" at bounding box center [125, 192] width 13 height 17
drag, startPoint x: 143, startPoint y: 194, endPoint x: 237, endPoint y: 216, distance: 96.5
click at [143, 194] on rect at bounding box center [140, 194] width 7 height 2
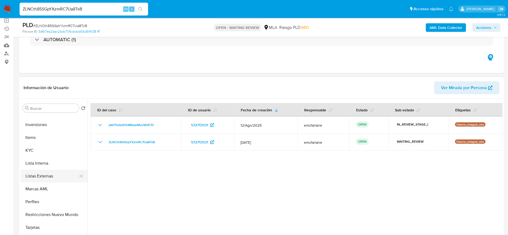
scroll to position [241, 0]
click at [33, 153] on button "KYC" at bounding box center [52, 150] width 63 height 13
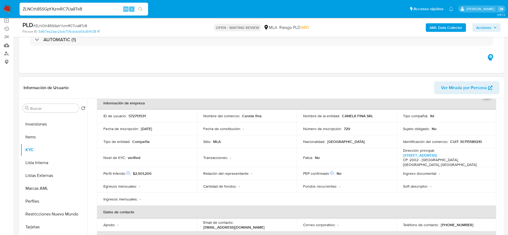
scroll to position [121, 0]
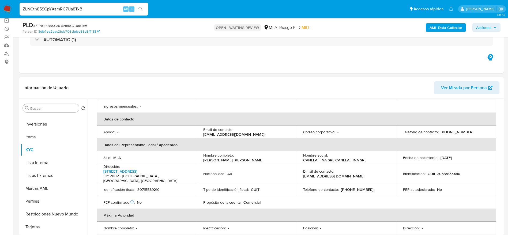
click at [458, 126] on td "Teléfono de contacto : (341) 2032446" at bounding box center [447, 132] width 100 height 13
click at [456, 130] on p "(341) 2032446" at bounding box center [457, 132] width 33 height 5
copy p "2032446"
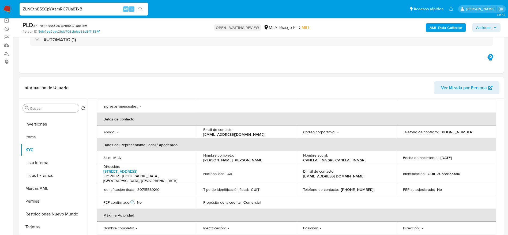
drag, startPoint x: 370, startPoint y: 169, endPoint x: 354, endPoint y: 170, distance: 16.4
click at [355, 170] on td "E-mail de contacto : canelafinasrl@hotmail.com" at bounding box center [347, 173] width 100 height 19
drag, startPoint x: 336, startPoint y: 166, endPoint x: 379, endPoint y: 165, distance: 43.4
click at [365, 174] on p "canelafinasrl@hotmail.com" at bounding box center [333, 176] width 61 height 5
copy p "canelafinasrl@hotmail.com"
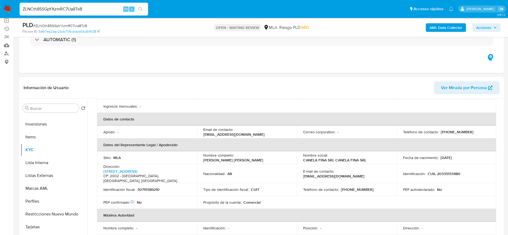
click at [79, 26] on span "# ZLNCth85SGpYXzmRC7Ua8TxB" at bounding box center [60, 25] width 54 height 5
copy span "ZLNCth85SGpYXzmRC7Ua8TxB"
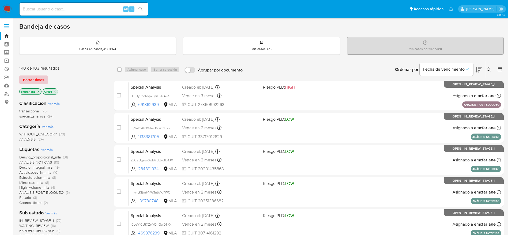
click at [33, 77] on span "Borrar filtros" at bounding box center [33, 80] width 21 height 8
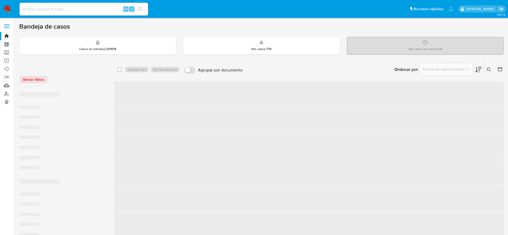
click at [489, 68] on icon at bounding box center [489, 70] width 4 height 4
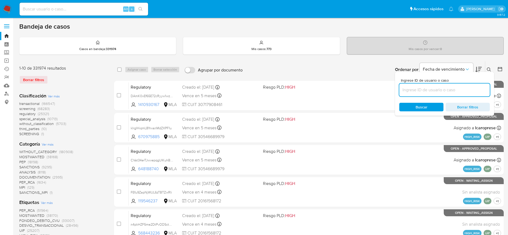
click at [440, 88] on input at bounding box center [445, 90] width 91 height 7
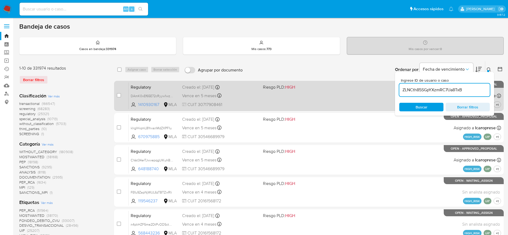
type input "ZLNCth85SGpYXzmRC7Ua8TxB"
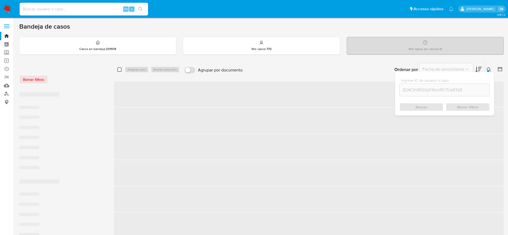
click at [120, 70] on input "checkbox" at bounding box center [119, 70] width 4 height 4
checkbox input "true"
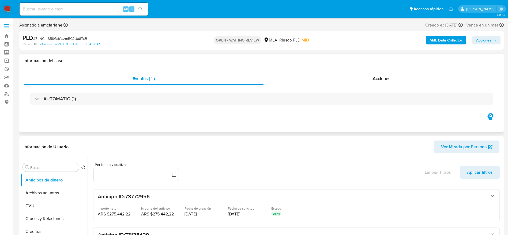
select select "10"
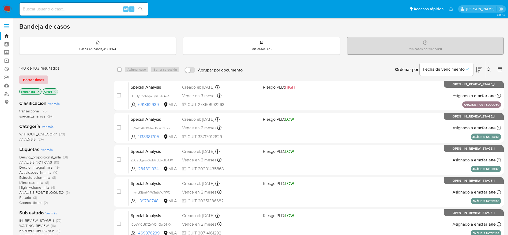
click at [31, 83] on span "Borrar filtros" at bounding box center [33, 80] width 21 height 8
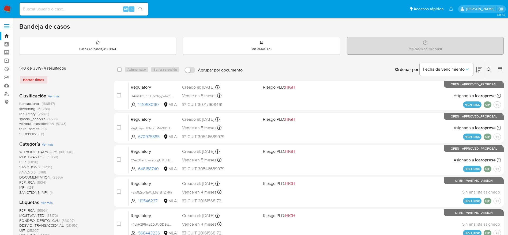
click at [489, 69] on icon at bounding box center [489, 70] width 4 height 4
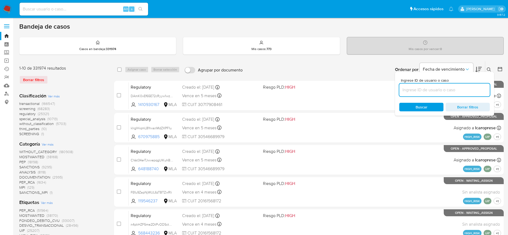
click at [440, 93] on input at bounding box center [445, 90] width 91 height 7
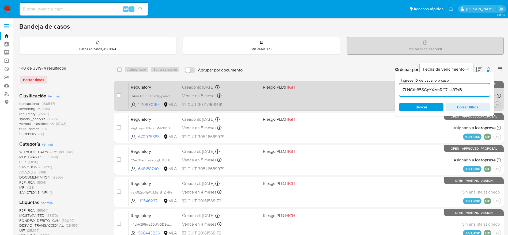
type input "ZLNCth85SGpYXzmRC7Ua8TxB"
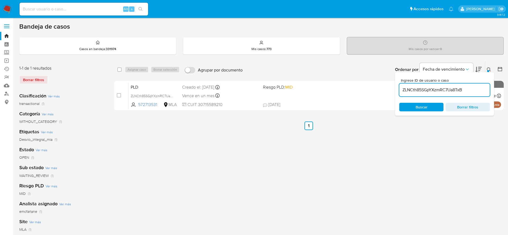
drag, startPoint x: 120, startPoint y: 70, endPoint x: 133, endPoint y: 71, distance: 13.7
click at [120, 70] on input "checkbox" at bounding box center [119, 70] width 4 height 4
checkbox input "true"
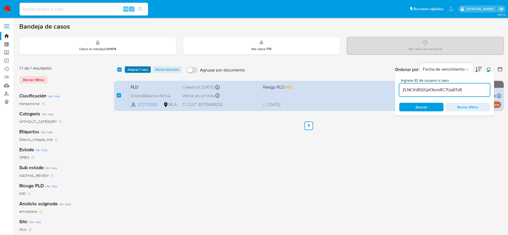
click at [134, 70] on span "Asignar 1 caso" at bounding box center [138, 69] width 21 height 5
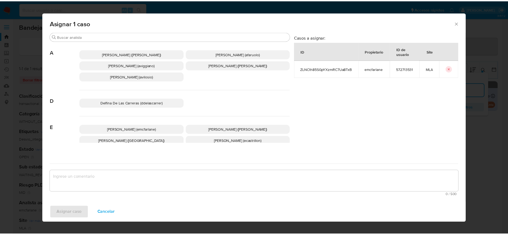
scroll to position [40, 0]
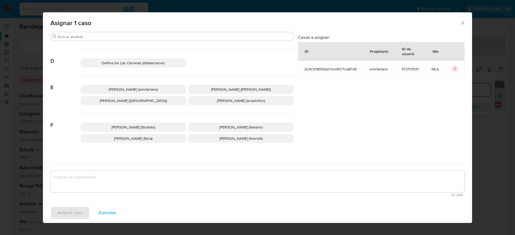
click at [136, 86] on p "Elaine Mc Farlane (emcfarlane)" at bounding box center [133, 89] width 106 height 9
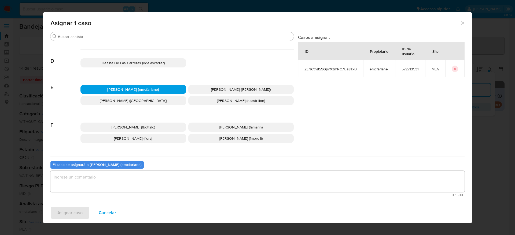
click at [109, 177] on textarea "assign-modal" at bounding box center [257, 181] width 414 height 21
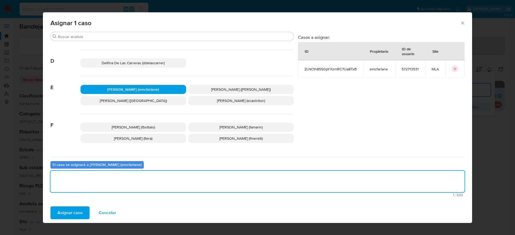
click at [74, 217] on span "Asignar caso" at bounding box center [69, 213] width 25 height 12
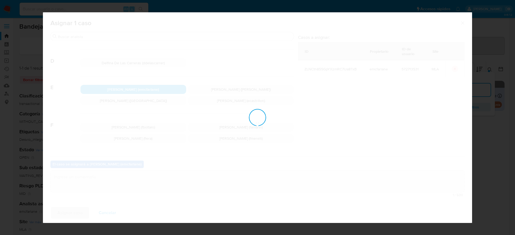
checkbox input "false"
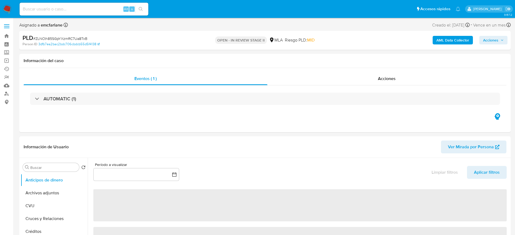
select select "10"
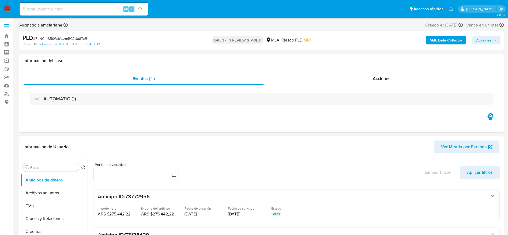
click at [482, 42] on span "Acciones" at bounding box center [484, 40] width 15 height 9
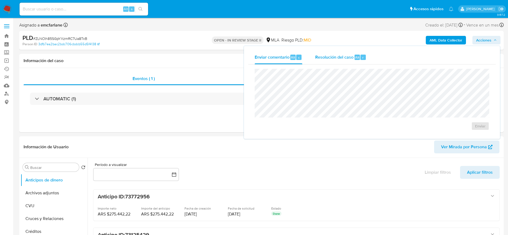
click at [332, 57] on span "Resolución del caso" at bounding box center [334, 57] width 38 height 6
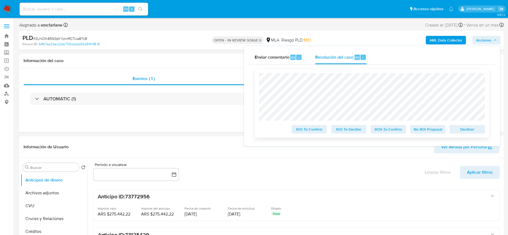
click at [479, 128] on span "Declinar" at bounding box center [468, 130] width 28 height 8
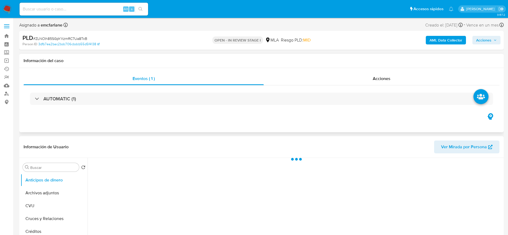
select select "10"
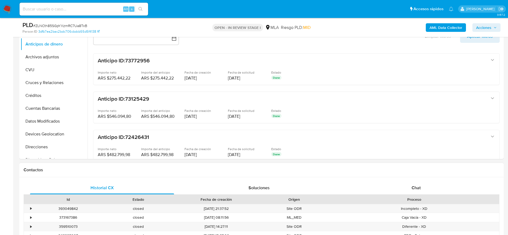
scroll to position [121, 0]
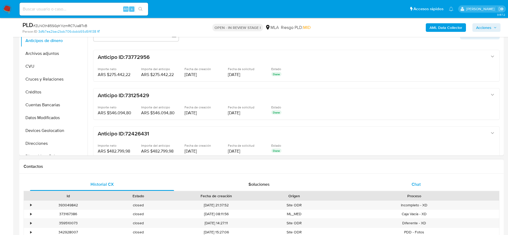
click at [425, 179] on div "Chat" at bounding box center [416, 184] width 144 height 13
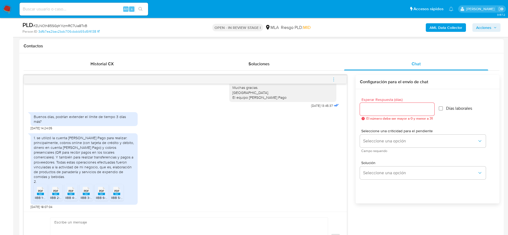
scroll to position [322, 0]
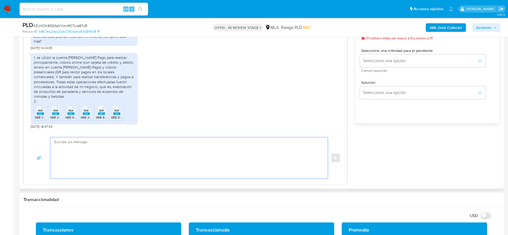
click at [92, 161] on textarea at bounding box center [187, 158] width 267 height 41
paste textarea "Hola, ¡Muchas gracias por tu respuesta! Confirmamos la recepción de la document…"
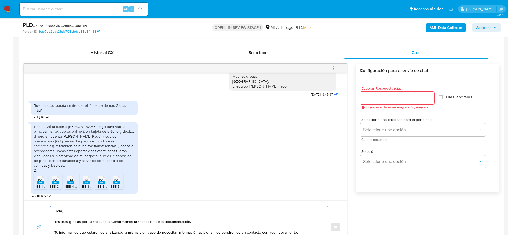
scroll to position [241, 0]
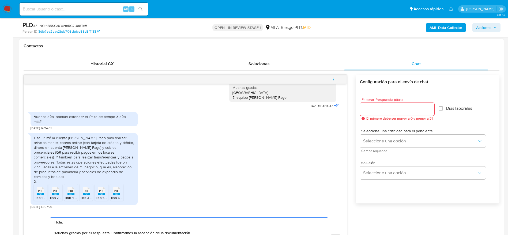
type textarea "Hola, ¡Muchas gracias por tu respuesta! Confirmamos la recepción de la document…"
click at [383, 105] on div at bounding box center [397, 109] width 75 height 13
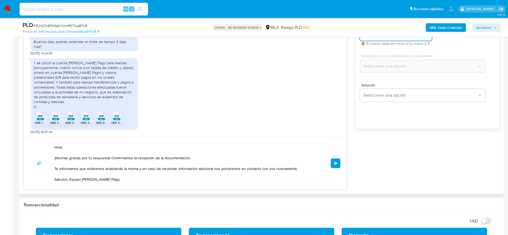
scroll to position [322, 0]
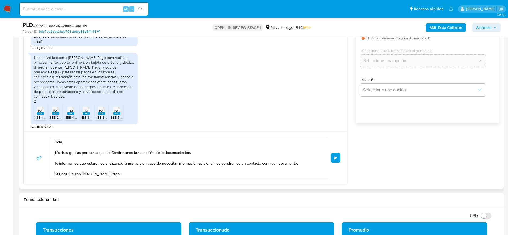
type input "0"
click at [331, 163] on div "Hola, ¡Muchas gracias por tu respuesta! Confirmamos la recepción de la document…" at bounding box center [185, 158] width 310 height 42
click at [332, 161] on button "Enviar" at bounding box center [336, 158] width 10 height 10
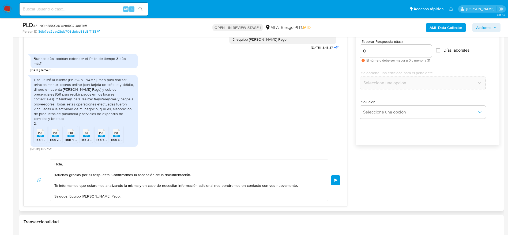
scroll to position [281, 0]
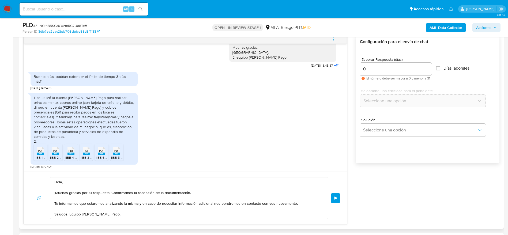
click at [337, 198] on span "Enviar" at bounding box center [336, 198] width 4 height 3
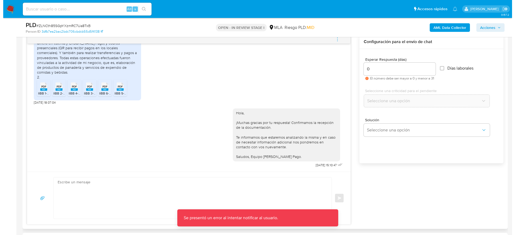
scroll to position [241, 0]
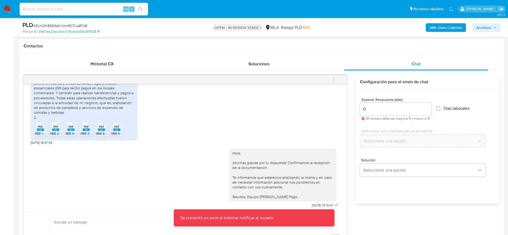
click at [332, 81] on icon "menu-action" at bounding box center [334, 79] width 5 height 5
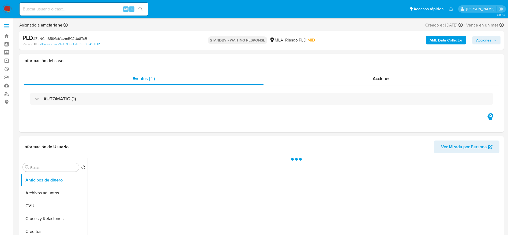
click at [44, 36] on span "# ZLNCth85SGpYXzmRC7Ua8TxB" at bounding box center [60, 38] width 54 height 5
copy span "ZLNCth85SGpYXzmRC7Ua8TxB"
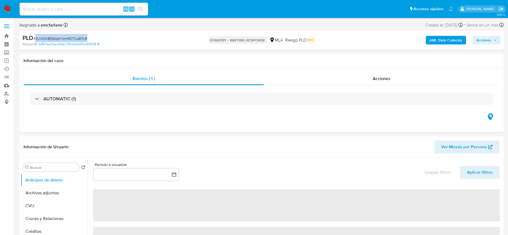
select select "10"
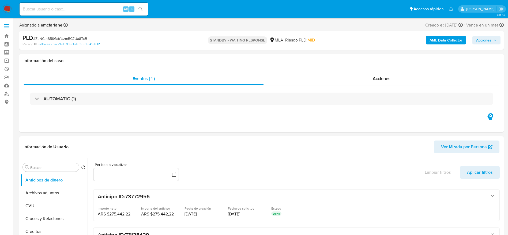
drag, startPoint x: 129, startPoint y: 29, endPoint x: 112, endPoint y: 35, distance: 17.4
click at [125, 32] on div "Asignado a emcfarlane Asignado el: 17/07/2025 16:30:16 Creado el: 12/07/2025 Cr…" at bounding box center [261, 35] width 485 height 28
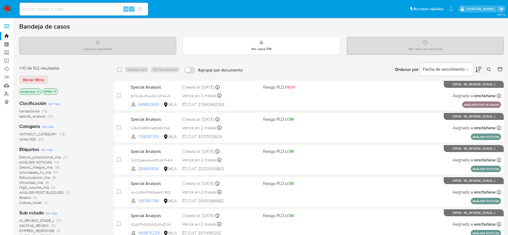
drag, startPoint x: 33, startPoint y: 79, endPoint x: 156, endPoint y: 51, distance: 126.1
click at [33, 80] on span "Borrar filtros" at bounding box center [33, 80] width 21 height 8
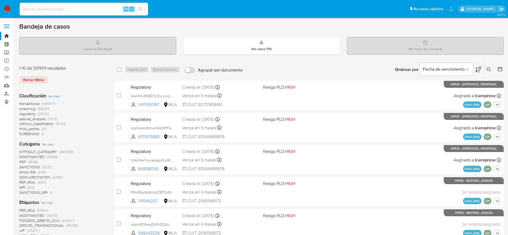
click at [487, 69] on button at bounding box center [490, 69] width 9 height 6
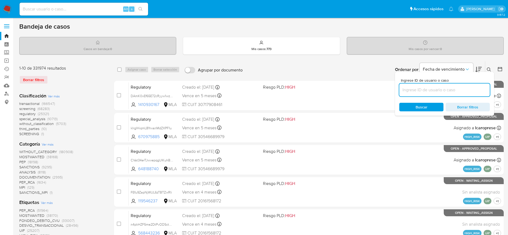
click at [427, 87] on input at bounding box center [445, 90] width 91 height 7
type input "ZLNCth85SGpYXzmRC7Ua8TxB"
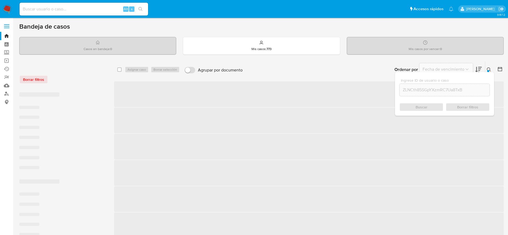
drag, startPoint x: 119, startPoint y: 68, endPoint x: 125, endPoint y: 72, distance: 6.7
click at [119, 69] on input "checkbox" at bounding box center [119, 70] width 4 height 4
checkbox input "true"
click at [131, 71] on div "Asignar 9 casos Borrar selección" at bounding box center [155, 69] width 61 height 6
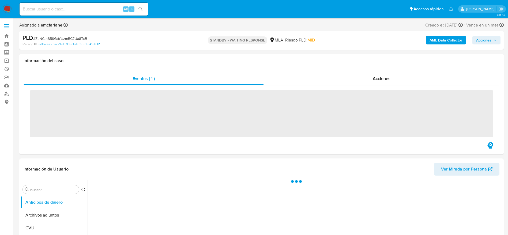
click at [67, 36] on span "# ZLNCth85SGpYXzmRC7Ua8TxB" at bounding box center [60, 38] width 54 height 5
copy span "ZLNCth85SGpYXzmRC7Ua8TxB"
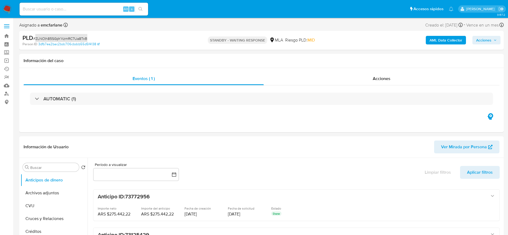
select select "10"
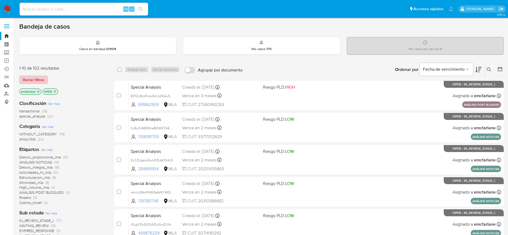
click at [43, 83] on span "Borrar filtros" at bounding box center [33, 80] width 21 height 8
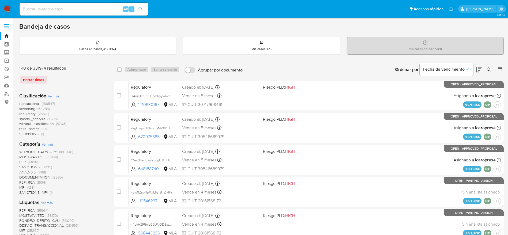
click at [490, 70] on icon at bounding box center [489, 70] width 4 height 4
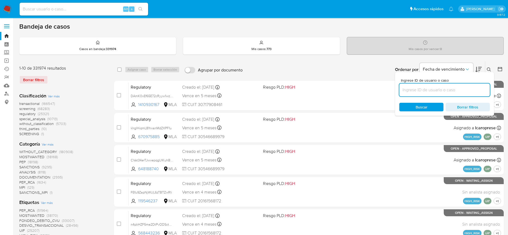
click at [432, 88] on input at bounding box center [445, 90] width 91 height 7
type input "ZLNCth85SGpYXzmRC7Ua8TxB"
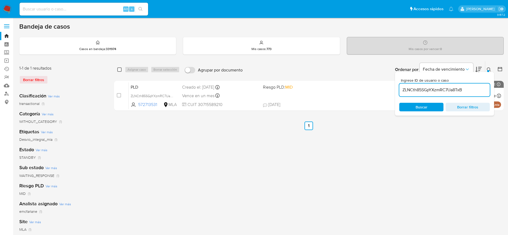
click at [118, 70] on input "checkbox" at bounding box center [119, 70] width 4 height 4
checkbox input "true"
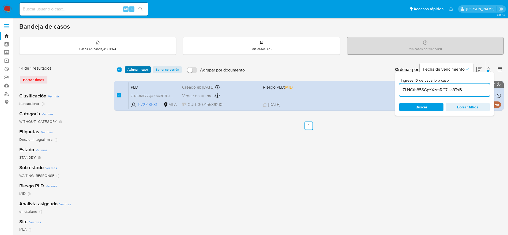
click at [133, 68] on span "Asignar 1 caso" at bounding box center [138, 69] width 21 height 5
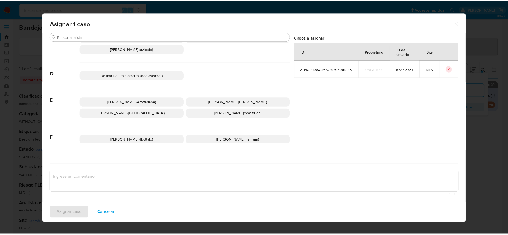
scroll to position [40, 0]
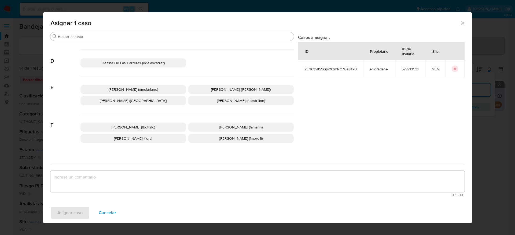
click at [145, 94] on p "Elaine Mc Farlane (emcfarlane)" at bounding box center [133, 89] width 106 height 9
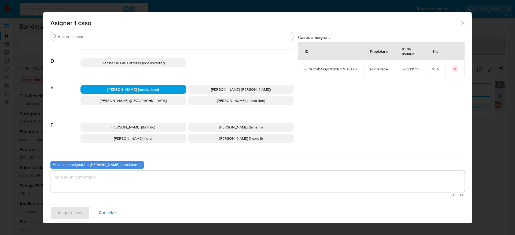
click at [122, 182] on textarea "assign-modal" at bounding box center [257, 181] width 414 height 21
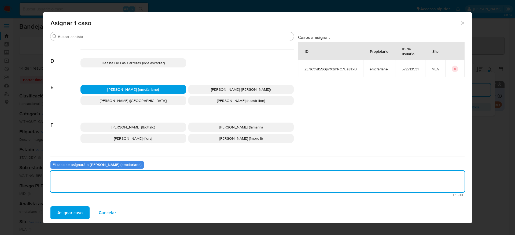
click at [68, 213] on span "Asignar caso" at bounding box center [69, 213] width 25 height 12
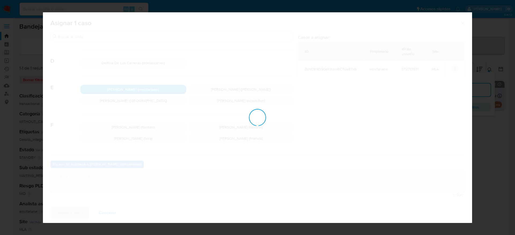
checkbox input "false"
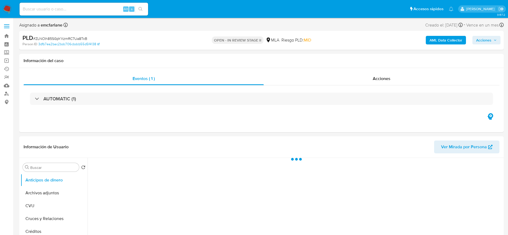
click at [488, 38] on span "Acciones" at bounding box center [484, 40] width 15 height 9
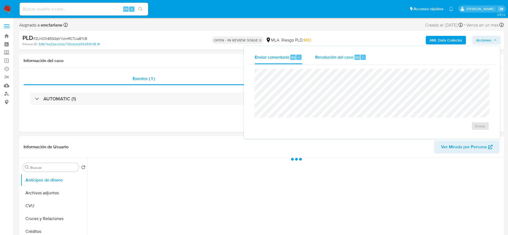
click at [347, 60] on span "Resolución del caso" at bounding box center [334, 57] width 38 height 6
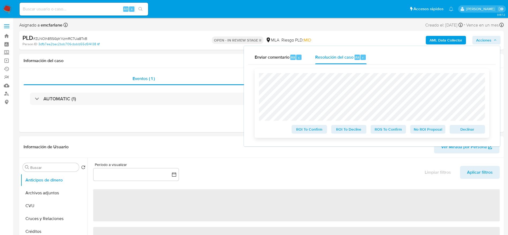
click at [467, 132] on span "Declinar" at bounding box center [468, 130] width 28 height 8
select select "10"
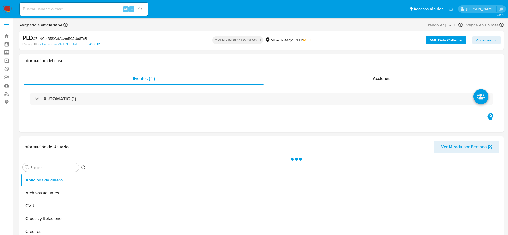
select select "10"
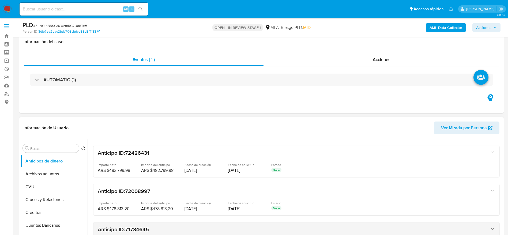
scroll to position [121, 0]
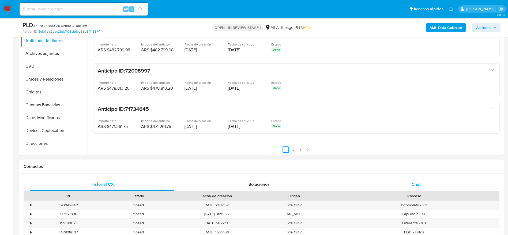
click at [408, 188] on div "Chat" at bounding box center [416, 184] width 144 height 13
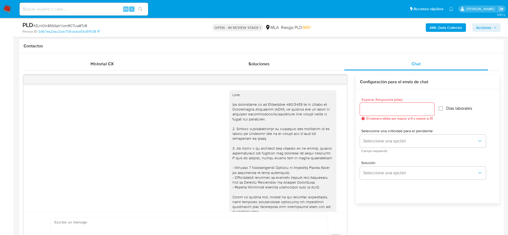
scroll to position [418, 0]
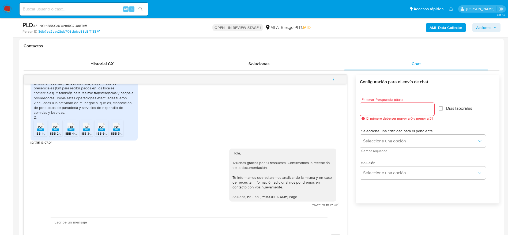
click at [335, 78] on icon "menu-action" at bounding box center [334, 79] width 5 height 5
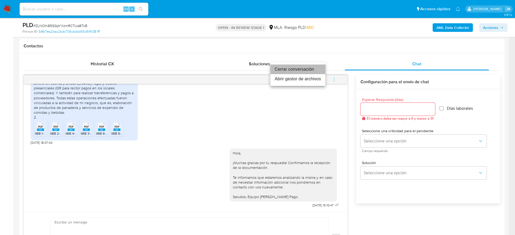
click at [309, 68] on li "Cerrar conversación" at bounding box center [297, 70] width 55 height 10
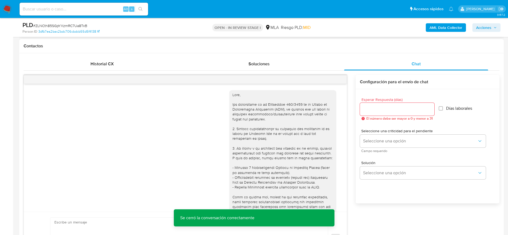
scroll to position [0, 0]
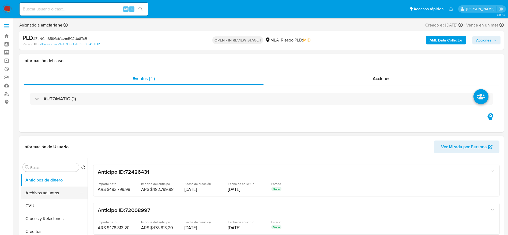
click at [40, 197] on button "Archivos adjuntos" at bounding box center [52, 193] width 63 height 13
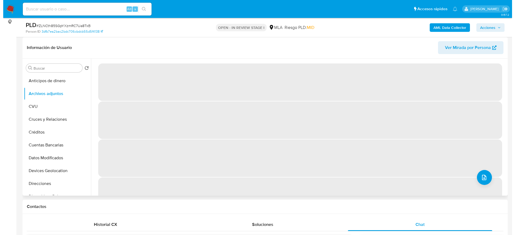
scroll to position [40, 0]
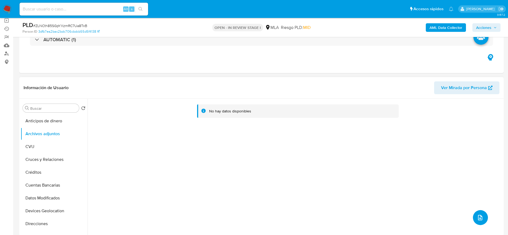
click at [478, 217] on icon "upload-file" at bounding box center [480, 217] width 4 height 5
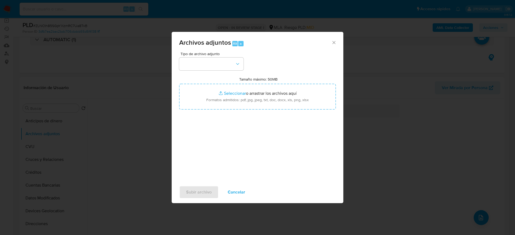
click at [406, 48] on div "Archivos adjuntos Alt a Tipo de archivo adjunto Tamaño máximo: 50MB Seleccionar…" at bounding box center [257, 117] width 515 height 235
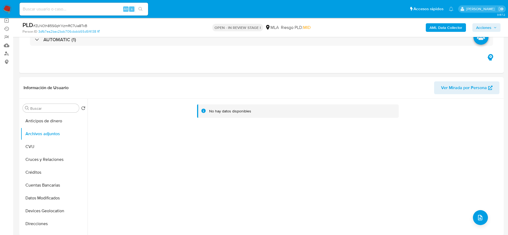
click at [456, 28] on b "AML Data Collector" at bounding box center [446, 27] width 33 height 9
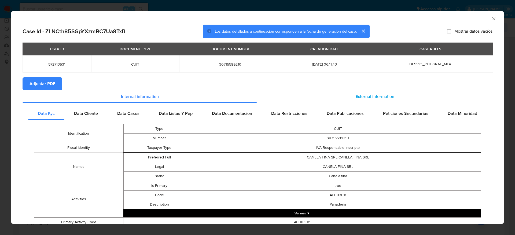
click at [370, 95] on span "External information" at bounding box center [374, 97] width 39 height 6
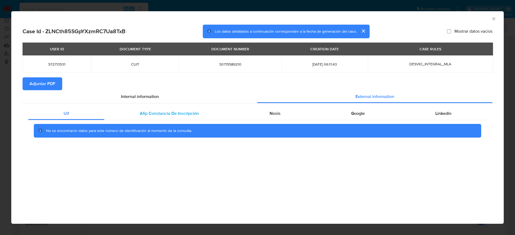
drag, startPoint x: 159, startPoint y: 117, endPoint x: 165, endPoint y: 117, distance: 6.2
click at [159, 117] on div "Afip Constancia De Inscripción" at bounding box center [168, 113] width 129 height 13
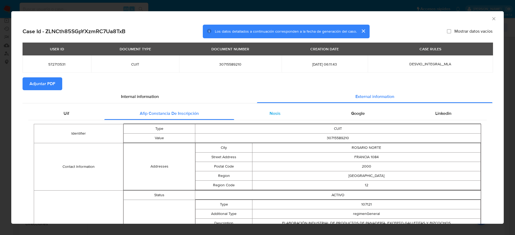
drag, startPoint x: 268, startPoint y: 111, endPoint x: 277, endPoint y: 112, distance: 9.5
click at [269, 110] on span "Nosis" at bounding box center [274, 113] width 11 height 6
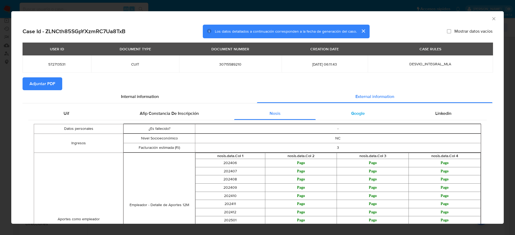
click at [348, 108] on div "Google" at bounding box center [357, 113] width 84 height 13
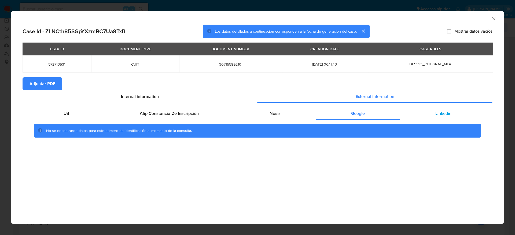
click at [440, 107] on div "Linkedin" at bounding box center [443, 113] width 87 height 13
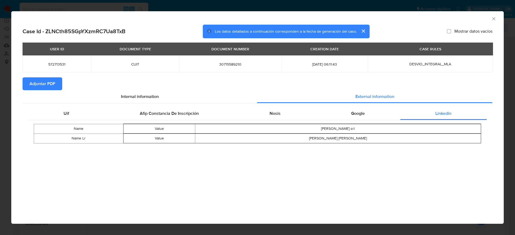
click at [35, 84] on span "Adjuntar PDF" at bounding box center [42, 84] width 26 height 12
click at [492, 19] on icon "Cerrar ventana" at bounding box center [493, 18] width 5 height 5
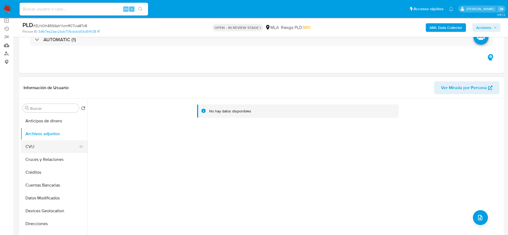
click at [32, 146] on button "CVU" at bounding box center [52, 146] width 63 height 13
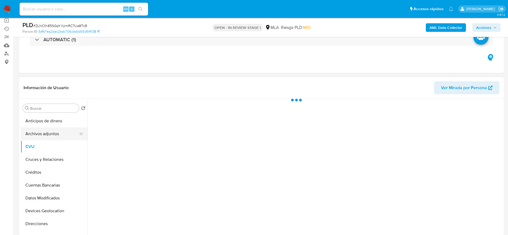
click at [46, 132] on button "Archivos adjuntos" at bounding box center [52, 134] width 63 height 13
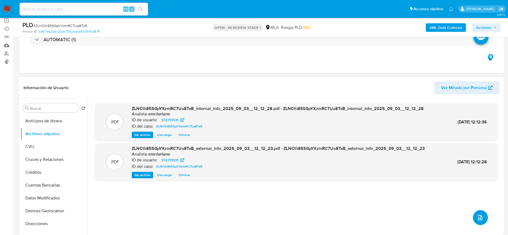
click at [480, 217] on icon "upload-file" at bounding box center [480, 218] width 6 height 6
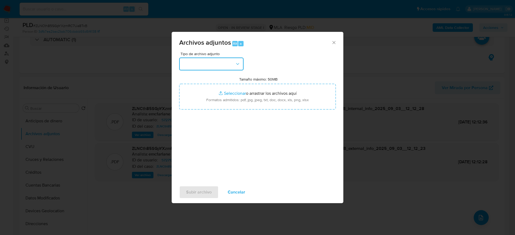
click at [216, 60] on button "button" at bounding box center [211, 64] width 64 height 13
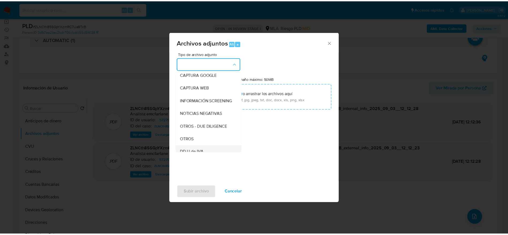
scroll to position [80, 0]
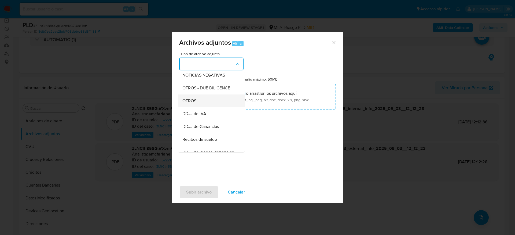
click at [189, 104] on span "OTROS" at bounding box center [189, 100] width 14 height 5
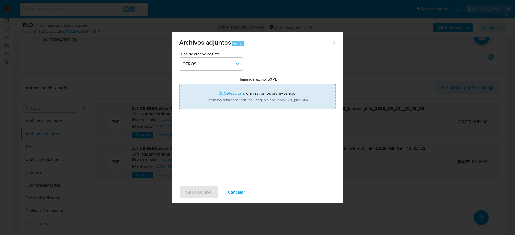
type input "C:\fakepath\Movimientos jdkTPzAbtEfzMBweMvUW0FZC.xlsx"
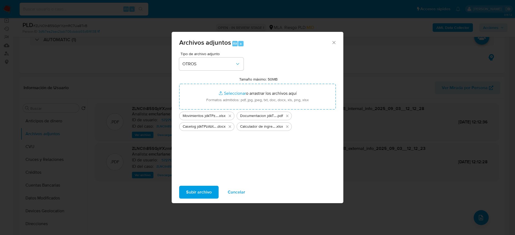
click at [205, 191] on span "Subir archivo" at bounding box center [198, 193] width 25 height 12
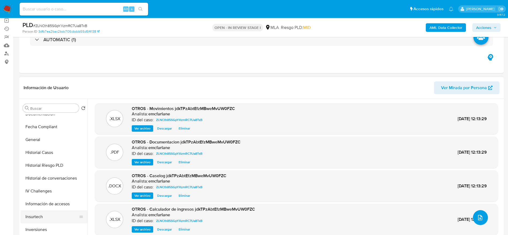
scroll to position [161, 0]
click at [57, 153] on button "Historial de conversaciones" at bounding box center [52, 153] width 63 height 13
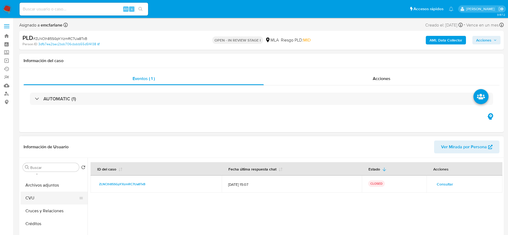
scroll to position [0, 0]
click at [42, 196] on button "Archivos adjuntos" at bounding box center [52, 193] width 63 height 13
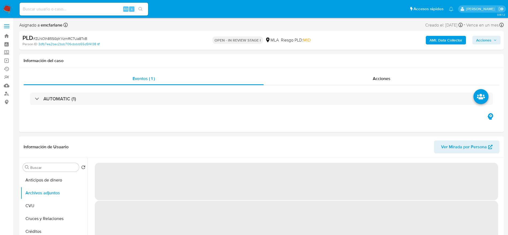
click at [491, 40] on span "Acciones" at bounding box center [484, 40] width 15 height 9
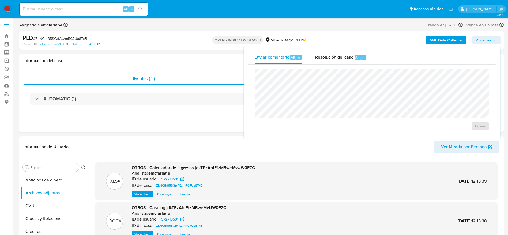
drag, startPoint x: 346, startPoint y: 62, endPoint x: 346, endPoint y: 68, distance: 6.5
click at [346, 62] on div "Resolución del caso Alt r" at bounding box center [340, 57] width 51 height 14
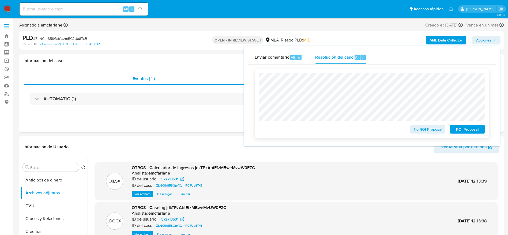
click at [421, 128] on span "No ROI Proposal" at bounding box center [428, 130] width 28 height 8
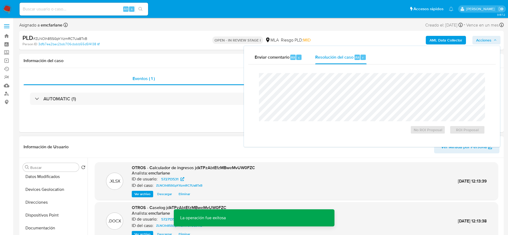
scroll to position [121, 0]
click at [52, 225] on button "Historial Casos" at bounding box center [52, 227] width 63 height 13
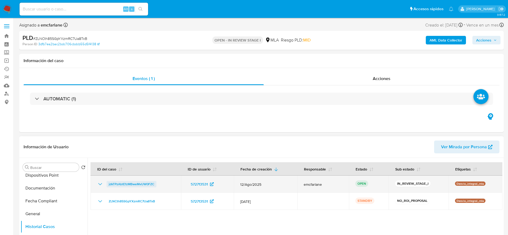
click at [146, 187] on span "jdkTPzAbtEfzMBweMvUW0FZC" at bounding box center [132, 184] width 46 height 6
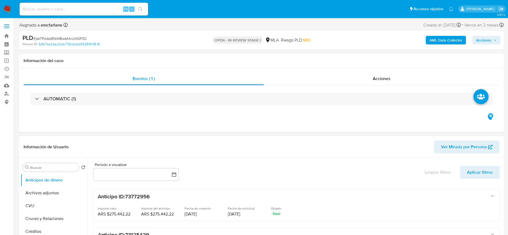
click at [487, 39] on span "Acciones" at bounding box center [484, 40] width 15 height 9
select select "10"
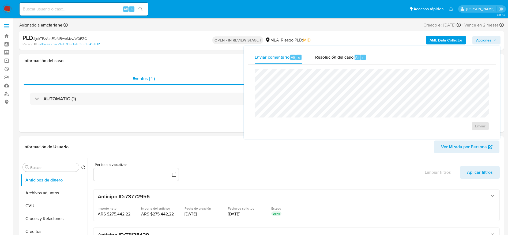
click at [341, 65] on div "Enviar" at bounding box center [372, 100] width 248 height 70
click at [357, 61] on div "Resolución del caso Alt r" at bounding box center [340, 57] width 51 height 14
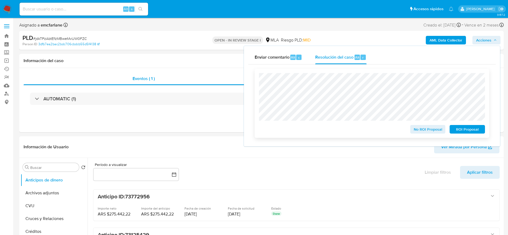
click at [432, 131] on span "No ROI Proposal" at bounding box center [428, 130] width 28 height 8
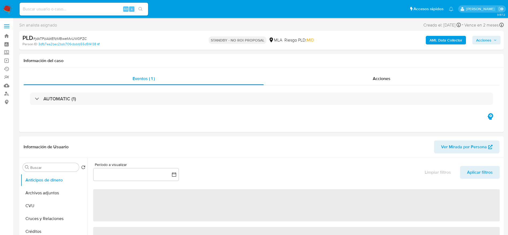
click at [8, 8] on img at bounding box center [7, 9] width 9 height 9
select select "10"
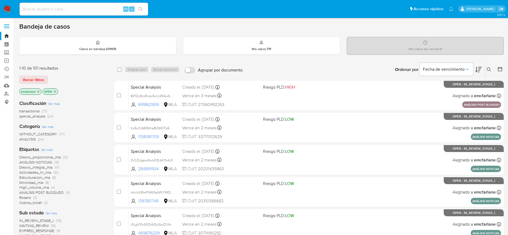
click at [57, 7] on input at bounding box center [84, 9] width 129 height 7
paste input "aXJfYo7tlRSubPfGiJnBw32r"
type input "aXJfYo7tlRSubPfGiJnBw32r"
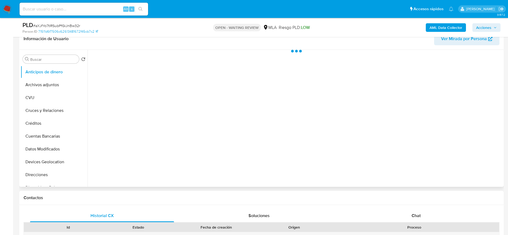
scroll to position [121, 0]
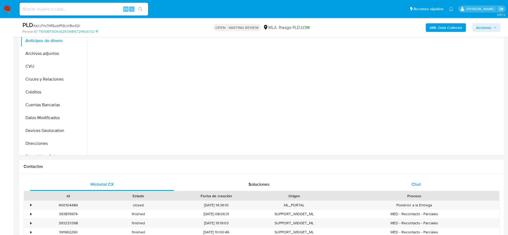
click at [422, 186] on div "Chat" at bounding box center [416, 184] width 144 height 13
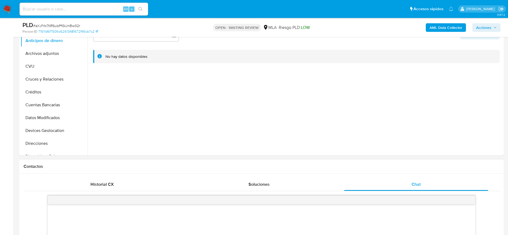
scroll to position [0, 0]
select select "10"
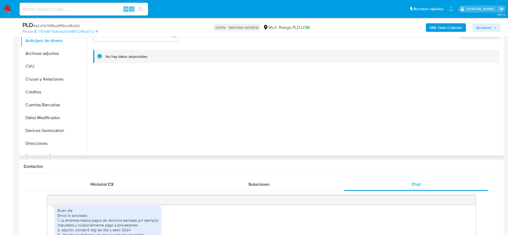
scroll to position [322, 0]
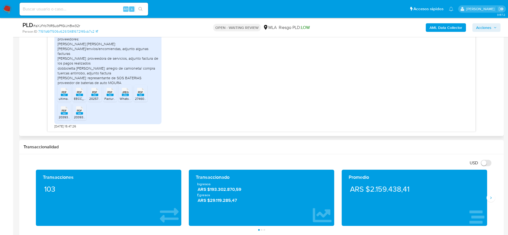
click at [65, 94] on span "PDF" at bounding box center [64, 92] width 5 height 3
click at [81, 94] on span "PDF" at bounding box center [79, 92] width 5 height 3
click at [98, 94] on div "PDF PDF" at bounding box center [94, 91] width 11 height 10
click at [112, 96] on rect at bounding box center [110, 95] width 7 height 2
click at [125, 96] on icon "JPEG" at bounding box center [125, 91] width 7 height 9
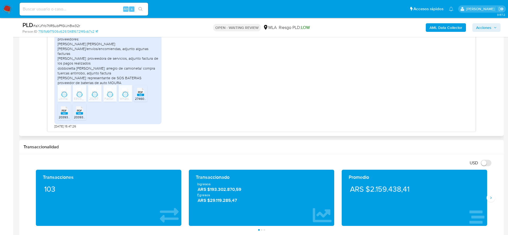
click at [137, 96] on icon "PDF" at bounding box center [140, 91] width 7 height 9
click at [65, 113] on rect at bounding box center [64, 113] width 7 height 2
click at [83, 113] on rect at bounding box center [79, 113] width 7 height 2
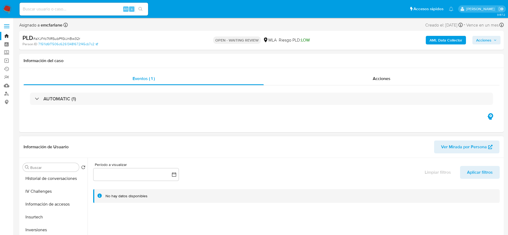
scroll to position [241, 0]
click at [35, 206] on button "KYC" at bounding box center [52, 209] width 63 height 13
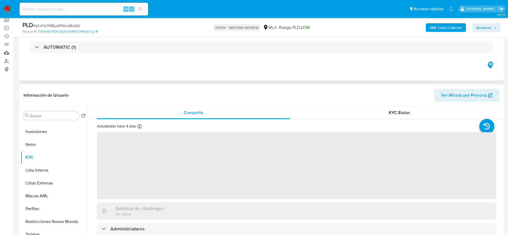
scroll to position [40, 0]
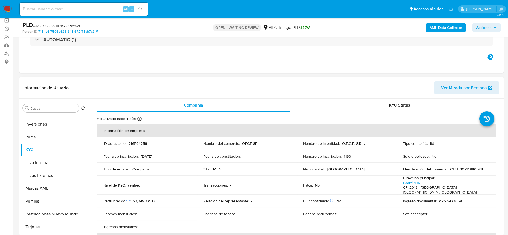
click at [133, 142] on p "216594256" at bounding box center [138, 143] width 18 height 5
copy p "216594256"
click at [466, 168] on p "CUIT 30714980528" at bounding box center [467, 169] width 33 height 5
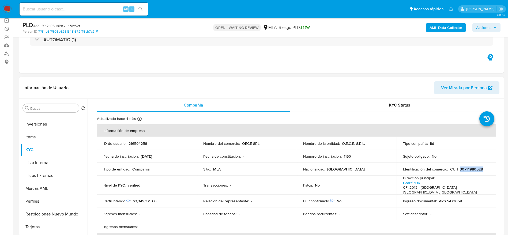
copy p "30714980528"
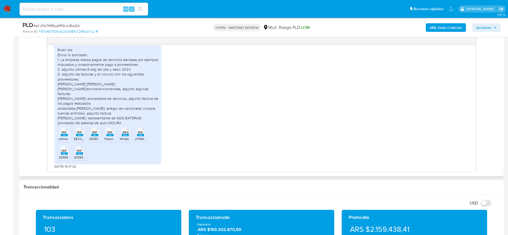
scroll to position [671, 0]
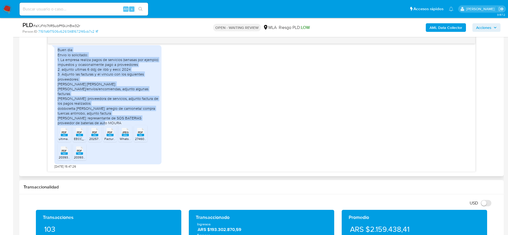
drag, startPoint x: 57, startPoint y: 55, endPoint x: 122, endPoint y: 122, distance: 94.0
click at [122, 122] on div "Buen dia Envio lo solicitado: 1. La empresa realiza pagos de servicios (senasas…" at bounding box center [107, 104] width 107 height 119
copy div "Buen dia Envio lo solicitado: 1. La empresa realiza pagos de servicios (senasas…"
click at [262, 95] on div "Buen dia Envio lo solicitado: 1. La empresa realiza pagos de servicios (senasas…" at bounding box center [261, 106] width 415 height 126
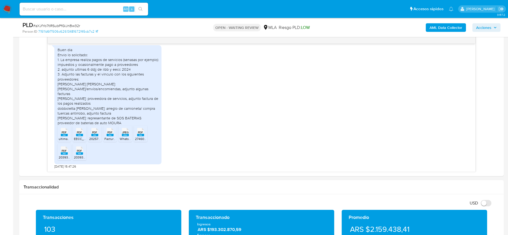
click at [72, 24] on span "# aXJfYo7tlRSubPfGiJnBw32r" at bounding box center [56, 25] width 47 height 5
copy span "aXJfYo7tlRSubPfGiJnBw32r"
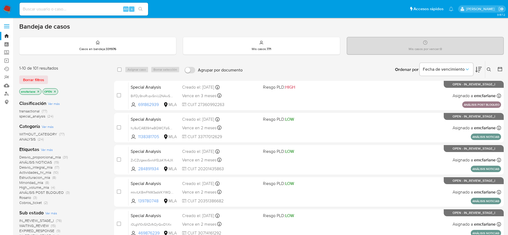
click at [38, 78] on span "Borrar filtros" at bounding box center [33, 80] width 21 height 8
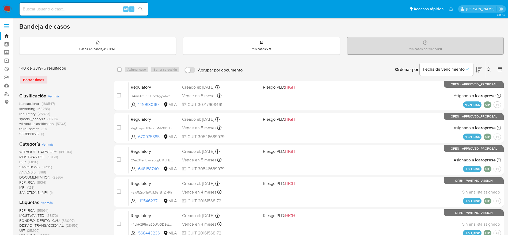
click at [489, 68] on icon at bounding box center [489, 70] width 4 height 4
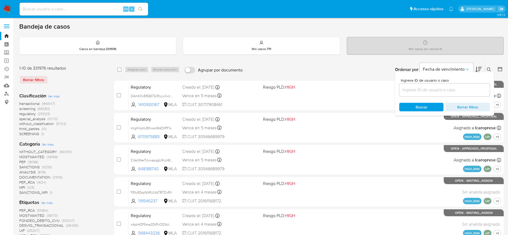
click at [428, 88] on input at bounding box center [445, 90] width 91 height 7
type input "aXJfYo7tlRSubPfGiJnBw32r"
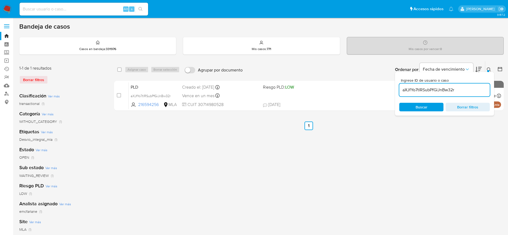
click at [118, 69] on input "checkbox" at bounding box center [119, 70] width 4 height 4
checkbox input "true"
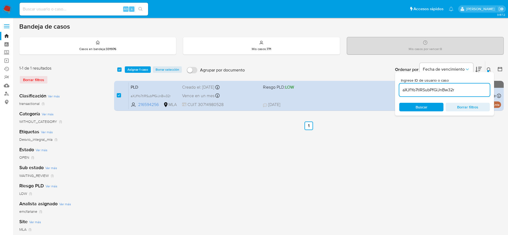
click at [135, 72] on span "Asignar 1 caso" at bounding box center [138, 69] width 21 height 5
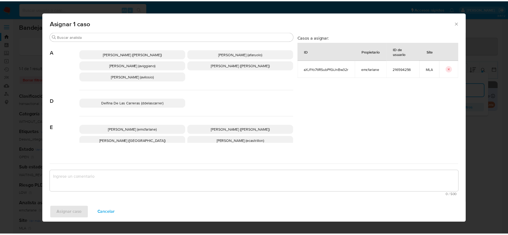
scroll to position [40, 0]
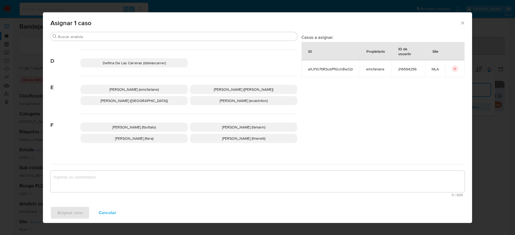
click at [135, 90] on span "Elaine Mc Farlane (emcfarlane)" at bounding box center [133, 89] width 49 height 5
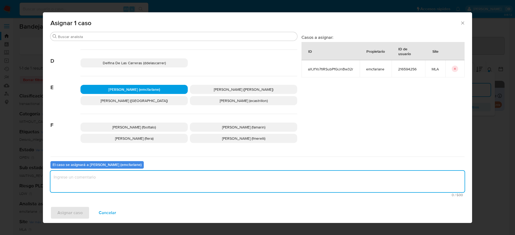
click at [113, 185] on textarea "assign-modal" at bounding box center [257, 181] width 414 height 21
click at [71, 219] on span "Asignar caso" at bounding box center [69, 213] width 25 height 12
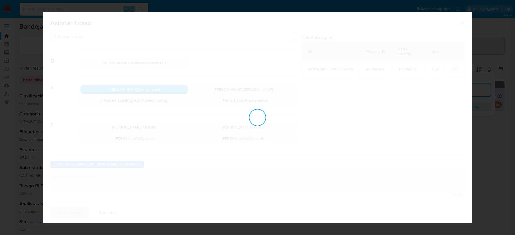
checkbox input "false"
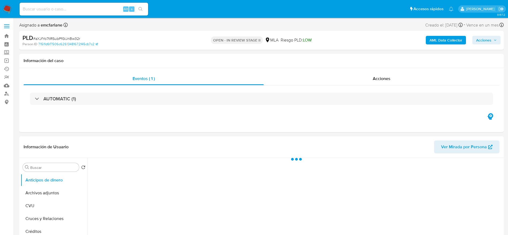
click at [482, 42] on span "Acciones" at bounding box center [484, 40] width 15 height 9
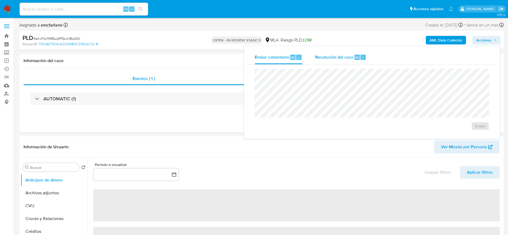
drag, startPoint x: 327, startPoint y: 59, endPoint x: 329, endPoint y: 66, distance: 7.5
click at [327, 59] on span "Resolución del caso" at bounding box center [334, 57] width 38 height 6
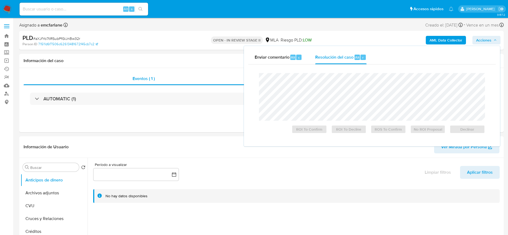
select select "10"
click at [477, 127] on span "Declinar" at bounding box center [468, 130] width 28 height 8
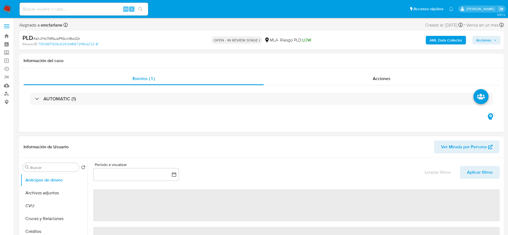
select select "10"
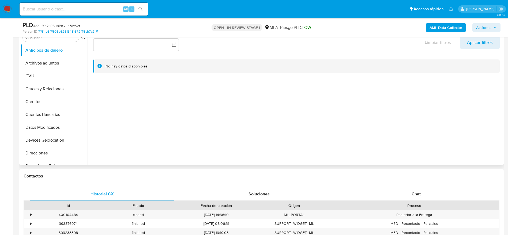
scroll to position [121, 0]
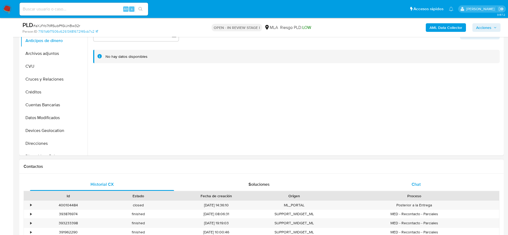
click at [415, 183] on span "Chat" at bounding box center [416, 184] width 9 height 6
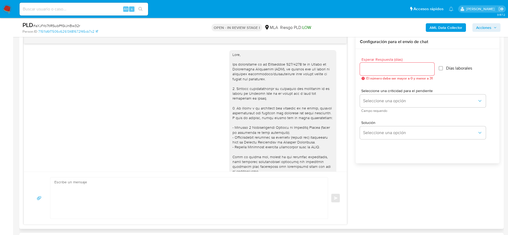
scroll to position [671, 0]
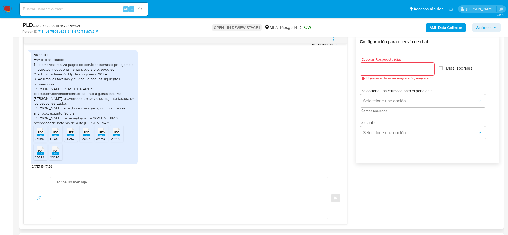
click at [133, 194] on textarea at bounding box center [187, 198] width 267 height 41
paste textarea "Hola, ¡Muchas gracias por tu respuesta! Confirmamos la recepción de la document…"
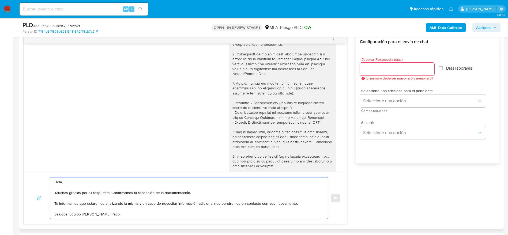
scroll to position [389, 0]
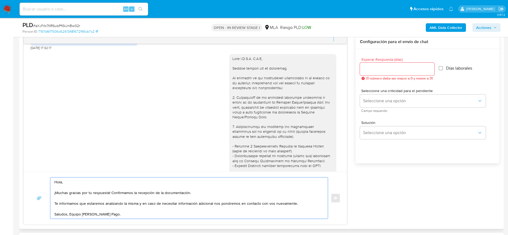
click at [246, 73] on div at bounding box center [283, 180] width 101 height 249
copy div "Hola O.E.C.E. S.R.L,"
click at [58, 180] on textarea "Hola, ¡Muchas gracias por tu respuesta! Confirmamos la recepción de la document…" at bounding box center [187, 198] width 267 height 41
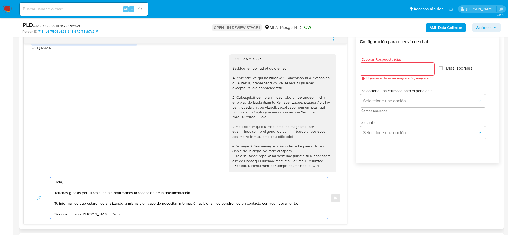
click at [58, 180] on textarea "Hola, ¡Muchas gracias por tu respuesta! Confirmamos la recepción de la document…" at bounding box center [187, 198] width 267 height 41
paste textarea "O.E.C.E. S.R.L,"
type textarea "Hola O.E.C.E. S.R.L, ¡Muchas gracias por tu respuesta! Confirmamos la recepción…"
click at [374, 69] on input "Esperar Respuesta (días)" at bounding box center [397, 69] width 75 height 7
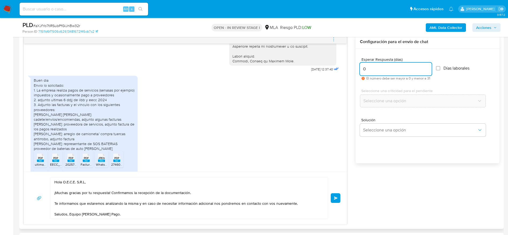
scroll to position [671, 0]
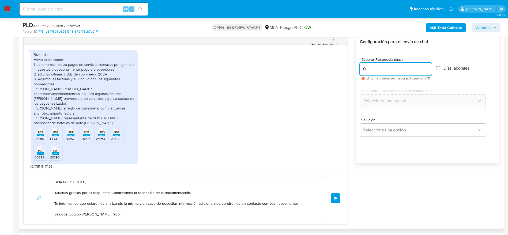
type input "0"
click at [162, 213] on textarea "Hola O.E.C.E. S.R.L, ¡Muchas gracias por tu respuesta! Confirmamos la recepción…" at bounding box center [187, 198] width 267 height 41
drag, startPoint x: 333, startPoint y: 199, endPoint x: 343, endPoint y: 175, distance: 25.2
click at [333, 199] on button "Enviar" at bounding box center [336, 199] width 10 height 10
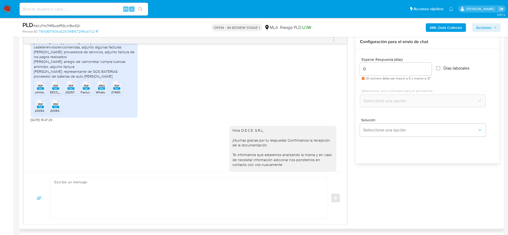
scroll to position [655, 0]
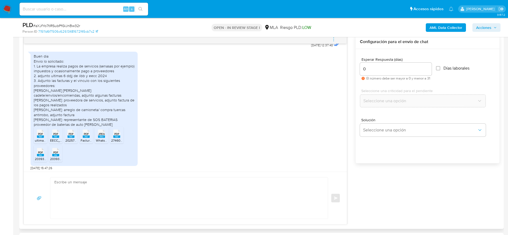
click at [331, 38] on button "menu-action" at bounding box center [334, 39] width 18 height 13
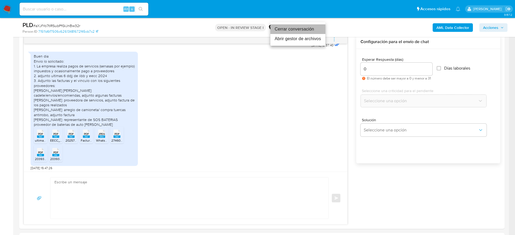
click at [309, 31] on li "Cerrar conversación" at bounding box center [297, 29] width 55 height 10
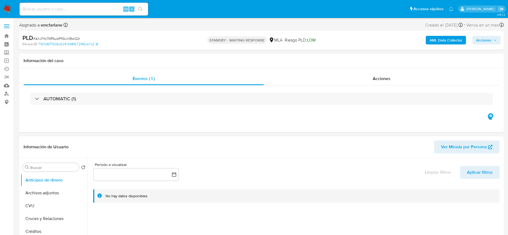
select select "10"
click at [65, 37] on span "# aXJfYo7tlRSubPfGiJnBw32r" at bounding box center [56, 38] width 47 height 5
copy span "aXJfYo7tlRSubPfGiJnBw32r"
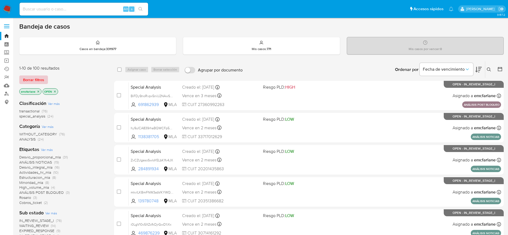
click at [34, 81] on span "Borrar filtros" at bounding box center [33, 80] width 21 height 8
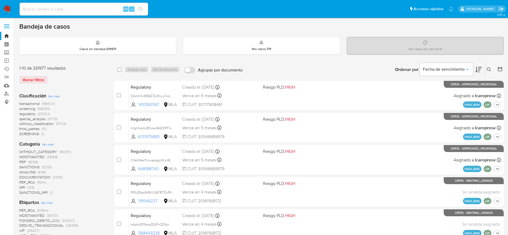
click at [491, 71] on icon at bounding box center [489, 70] width 4 height 4
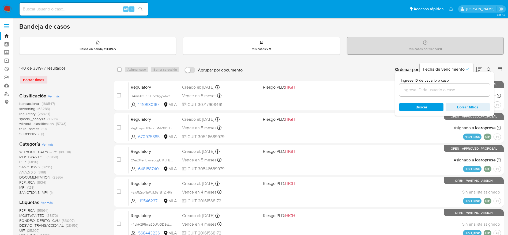
click at [447, 88] on input at bounding box center [445, 90] width 91 height 7
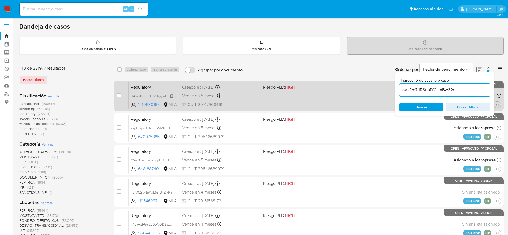
type input "aXJfYo7tlRSubPfGiJnBw32r"
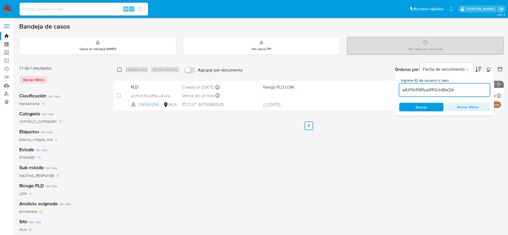
click at [120, 70] on input "checkbox" at bounding box center [119, 70] width 4 height 4
checkbox input "true"
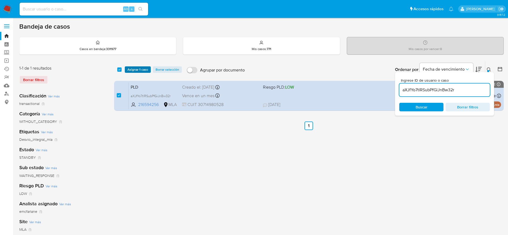
click at [128, 68] on span "Asignar 1 caso" at bounding box center [138, 69] width 21 height 5
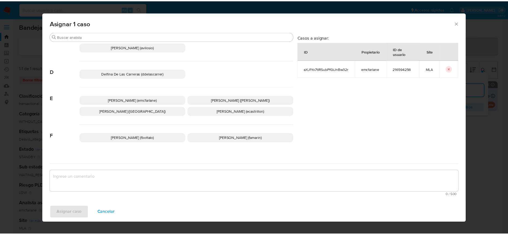
scroll to position [40, 0]
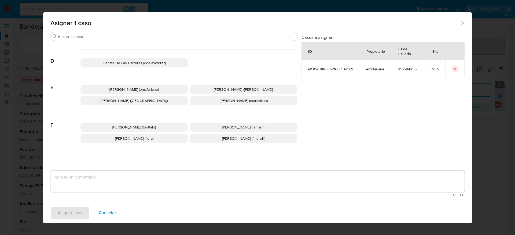
click at [152, 86] on p "[PERSON_NAME] (emcfarlane)" at bounding box center [133, 89] width 107 height 9
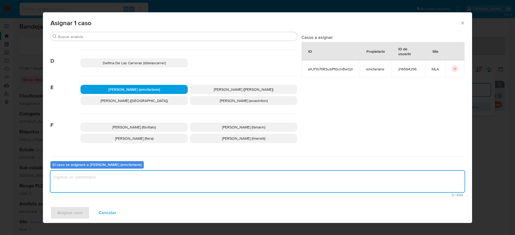
click at [110, 173] on textarea "assign-modal" at bounding box center [257, 181] width 414 height 21
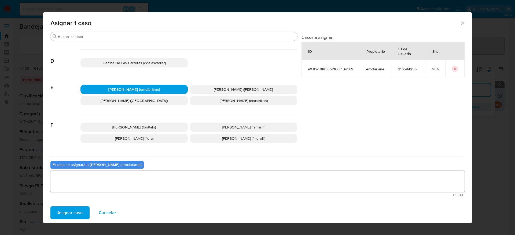
click at [75, 212] on span "Asignar caso" at bounding box center [69, 213] width 25 height 12
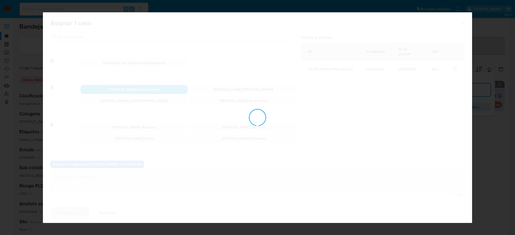
checkbox input "false"
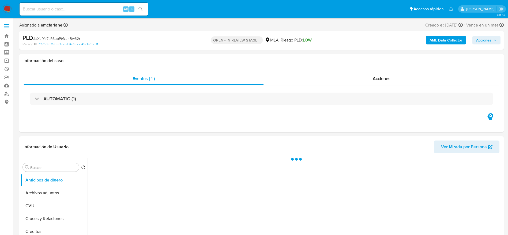
select select "10"
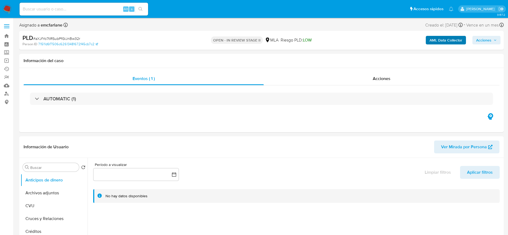
drag, startPoint x: 488, startPoint y: 41, endPoint x: 437, endPoint y: 43, distance: 51.0
click at [488, 40] on span "Acciones" at bounding box center [484, 40] width 15 height 9
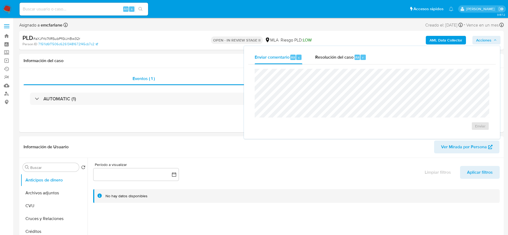
drag, startPoint x: 353, startPoint y: 55, endPoint x: 355, endPoint y: 65, distance: 10.5
click at [353, 56] on span "Resolución del caso" at bounding box center [334, 57] width 38 height 6
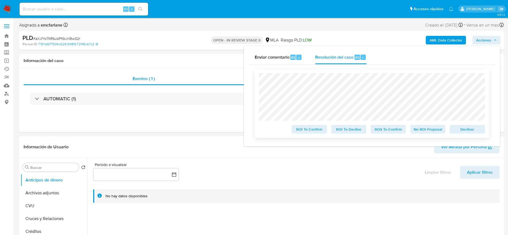
click at [462, 130] on span "Declinar" at bounding box center [468, 130] width 28 height 8
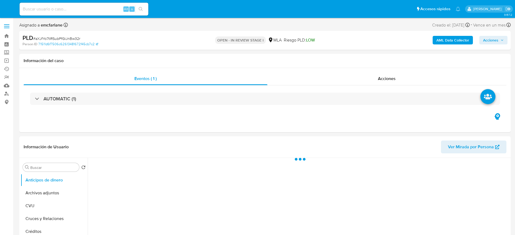
select select "10"
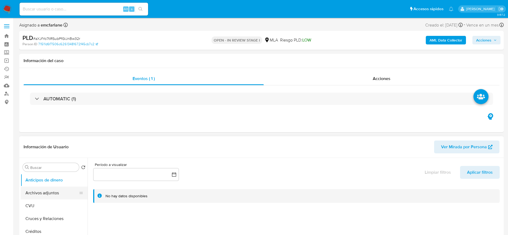
click at [50, 187] on button "Archivos adjuntos" at bounding box center [52, 193] width 63 height 13
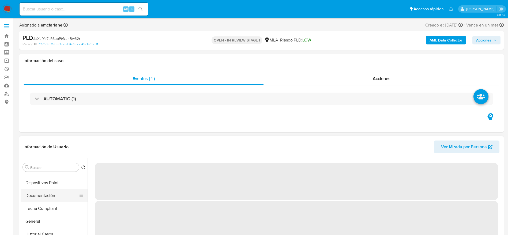
scroll to position [121, 0]
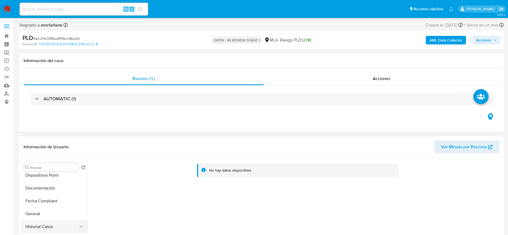
click at [44, 228] on button "Historial Casos" at bounding box center [52, 227] width 63 height 13
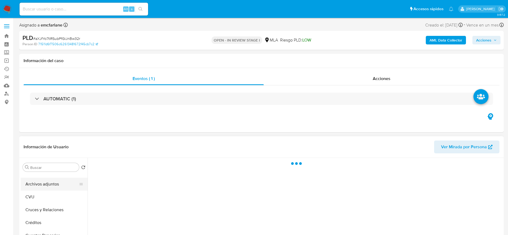
scroll to position [0, 0]
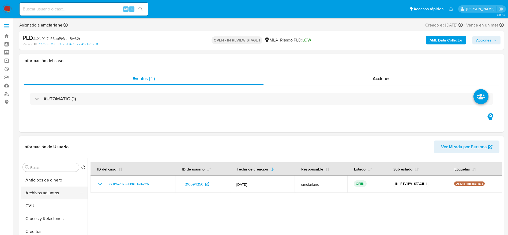
click at [44, 193] on button "Archivos adjuntos" at bounding box center [52, 193] width 63 height 13
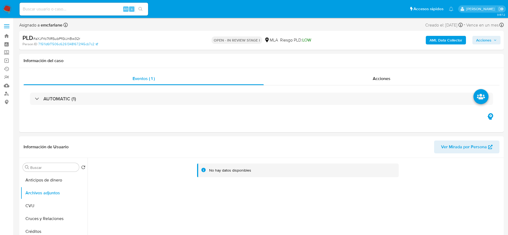
click at [448, 37] on b "AML Data Collector" at bounding box center [446, 40] width 33 height 9
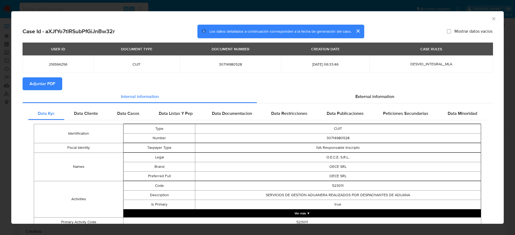
drag, startPoint x: 388, startPoint y: 90, endPoint x: 183, endPoint y: 90, distance: 205.1
click at [388, 90] on div "External information" at bounding box center [374, 96] width 235 height 13
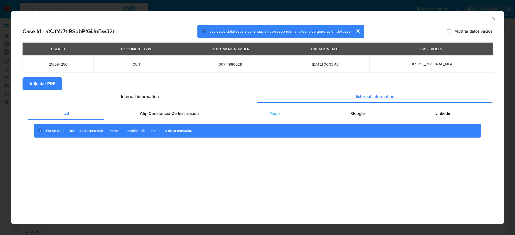
drag, startPoint x: 146, startPoint y: 109, endPoint x: 265, endPoint y: 117, distance: 119.2
click at [146, 110] on div "Afip Constancia De Inscripción" at bounding box center [168, 113] width 129 height 13
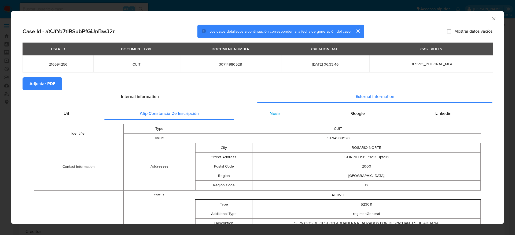
drag, startPoint x: 273, startPoint y: 112, endPoint x: 278, endPoint y: 114, distance: 5.8
click at [273, 112] on span "Nosis" at bounding box center [274, 113] width 11 height 6
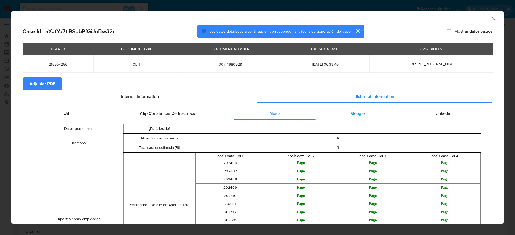
drag, startPoint x: 344, startPoint y: 107, endPoint x: 349, endPoint y: 110, distance: 6.2
click at [344, 106] on div "Uif Afip Constancia De Inscripción Nosis Google Linkedin Datos personales ¿Es f…" at bounding box center [258, 208] width 470 height 211
click at [355, 113] on span "Google" at bounding box center [358, 113] width 14 height 6
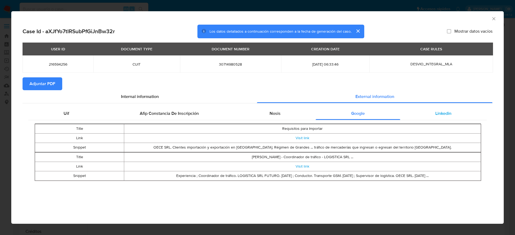
click at [438, 115] on span "Linkedin" at bounding box center [443, 113] width 16 height 6
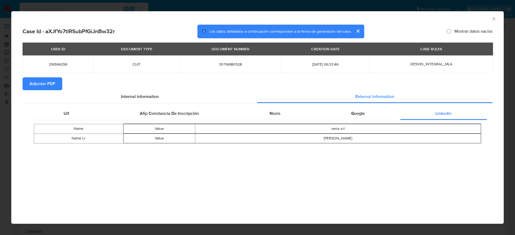
click at [39, 88] on span "Adjuntar PDF" at bounding box center [42, 84] width 26 height 12
click at [495, 18] on icon "Cerrar ventana" at bounding box center [493, 18] width 5 height 5
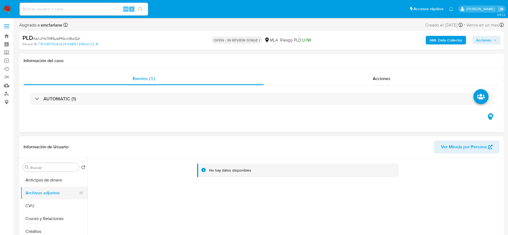
click at [43, 202] on button "CVU" at bounding box center [54, 206] width 67 height 13
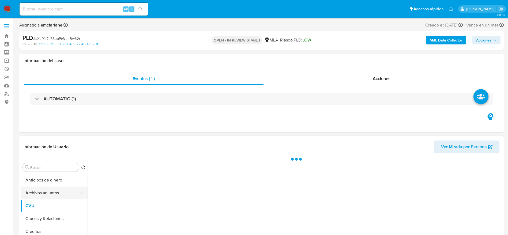
click at [45, 194] on button "Archivos adjuntos" at bounding box center [52, 193] width 63 height 13
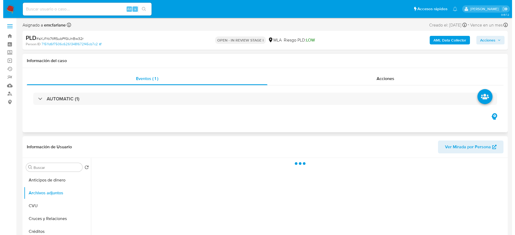
scroll to position [80, 0]
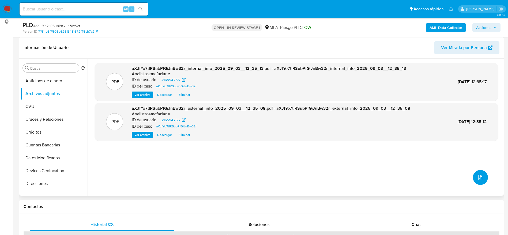
click at [480, 176] on icon "upload-file" at bounding box center [480, 178] width 6 height 6
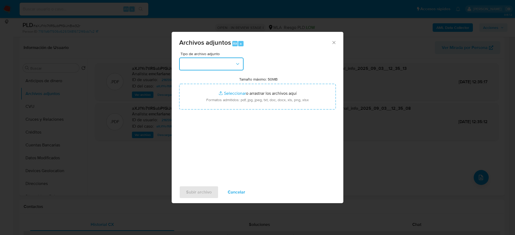
click at [211, 68] on button "button" at bounding box center [211, 64] width 64 height 13
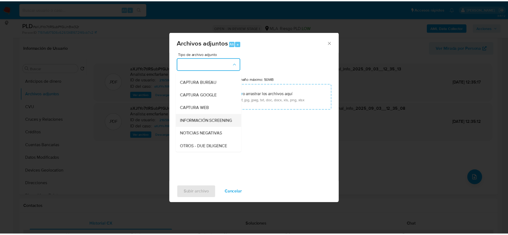
scroll to position [40, 0]
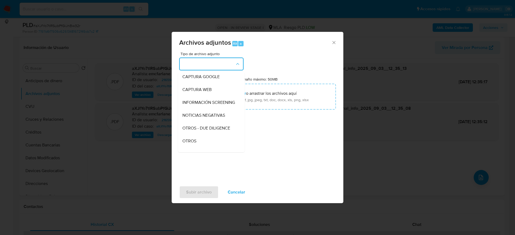
click at [190, 141] on div "OTROS" at bounding box center [209, 141] width 55 height 13
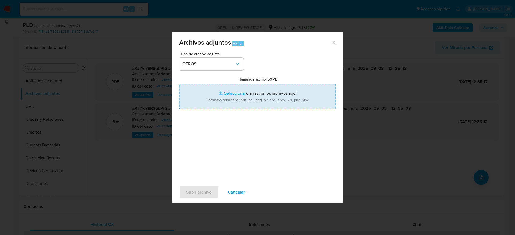
type input "C:\fakepath\216594256_documentacion (4).pdf"
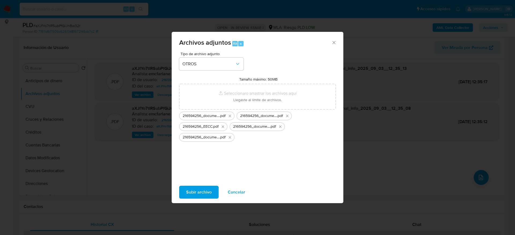
click at [194, 194] on span "Subir archivo" at bounding box center [198, 193] width 25 height 12
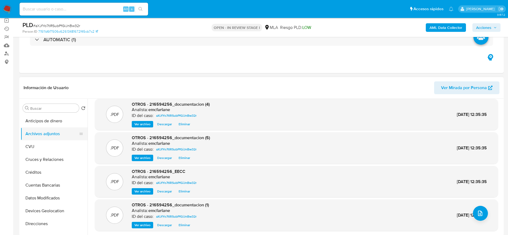
click at [32, 152] on button "CVU" at bounding box center [54, 146] width 67 height 13
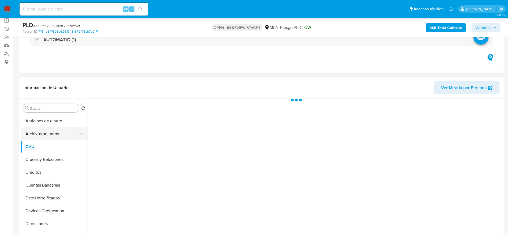
scroll to position [0, 0]
drag, startPoint x: 41, startPoint y: 132, endPoint x: 100, endPoint y: 136, distance: 59.1
click at [41, 132] on button "Archivos adjuntos" at bounding box center [54, 134] width 67 height 13
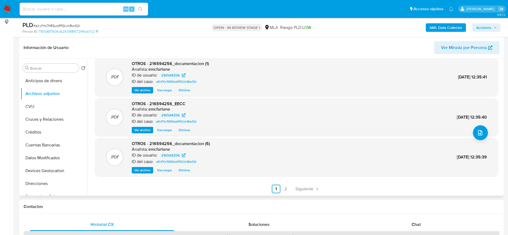
scroll to position [45, 0]
click at [313, 189] on link "Siguiente" at bounding box center [308, 189] width 29 height 9
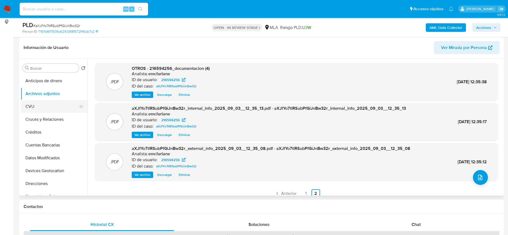
click at [32, 106] on button "CVU" at bounding box center [52, 106] width 63 height 13
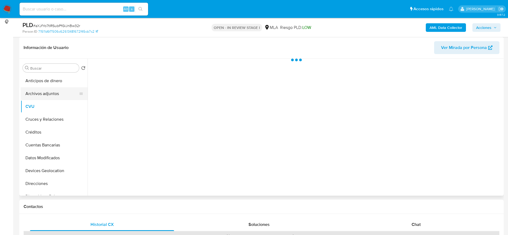
click at [46, 95] on button "Archivos adjuntos" at bounding box center [52, 93] width 63 height 13
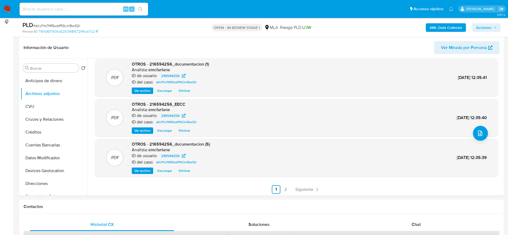
scroll to position [45, 0]
click at [313, 187] on link "Siguiente" at bounding box center [308, 189] width 29 height 9
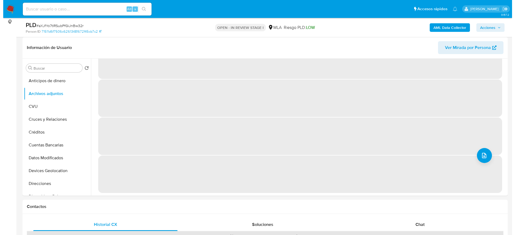
scroll to position [0, 0]
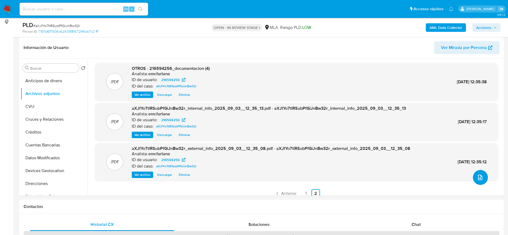
click at [482, 175] on button "upload-file" at bounding box center [480, 177] width 15 height 15
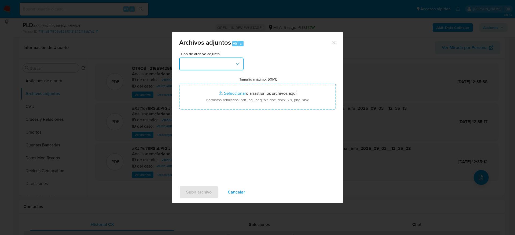
click at [223, 68] on button "button" at bounding box center [211, 64] width 64 height 13
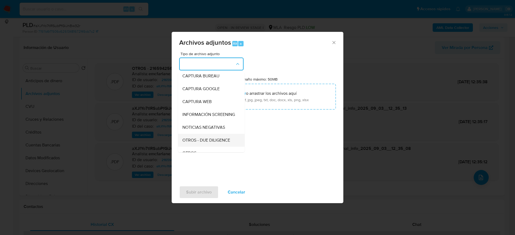
scroll to position [40, 0]
click at [191, 144] on span "OTROS" at bounding box center [189, 141] width 14 height 5
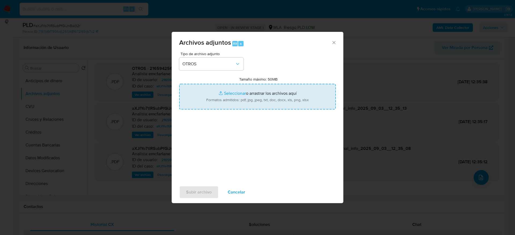
type input "C:\fakepath\216594256_documentacion (3).pdf"
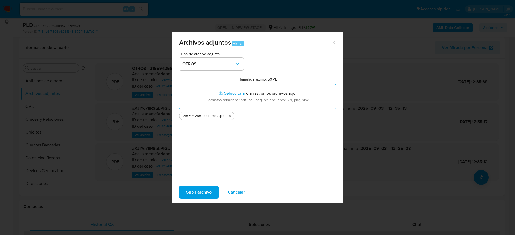
click at [196, 194] on span "Subir archivo" at bounding box center [198, 193] width 25 height 12
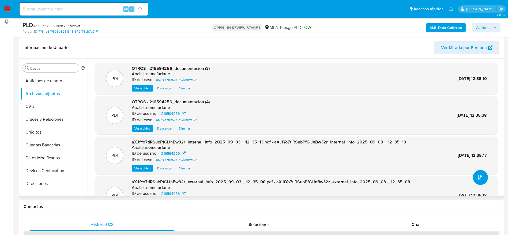
click at [481, 179] on icon "upload-file" at bounding box center [480, 178] width 6 height 6
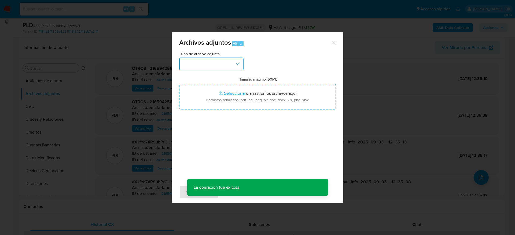
click at [227, 62] on button "button" at bounding box center [211, 64] width 64 height 13
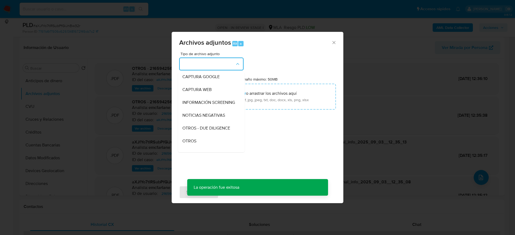
drag, startPoint x: 192, startPoint y: 142, endPoint x: 194, endPoint y: 144, distance: 3.5
click at [192, 142] on div "OTROS" at bounding box center [209, 141] width 55 height 13
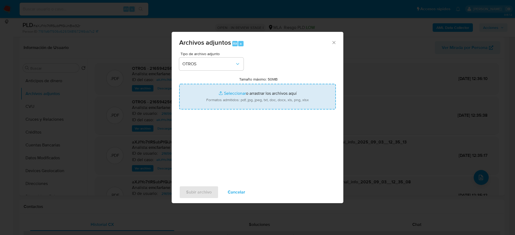
type input "C:\fakepath\Caselog aXJfYo7tlRSubPfGiJnBw32r.docx"
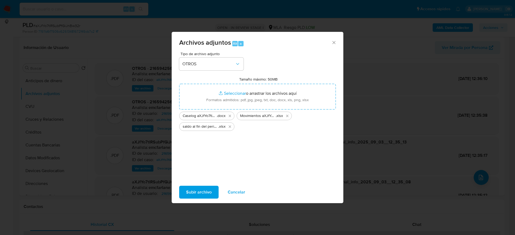
click at [211, 191] on span "Subir archivo" at bounding box center [198, 193] width 25 height 12
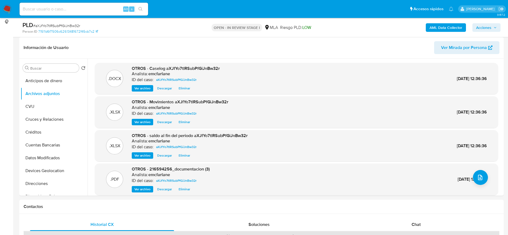
click at [340, 30] on div "OPEN - IN REVIEW STAGE I MLA Riesgo PLD: LOW" at bounding box center [262, 27] width 158 height 13
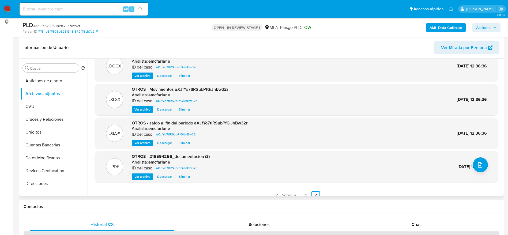
scroll to position [19, 0]
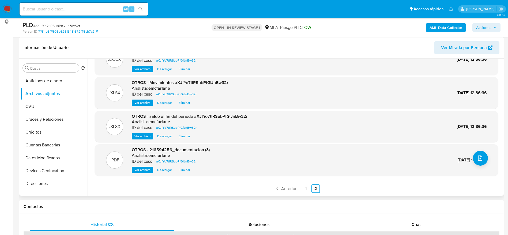
click at [426, 220] on div "Chat" at bounding box center [416, 224] width 144 height 13
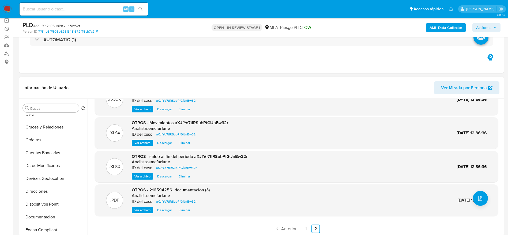
scroll to position [121, 0]
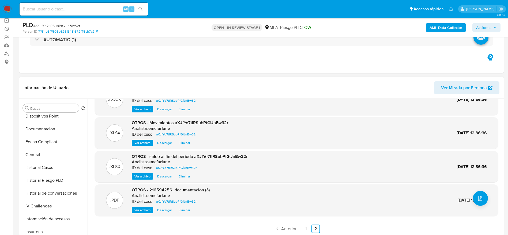
click at [48, 191] on button "Historial de conversaciones" at bounding box center [54, 193] width 67 height 13
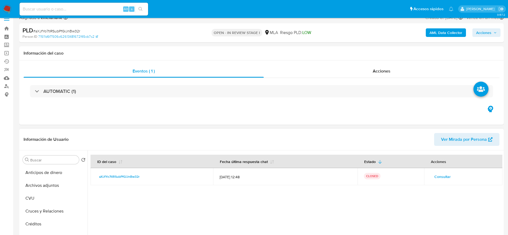
scroll to position [0, 0]
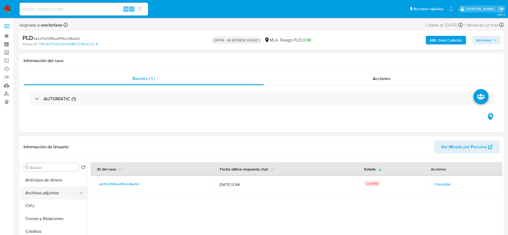
click at [42, 191] on button "Archivos adjuntos" at bounding box center [52, 193] width 63 height 13
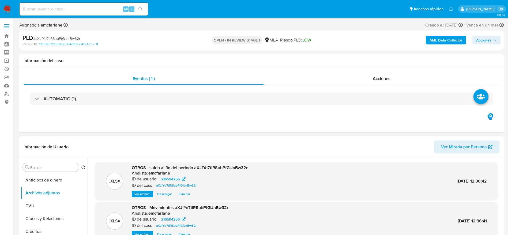
click at [493, 34] on div "AML Data Collector Acciones" at bounding box center [422, 40] width 158 height 13
click at [492, 40] on span "Acciones" at bounding box center [484, 40] width 15 height 9
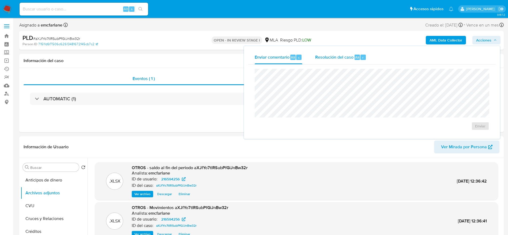
click at [345, 60] on span "Resolución del caso" at bounding box center [334, 57] width 38 height 6
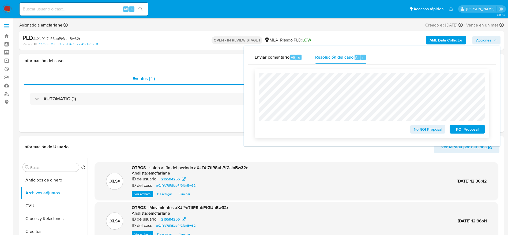
click at [428, 133] on span "No ROI Proposal" at bounding box center [428, 130] width 28 height 8
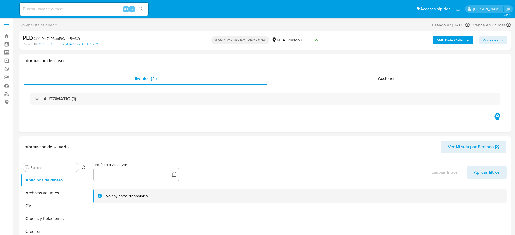
select select "10"
click at [7, 96] on link "Buscador de personas" at bounding box center [32, 94] width 64 height 8
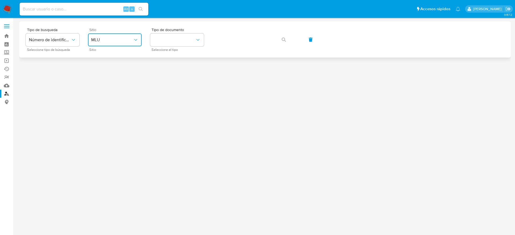
drag, startPoint x: 127, startPoint y: 42, endPoint x: 125, endPoint y: 46, distance: 5.0
click at [127, 42] on span "MLU" at bounding box center [112, 39] width 42 height 5
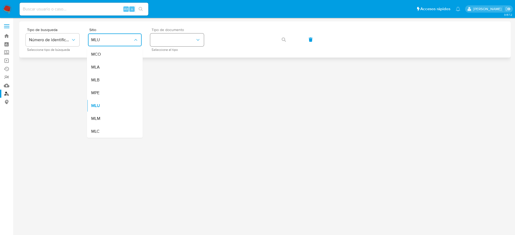
drag, startPoint x: 109, startPoint y: 66, endPoint x: 168, endPoint y: 45, distance: 62.6
click at [109, 66] on div "MLA" at bounding box center [113, 67] width 44 height 13
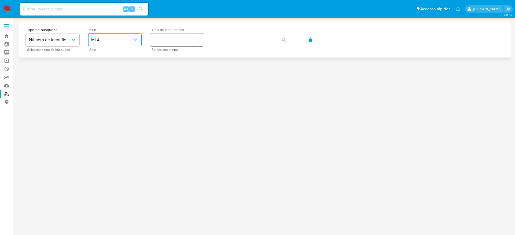
click at [165, 40] on button "identificationType" at bounding box center [177, 40] width 54 height 13
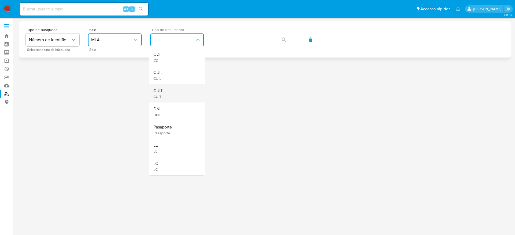
click at [164, 88] on div "CUIT CUIT" at bounding box center [175, 93] width 44 height 18
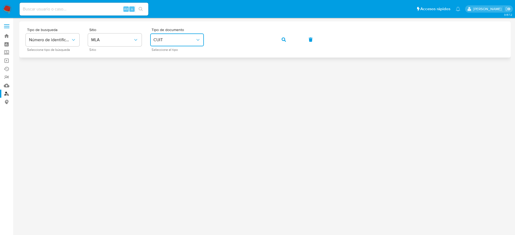
click at [281, 38] on button "button" at bounding box center [283, 39] width 18 height 13
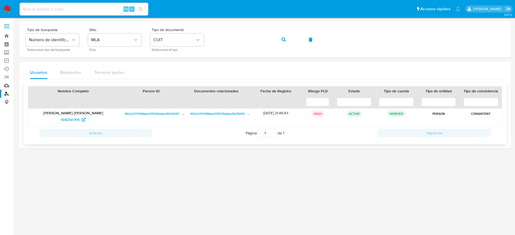
drag, startPoint x: 53, startPoint y: 122, endPoint x: 76, endPoint y: 126, distance: 22.7
click at [76, 126] on div "Lucas Roman Mariotti 108250795" at bounding box center [73, 117] width 90 height 17
click at [65, 6] on input at bounding box center [84, 9] width 129 height 7
paste input "2044481810"
type input "2044481810"
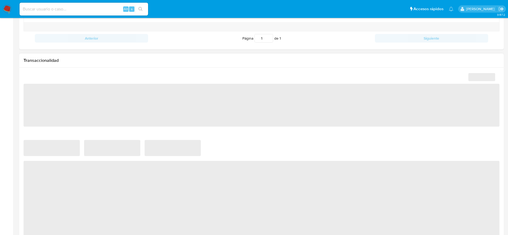
scroll to position [281, 0]
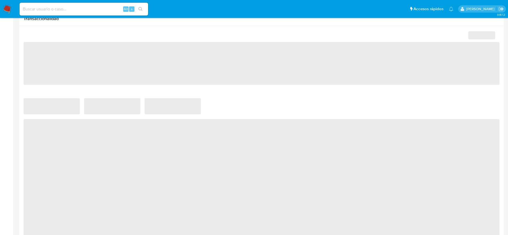
select select "10"
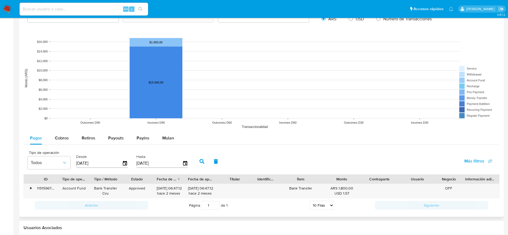
scroll to position [458, 0]
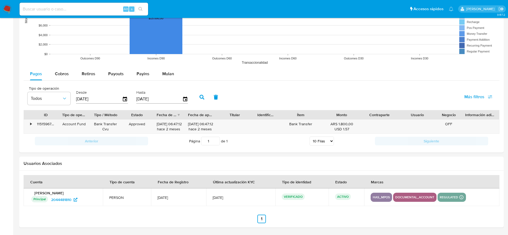
click at [89, 8] on input at bounding box center [84, 9] width 129 height 7
paste input "2278546067"
type input "2278546067"
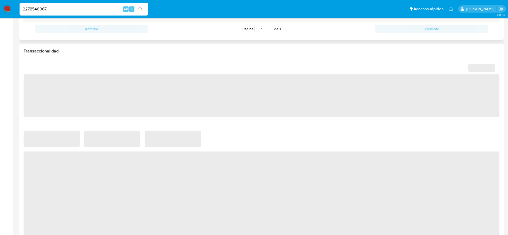
scroll to position [322, 0]
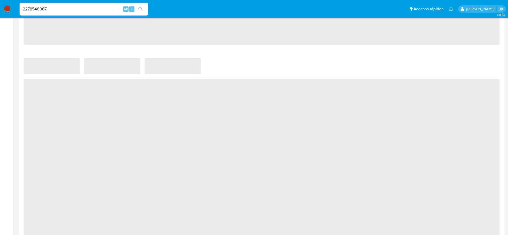
select select "10"
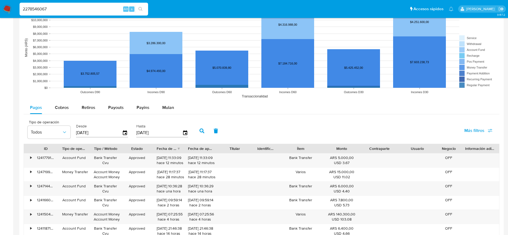
scroll to position [482, 0]
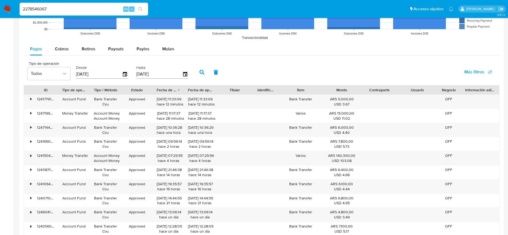
click at [94, 9] on input "2278546067" at bounding box center [84, 9] width 129 height 7
paste input "754019149"
type input "754019149"
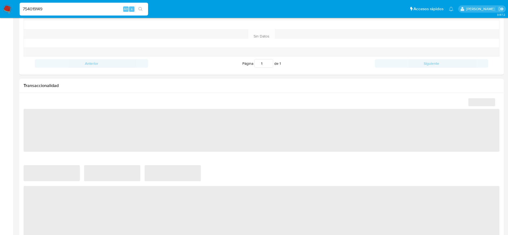
scroll to position [281, 0]
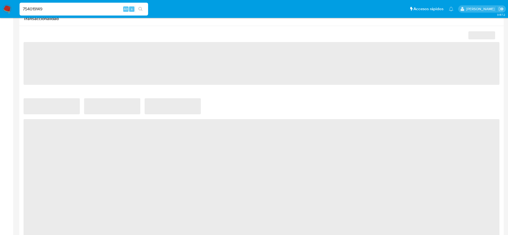
select select "10"
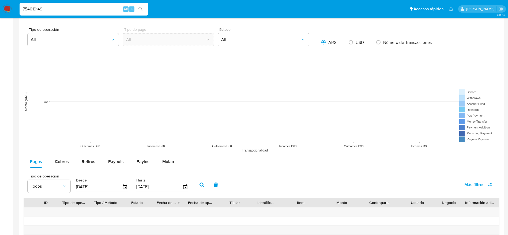
scroll to position [132, 0]
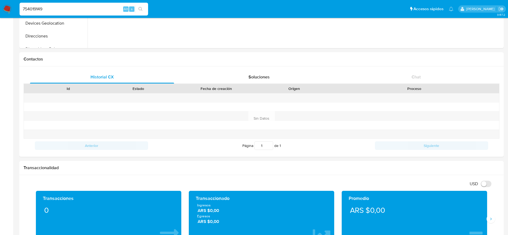
click at [87, 9] on input "754019149" at bounding box center [84, 9] width 129 height 7
type input "7"
paste input "2278546067"
type input "2278546067"
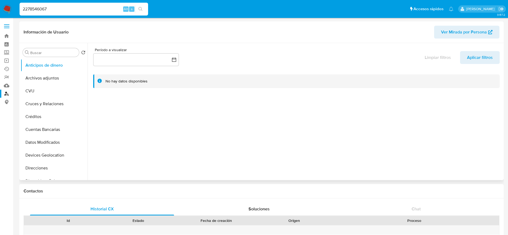
select select "10"
click at [7, 94] on link "Buscador de personas" at bounding box center [32, 94] width 64 height 8
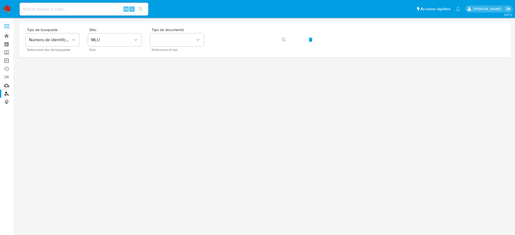
click at [5, 61] on link "Operaciones masivas" at bounding box center [32, 61] width 64 height 8
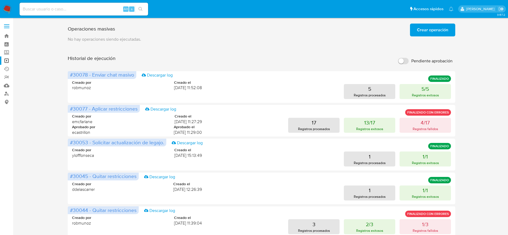
click at [431, 27] on span "Crear operación" at bounding box center [432, 30] width 31 height 12
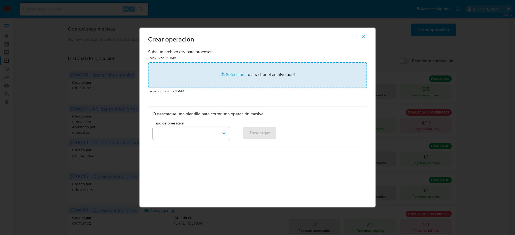
click at [261, 67] on input "file" at bounding box center [257, 75] width 219 height 26
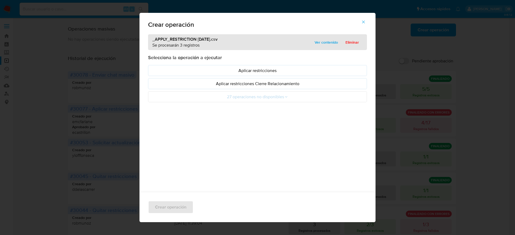
click at [318, 43] on span "Ver contenido" at bounding box center [325, 43] width 23 height 8
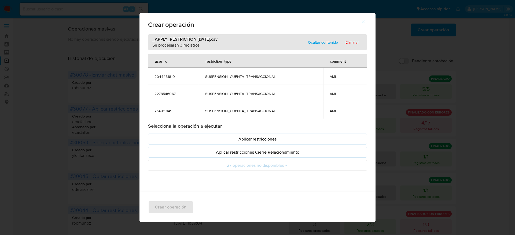
scroll to position [1, 0]
click at [272, 139] on p "Aplicar restricciones" at bounding box center [258, 139] width 210 height 6
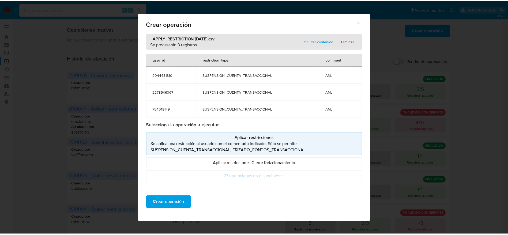
scroll to position [0, 0]
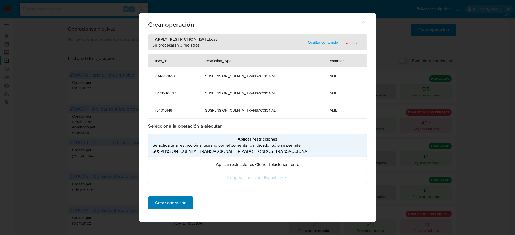
click at [163, 203] on span "Crear operación" at bounding box center [170, 203] width 31 height 12
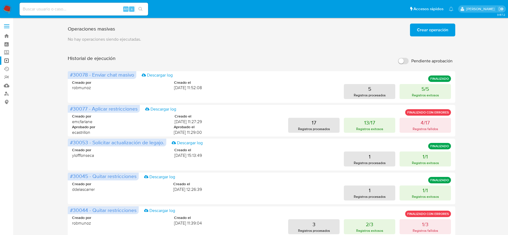
click at [9, 7] on img at bounding box center [7, 9] width 9 height 9
